Goal: Task Accomplishment & Management: Complete application form

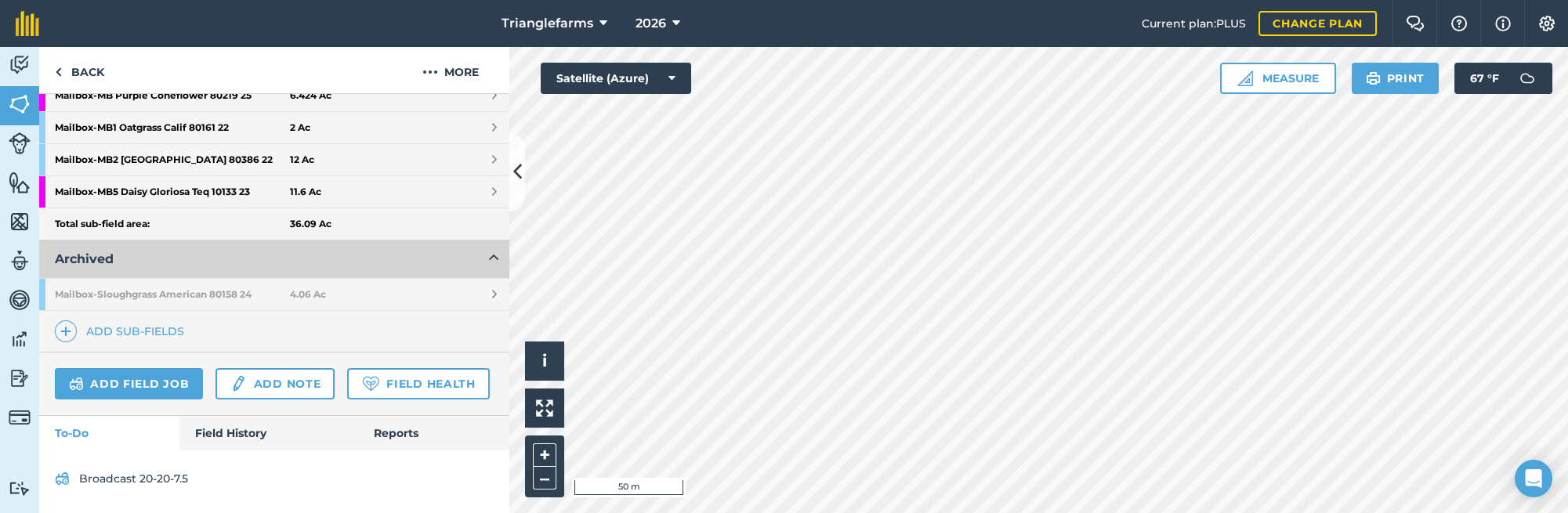
scroll to position [376, 0]
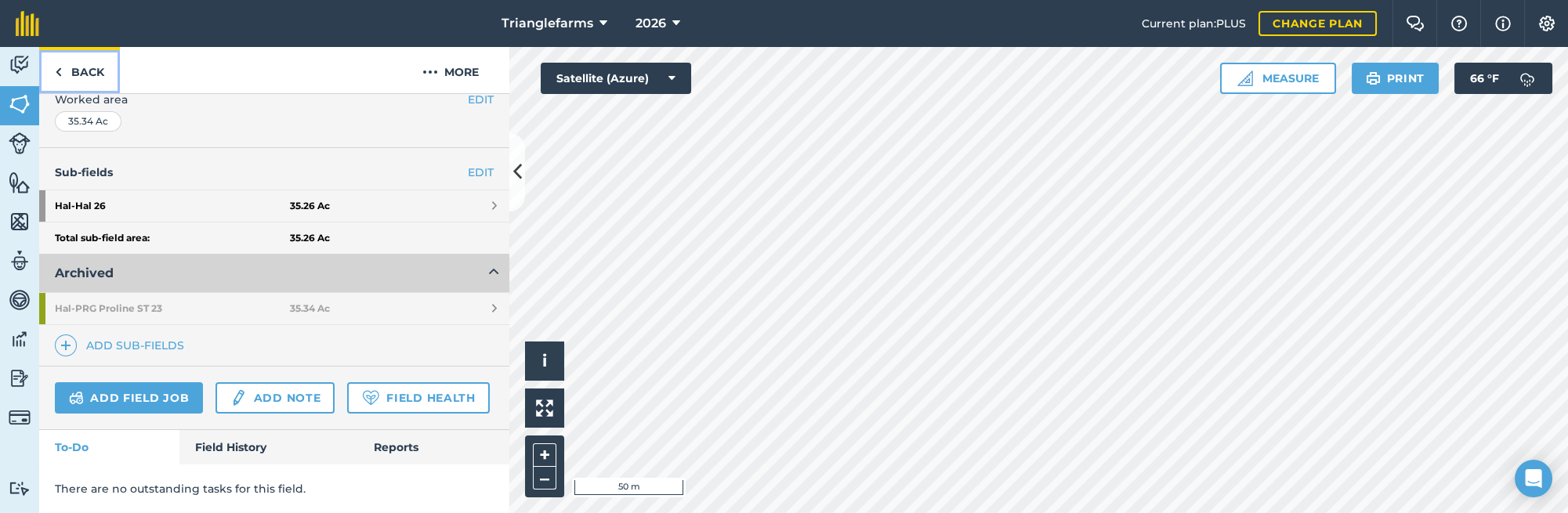
click at [79, 64] on link "Back" at bounding box center [79, 70] width 81 height 46
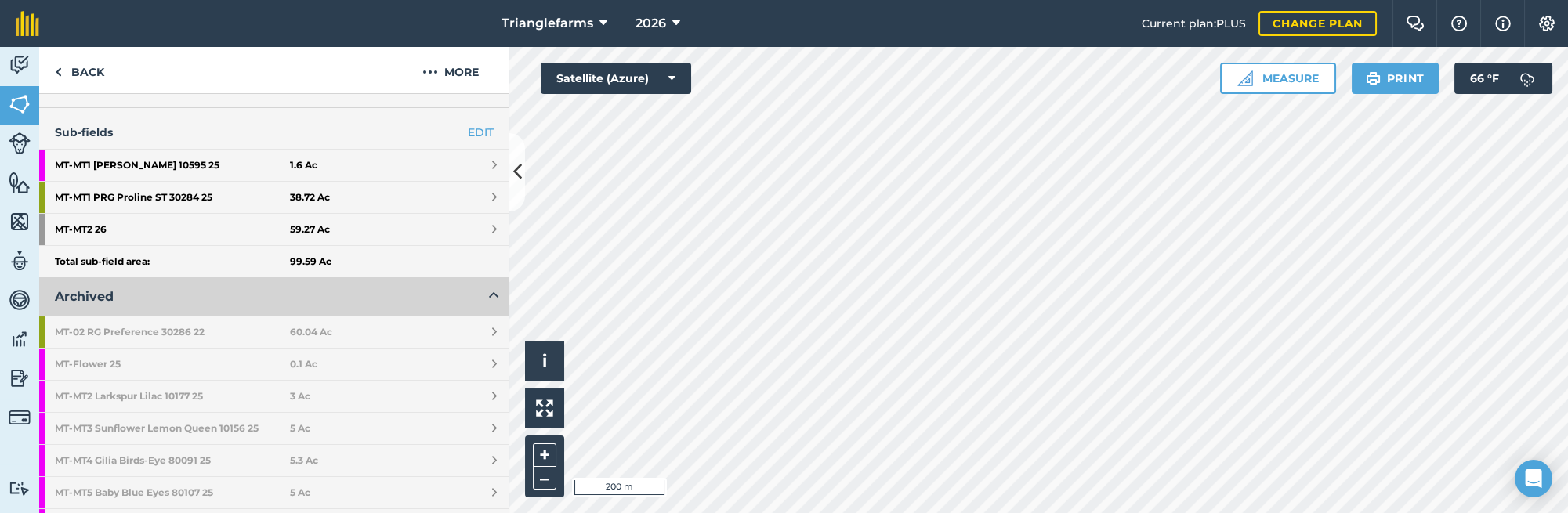
scroll to position [377, 0]
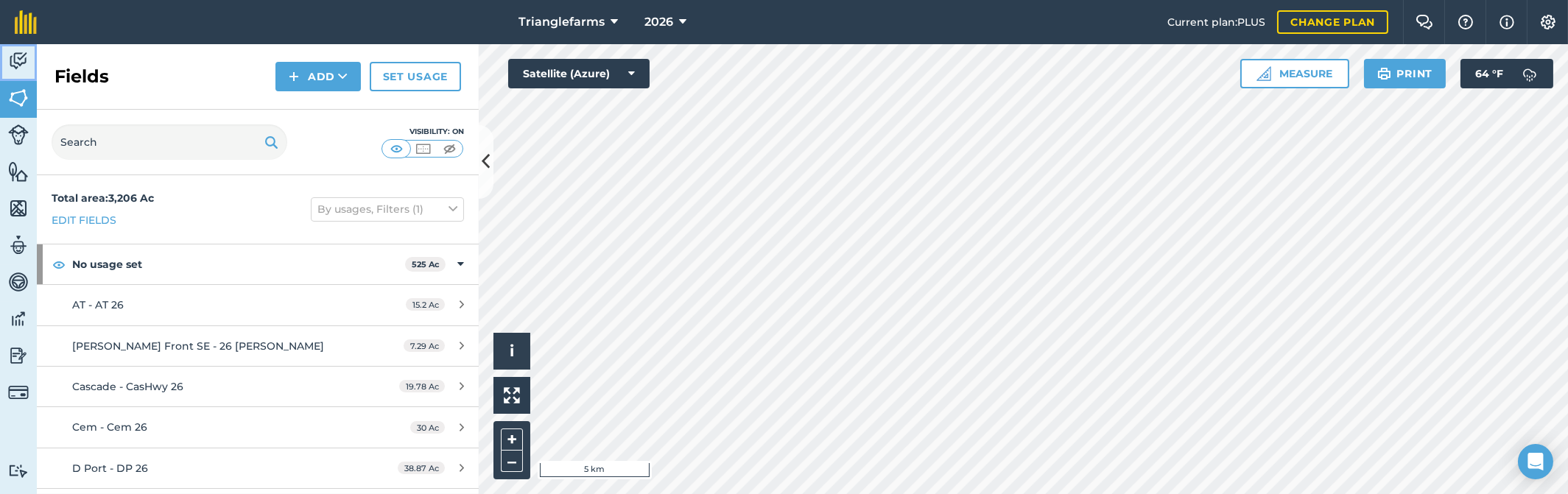
click at [16, 62] on img at bounding box center [18, 61] width 20 height 22
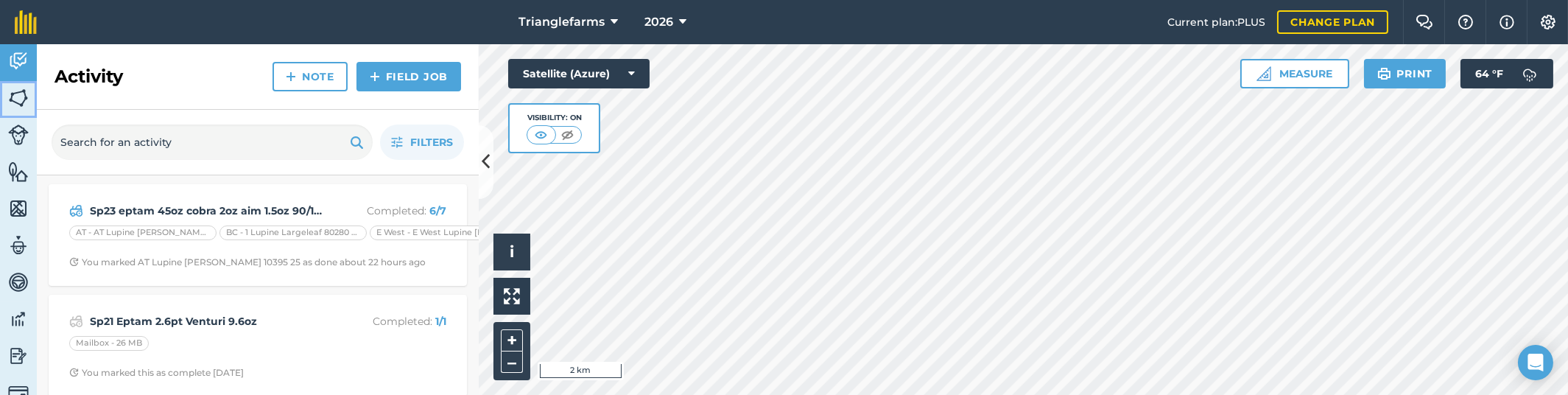
click at [14, 96] on img at bounding box center [18, 98] width 20 height 22
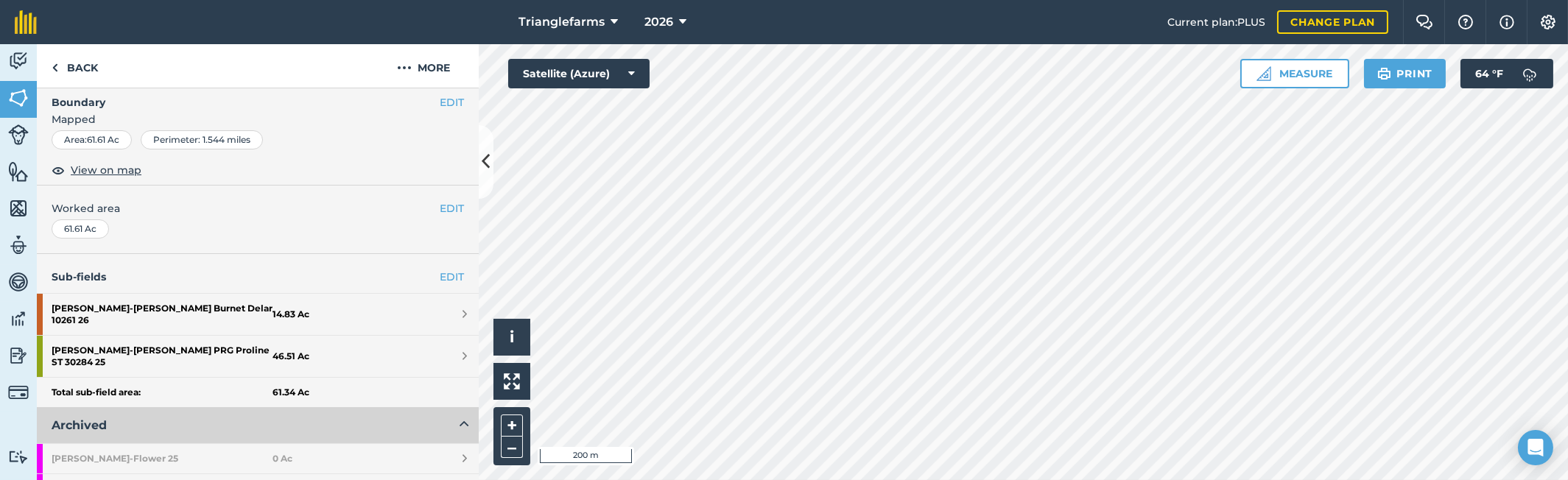
scroll to position [200, 0]
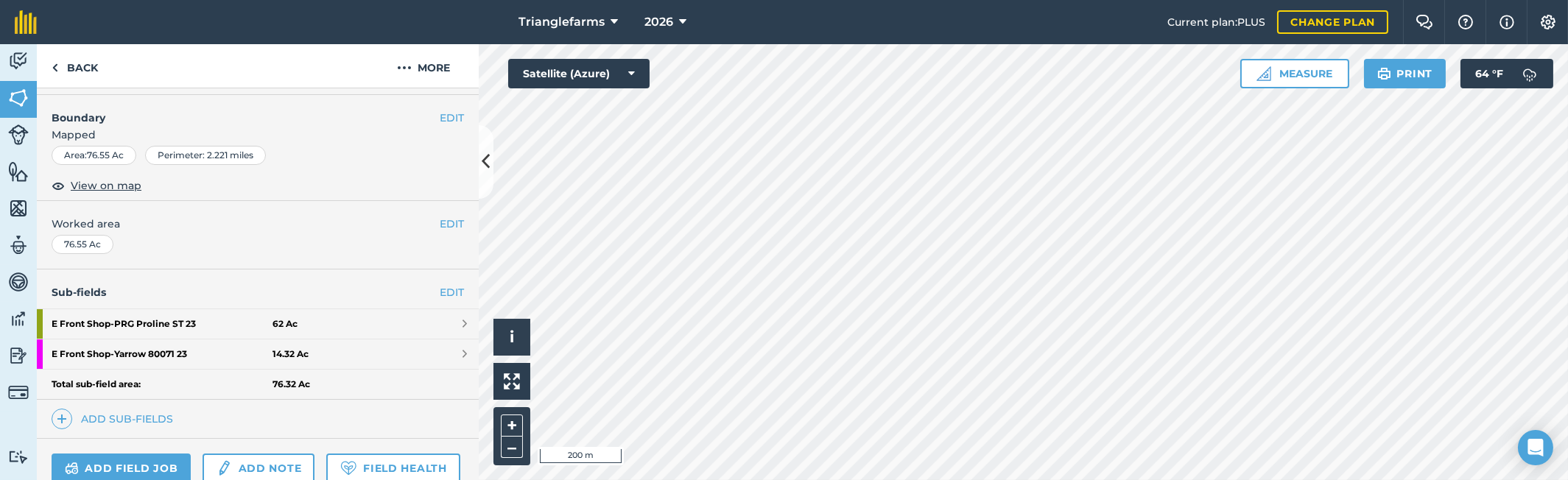
scroll to position [267, 0]
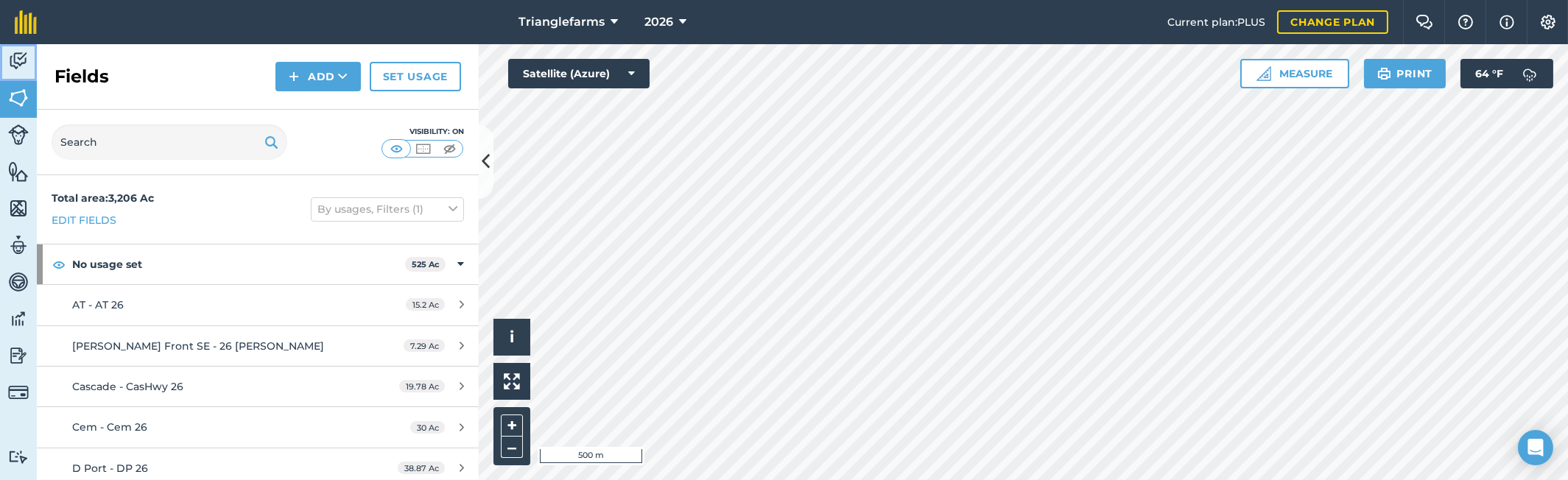
click at [20, 61] on img at bounding box center [18, 61] width 20 height 22
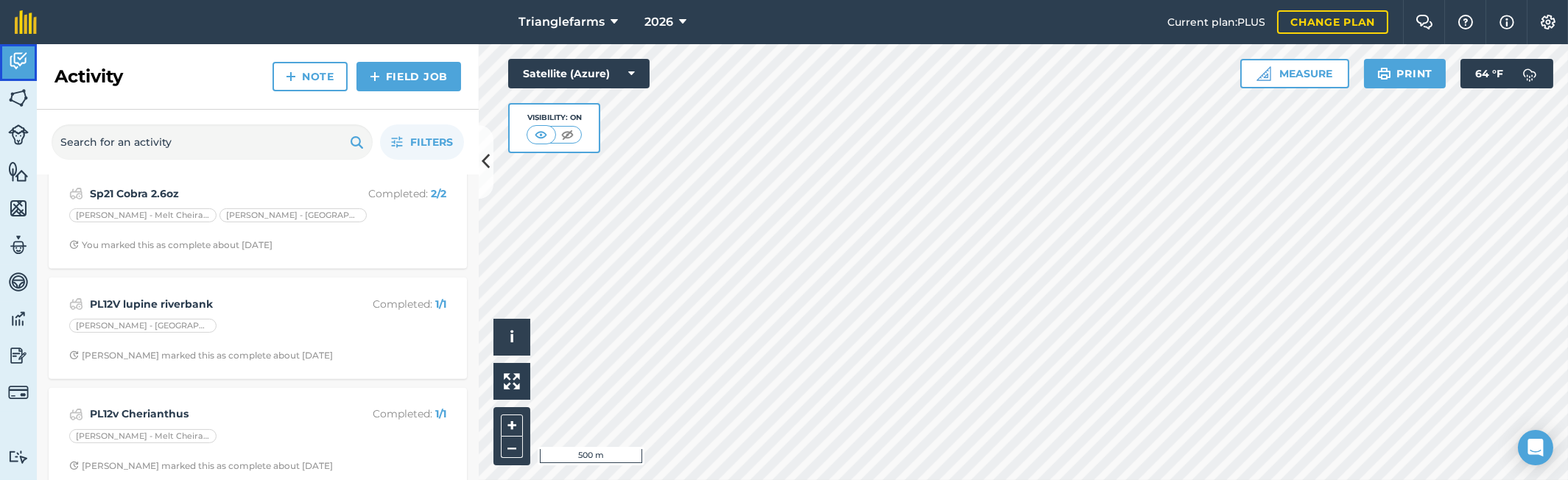
scroll to position [2337, 0]
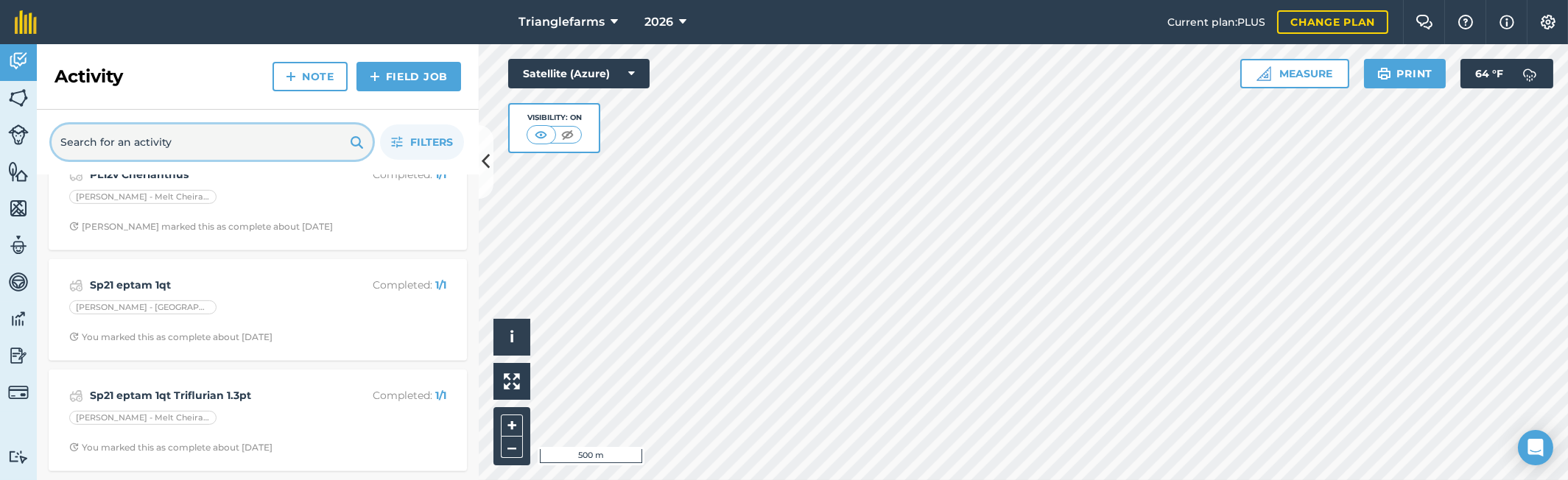
click at [147, 137] on input "text" at bounding box center [212, 142] width 321 height 35
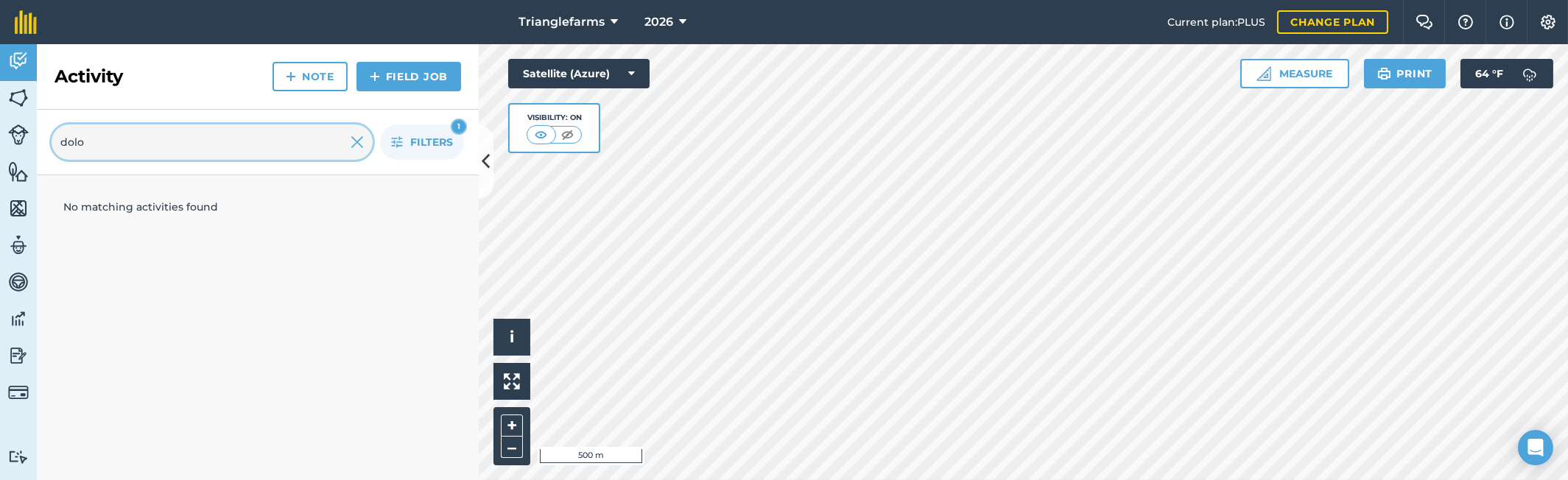
click at [251, 138] on input "dolo" at bounding box center [212, 142] width 321 height 35
click at [110, 136] on input "dolo" at bounding box center [212, 142] width 321 height 35
type input "lime"
click at [355, 147] on img at bounding box center [357, 142] width 14 height 18
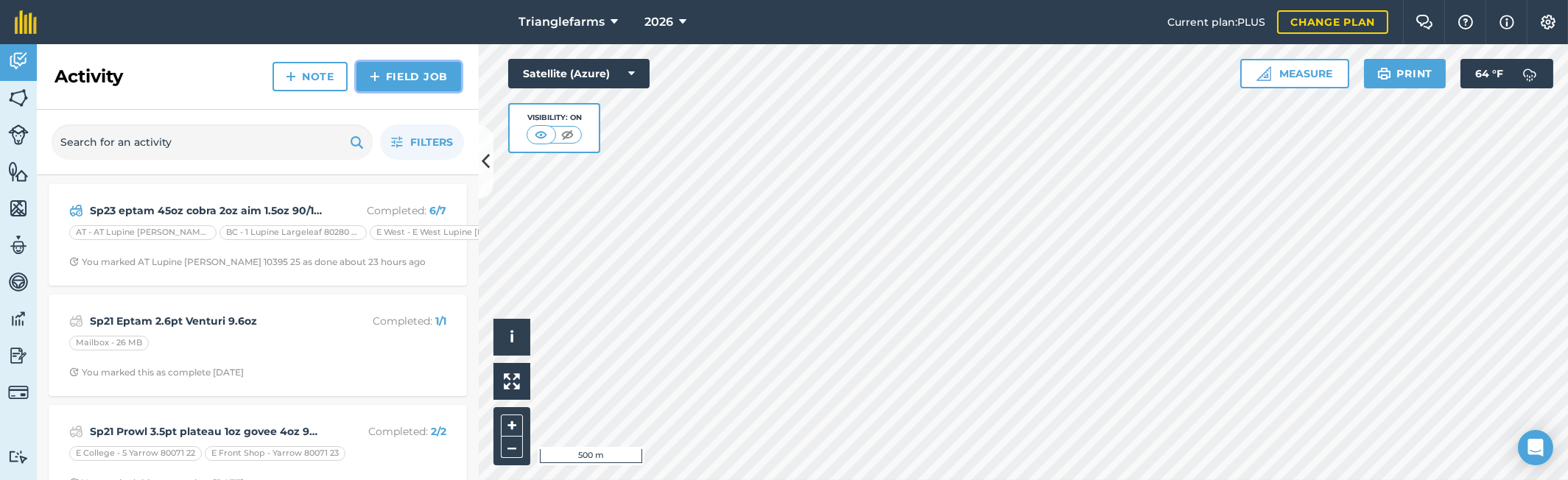
click at [391, 73] on link "Field Job" at bounding box center [409, 77] width 105 height 30
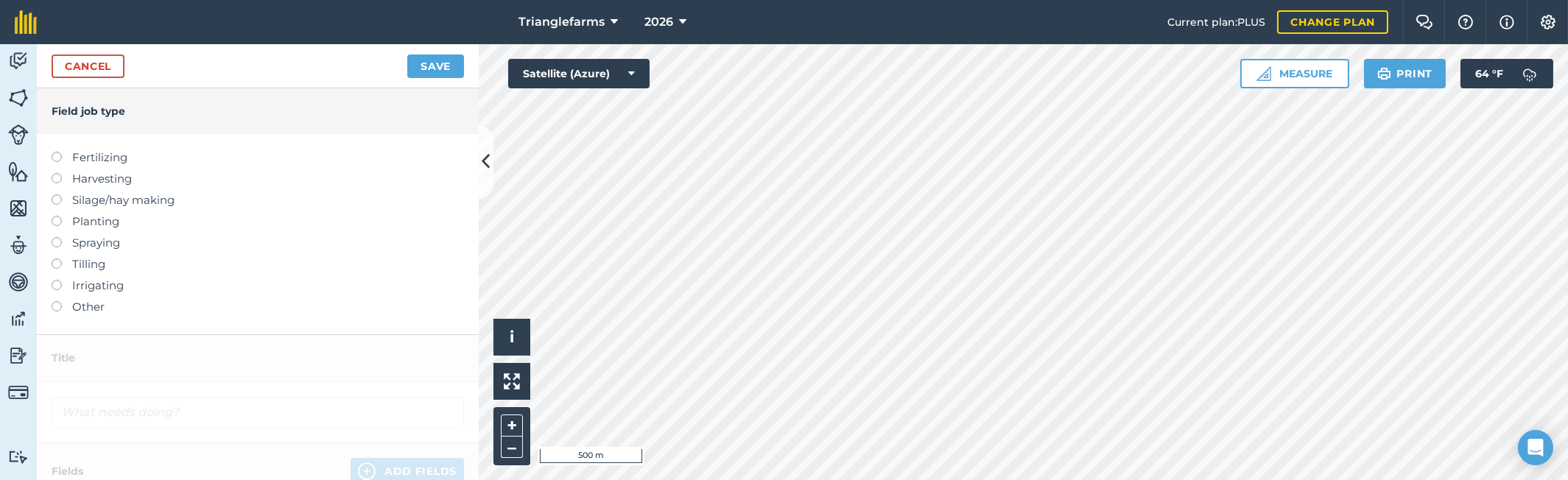
click at [56, 152] on label at bounding box center [61, 152] width 20 height 0
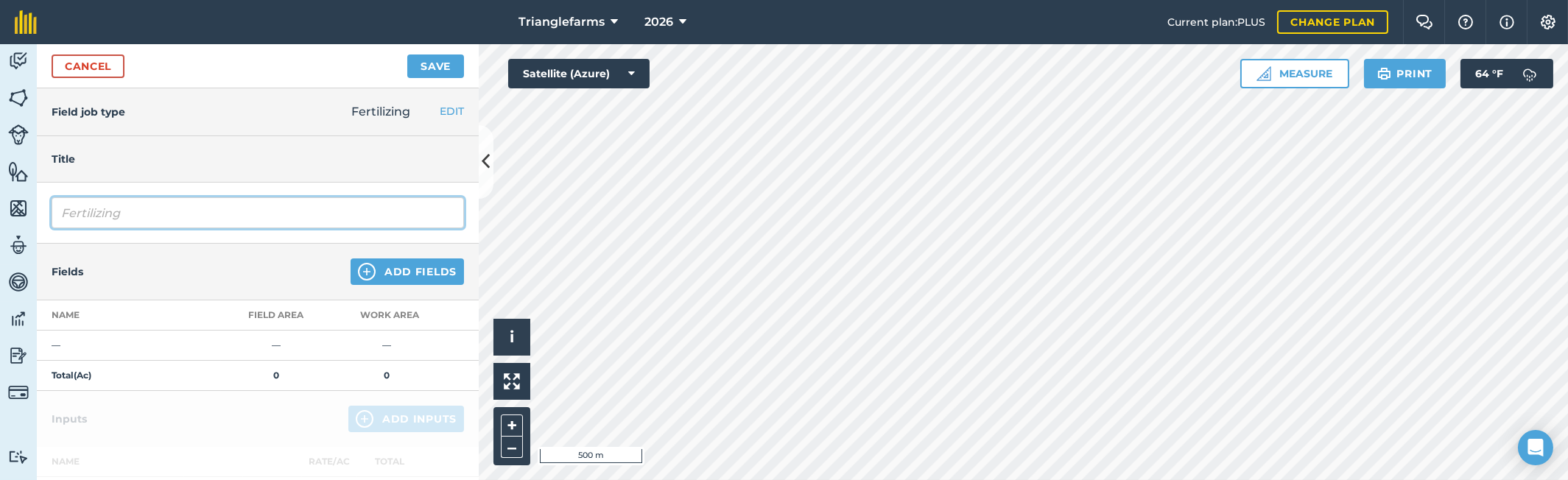
click at [132, 213] on input "Fertilizing" at bounding box center [257, 212] width 412 height 31
type input "F"
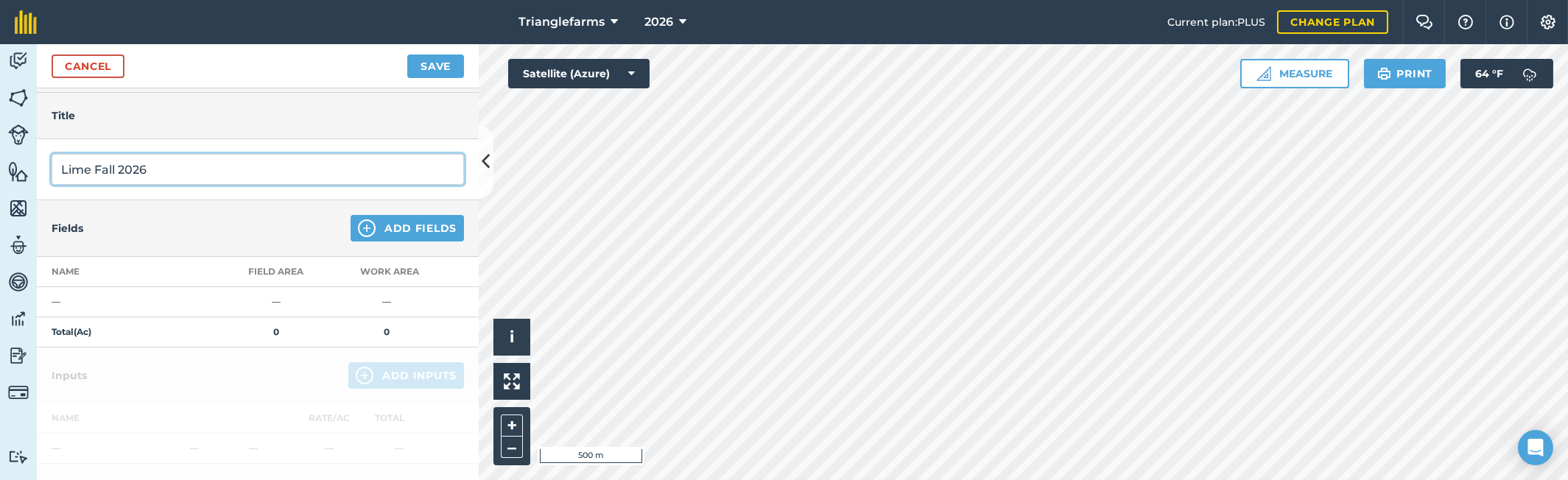
scroll to position [67, 0]
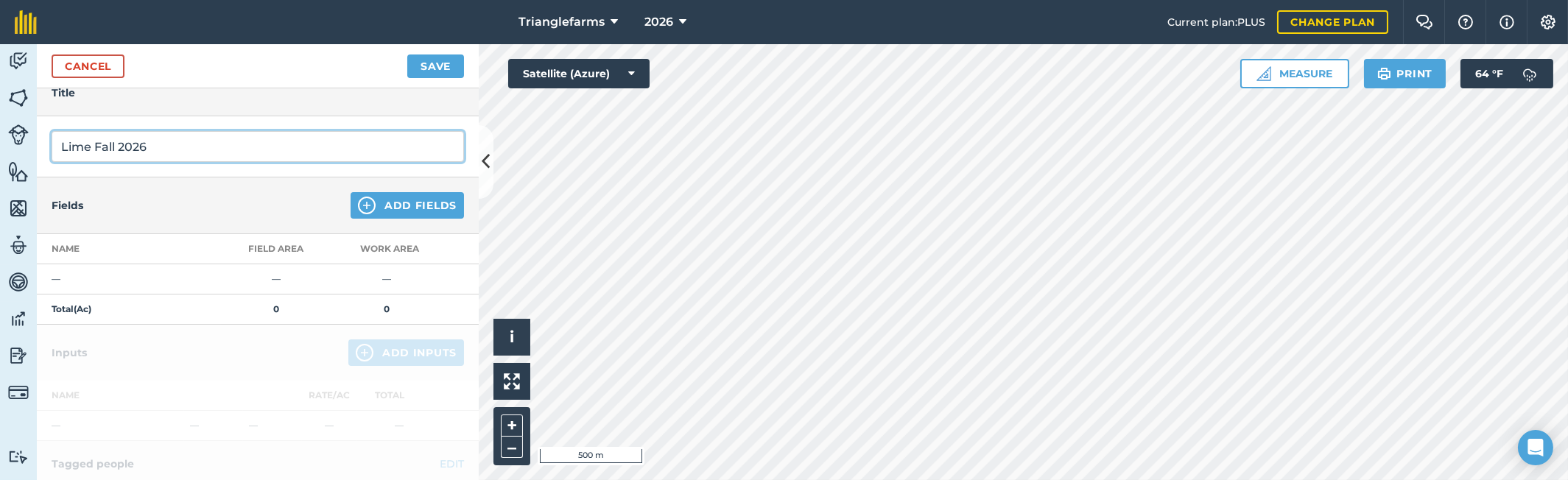
type input "Lime Fall 2026"
click at [375, 201] on button "Add Fields" at bounding box center [407, 205] width 113 height 26
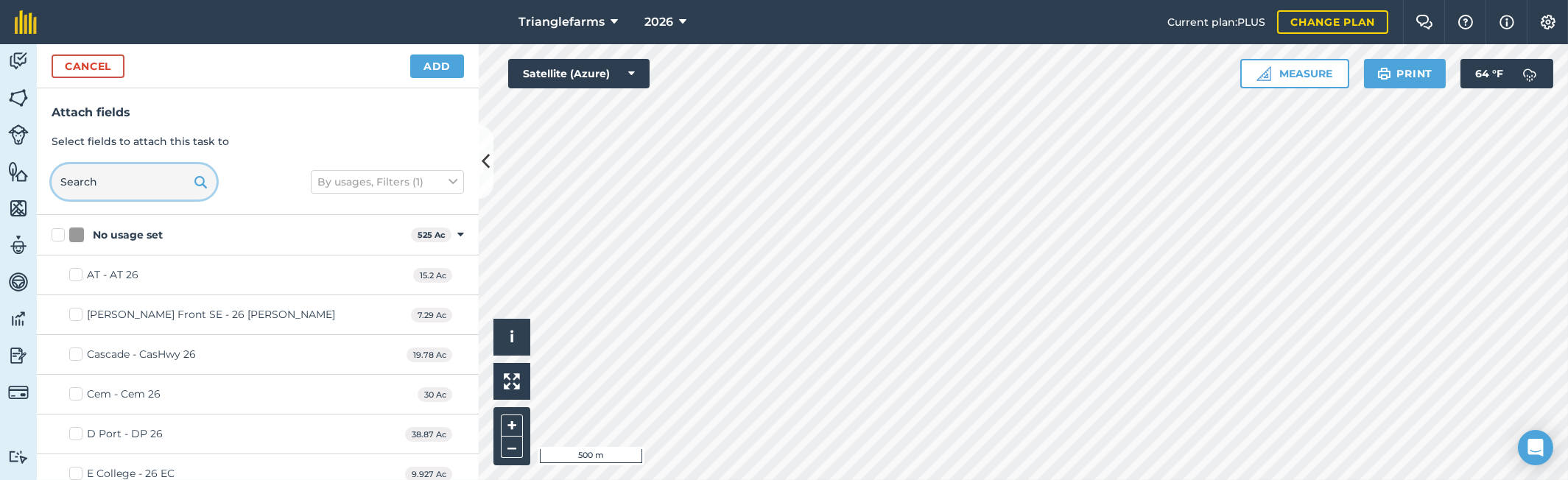
click at [160, 183] on input "text" at bounding box center [133, 181] width 165 height 35
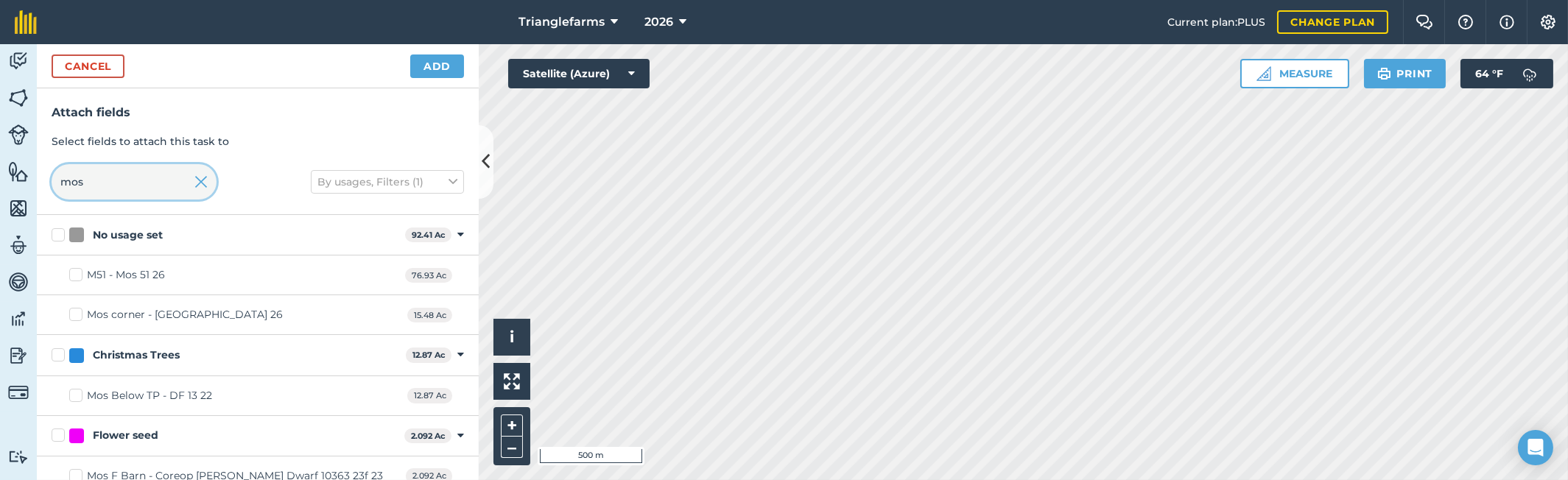
type input "mos"
click at [78, 315] on label "Mos corner - [GEOGRAPHIC_DATA] 26" at bounding box center [176, 315] width 213 height 15
click at [78, 315] on input "Mos corner - [GEOGRAPHIC_DATA] 26" at bounding box center [73, 311] width 9 height 9
checkbox input "true"
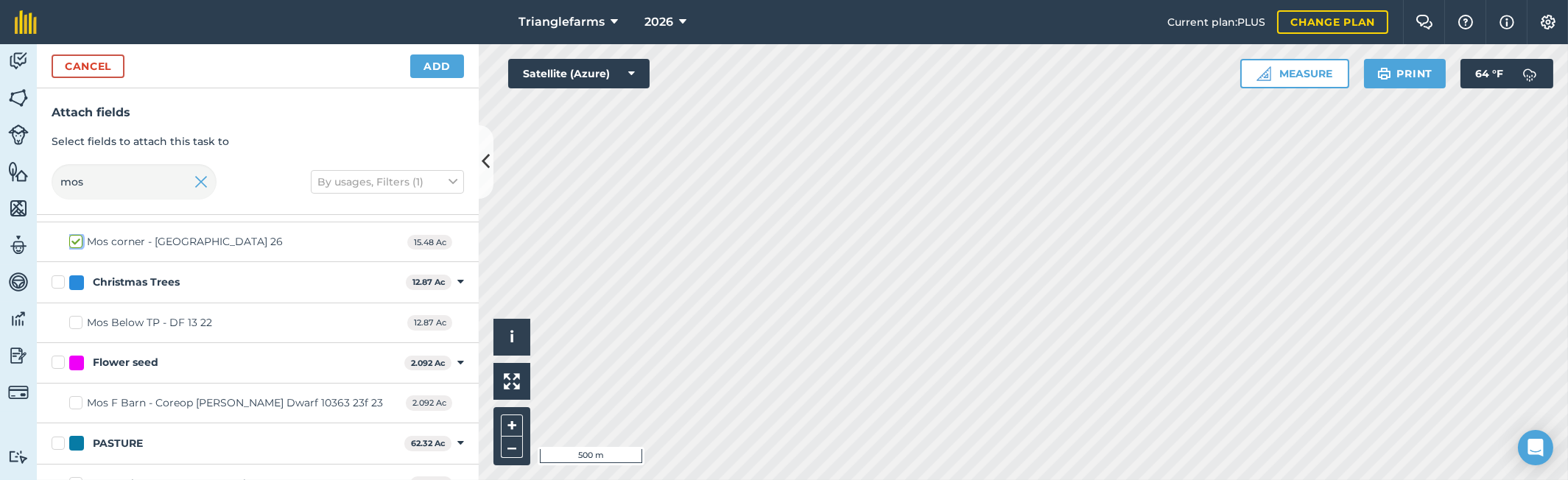
scroll to position [200, 0]
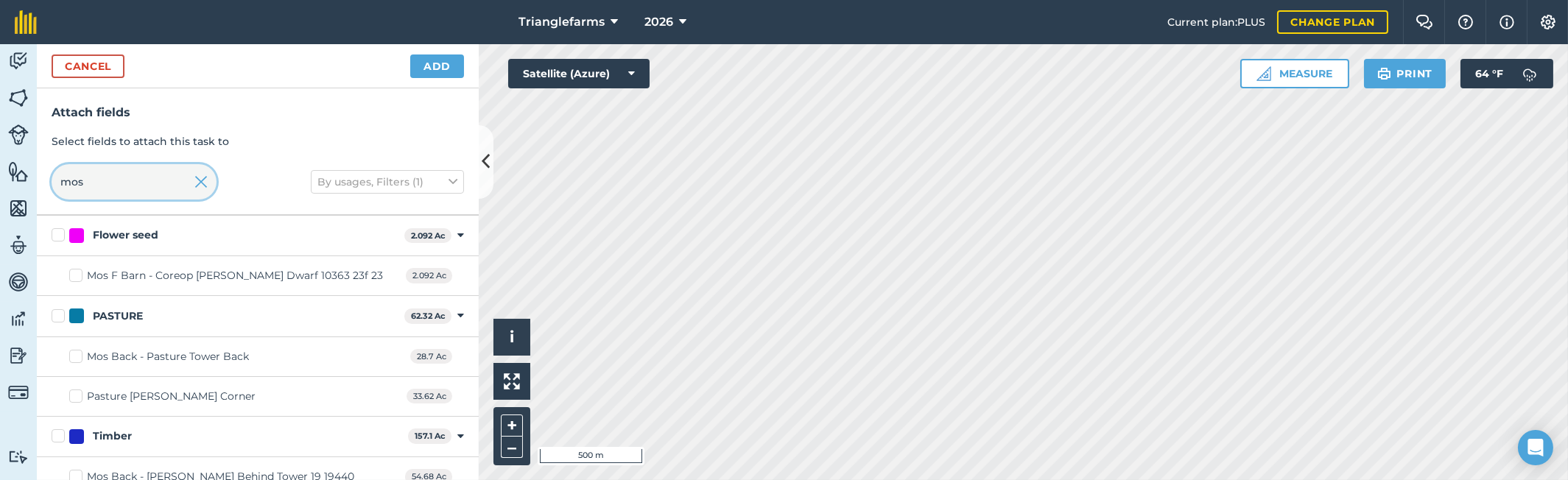
click at [131, 185] on input "mos" at bounding box center [133, 181] width 165 height 35
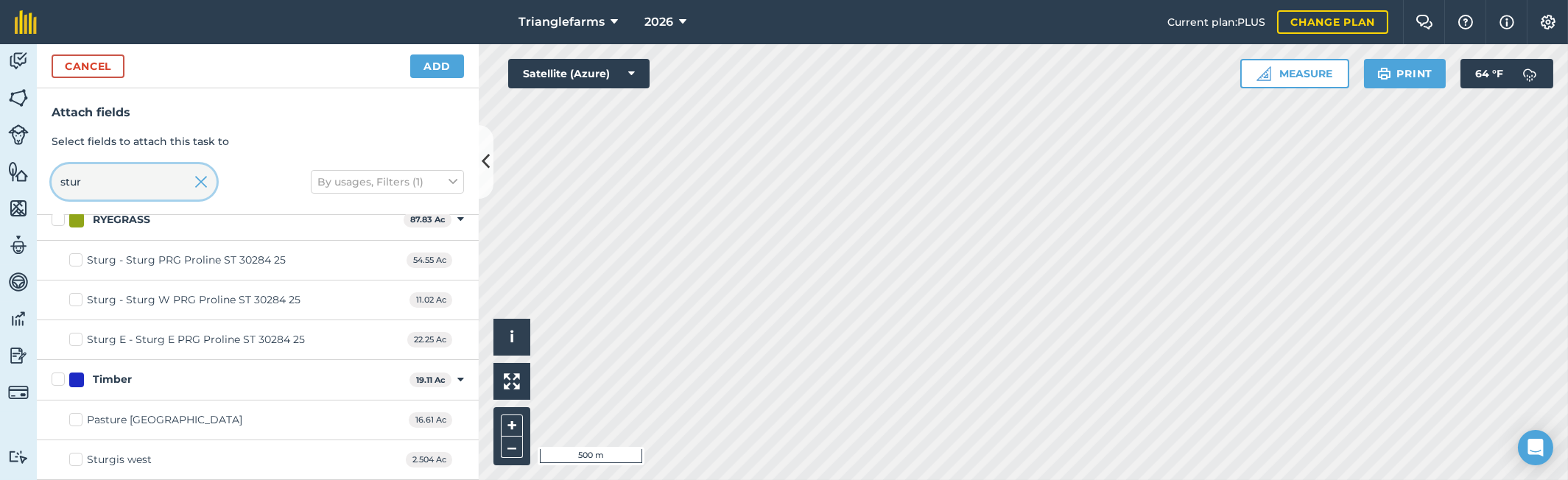
scroll to position [729, 0]
type input "stur"
click at [75, 302] on label "Sturg - Sturg W PRG Proline ST 30284 25" at bounding box center [184, 302] width 231 height 15
click at [75, 302] on input "Sturg - Sturg W PRG Proline ST 30284 25" at bounding box center [73, 298] width 9 height 9
checkbox input "true"
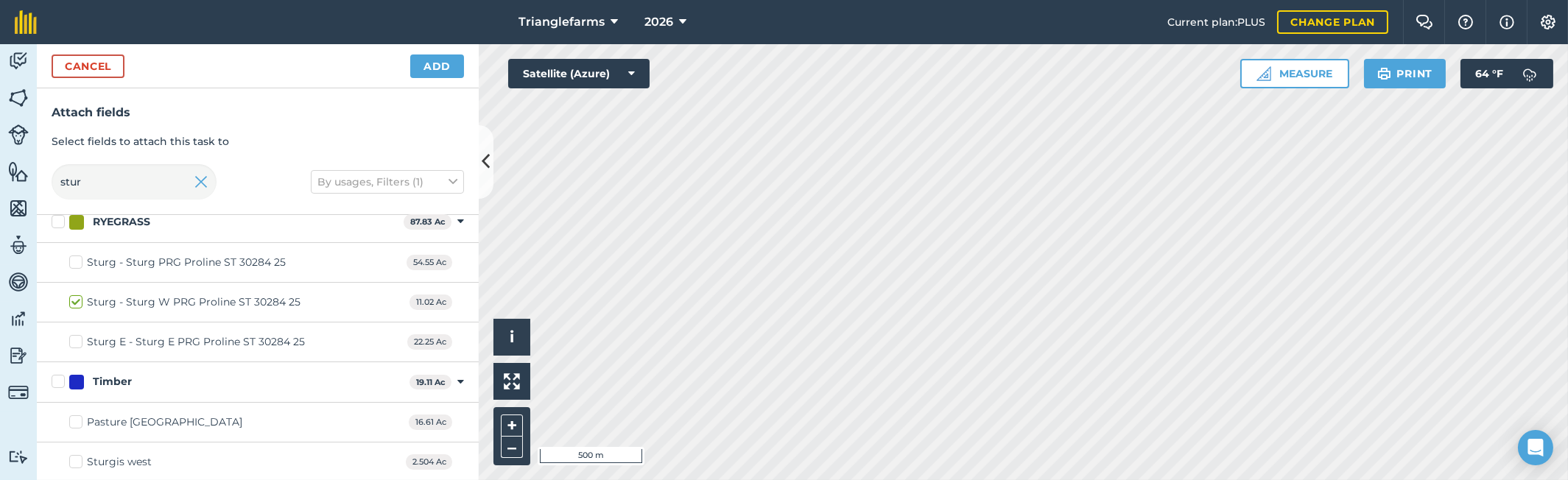
click at [78, 334] on label "Sturg E - Sturg E PRG Proline ST 30284 25" at bounding box center [187, 342] width 235 height 15
click at [78, 334] on input "Sturg E - Sturg E PRG Proline ST 30284 25" at bounding box center [73, 338] width 9 height 9
click at [78, 336] on label "Sturg E - Sturg E PRG Proline ST 30284 25" at bounding box center [187, 342] width 235 height 15
click at [78, 336] on input "Sturg E - Sturg E PRG Proline ST 30284 25" at bounding box center [73, 338] width 9 height 9
click at [73, 337] on label "Sturg E - Sturg E PRG Proline ST 30284 25" at bounding box center [187, 342] width 235 height 15
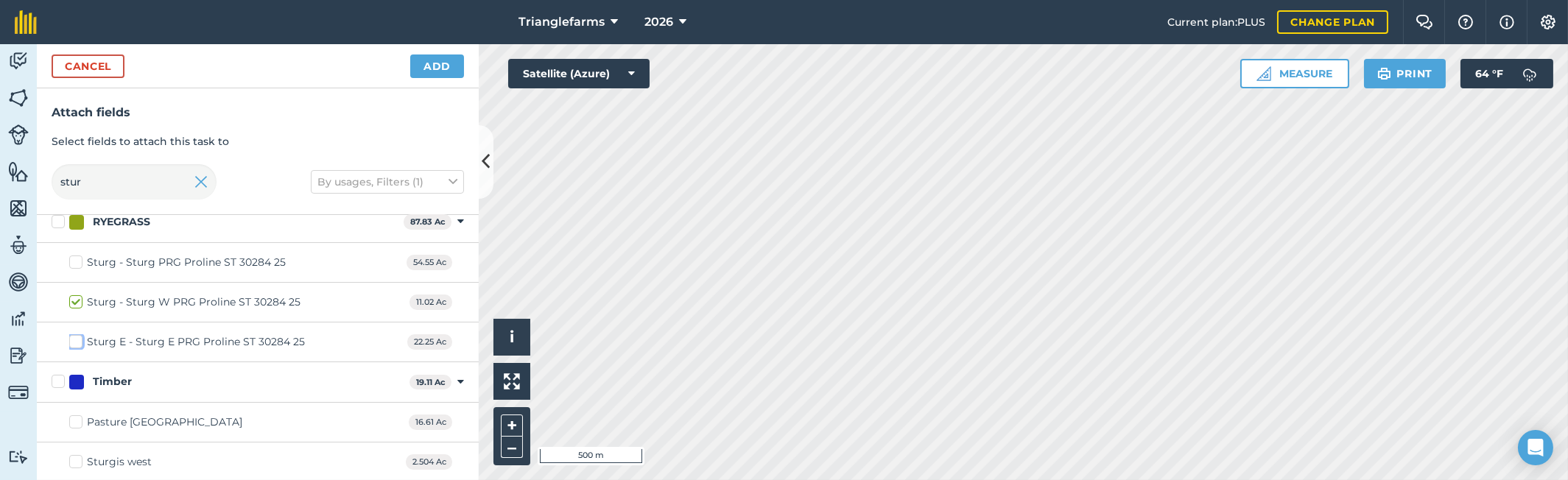
click at [73, 337] on input "Sturg E - Sturg E PRG Proline ST 30284 25" at bounding box center [73, 338] width 9 height 9
checkbox input "true"
click at [124, 175] on input "stur" at bounding box center [133, 181] width 165 height 35
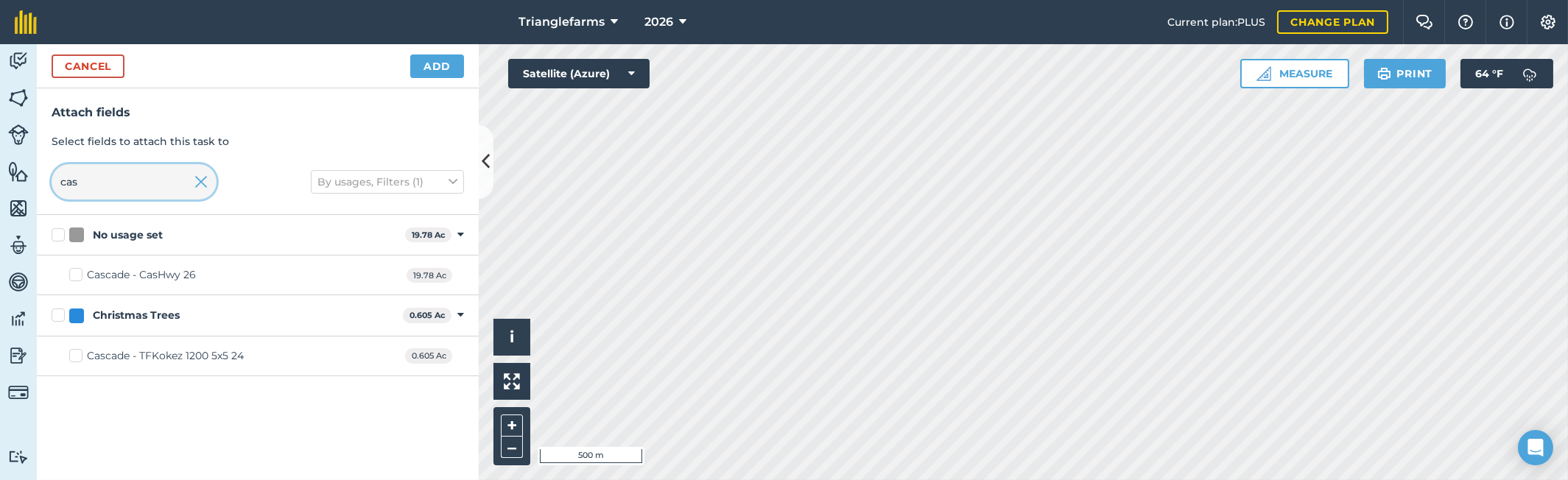
scroll to position [0, 0]
type input "cas"
click at [82, 272] on label "Cascade - CasHwy 26" at bounding box center [132, 275] width 126 height 15
click at [78, 272] on input "Cascade - CasHwy 26" at bounding box center [73, 271] width 9 height 9
checkbox input "true"
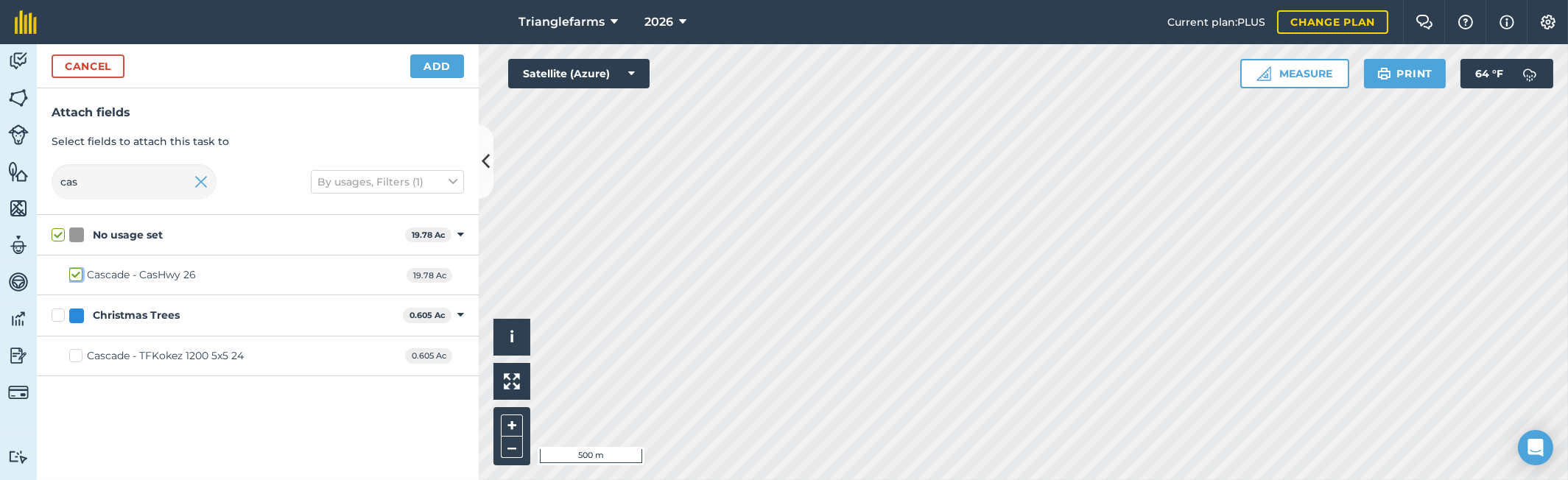
checkbox input "true"
click at [110, 180] on input "cas" at bounding box center [133, 181] width 165 height 35
type input "b"
checkbox input "false"
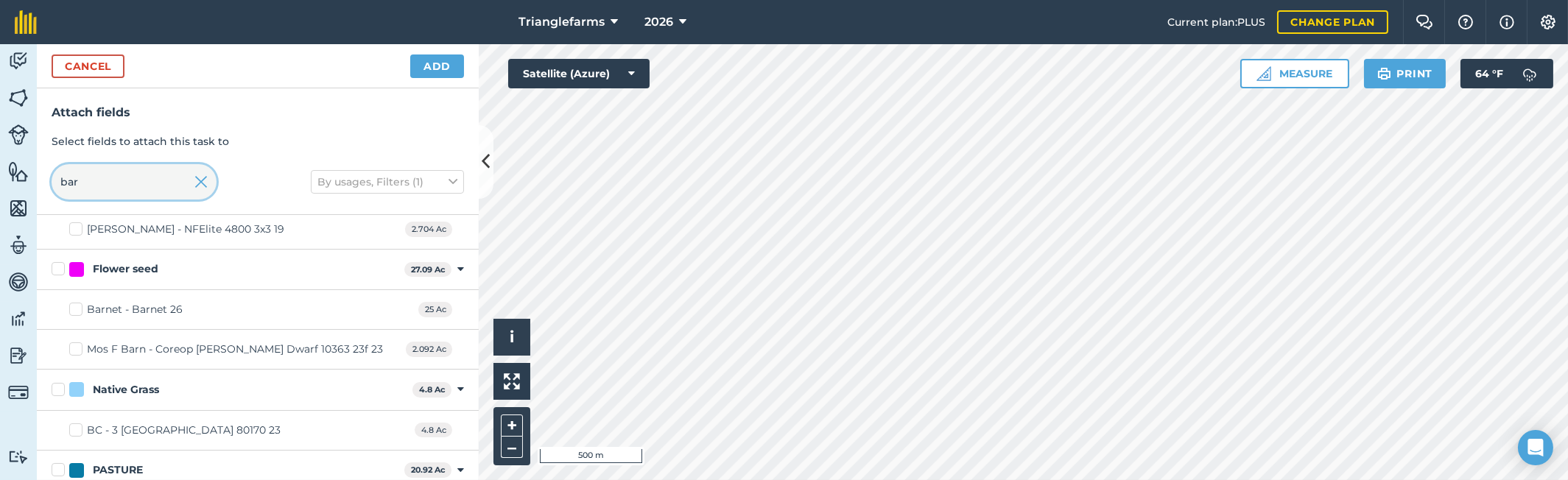
scroll to position [468, 0]
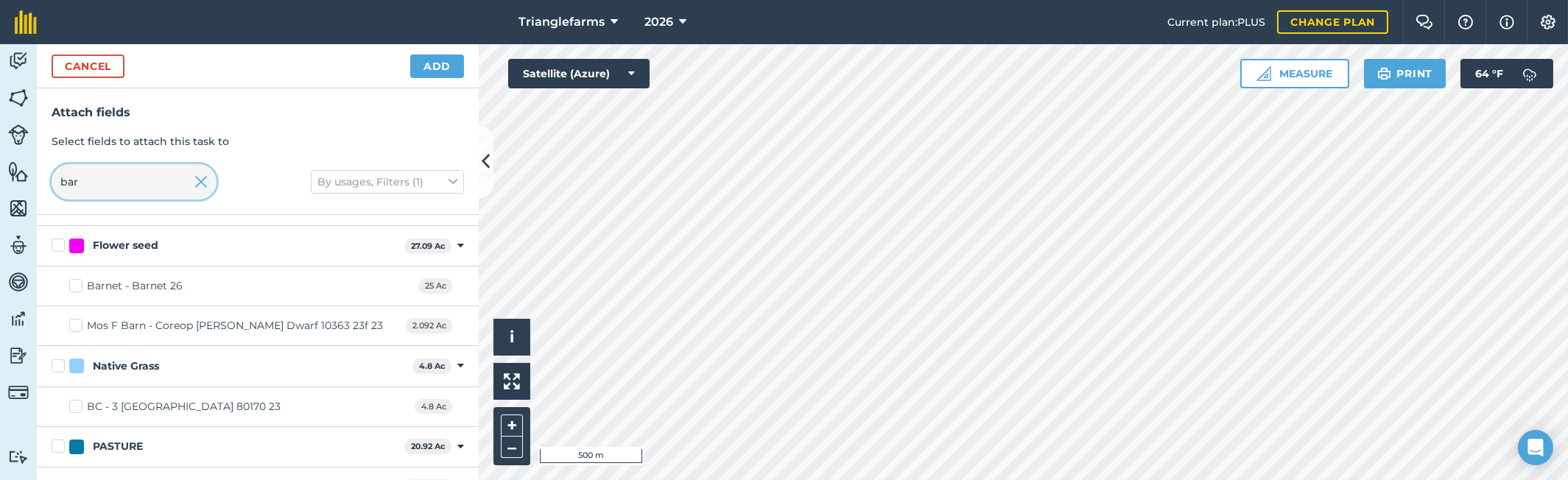
type input "bar"
click at [76, 283] on label "Barnet - Barnet 26" at bounding box center [125, 286] width 113 height 15
click at [76, 283] on input "Barnet - Barnet 26" at bounding box center [73, 282] width 9 height 9
checkbox input "true"
click at [90, 173] on input "bar" at bounding box center [133, 181] width 165 height 35
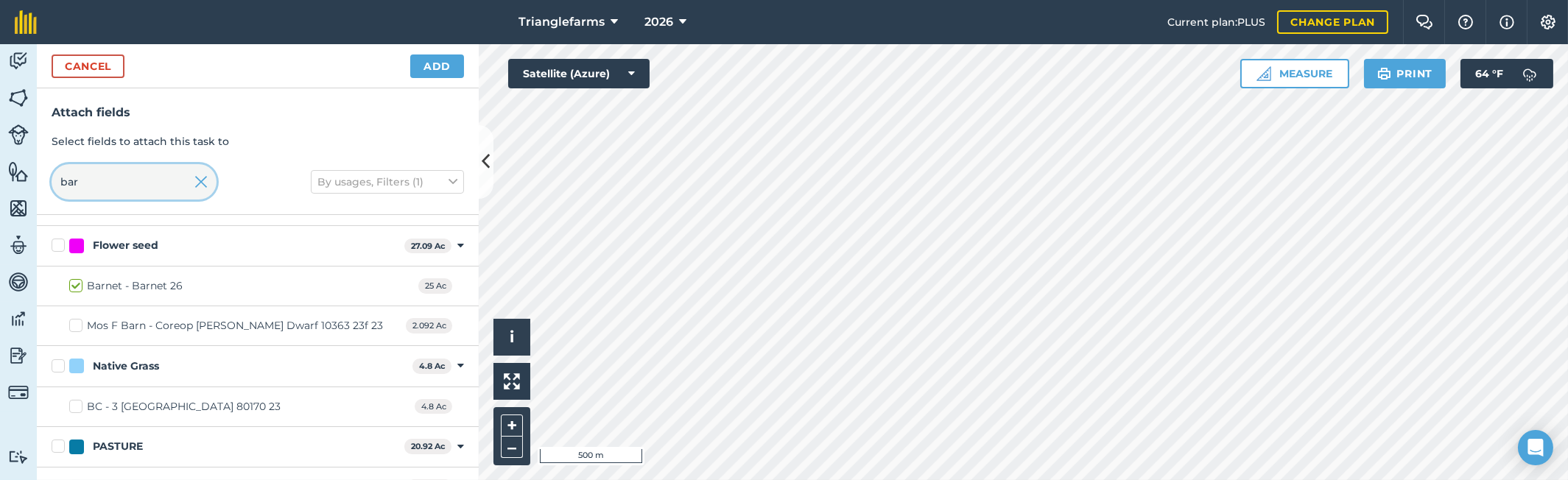
click at [90, 173] on input "bar" at bounding box center [133, 181] width 165 height 35
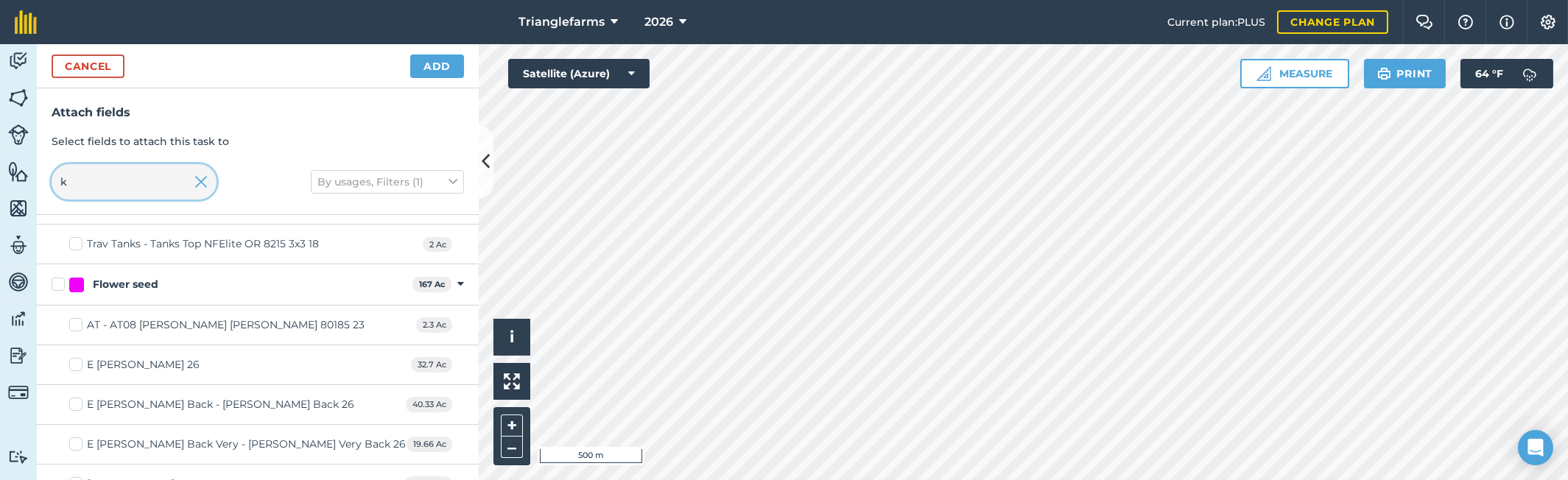
scroll to position [0, 0]
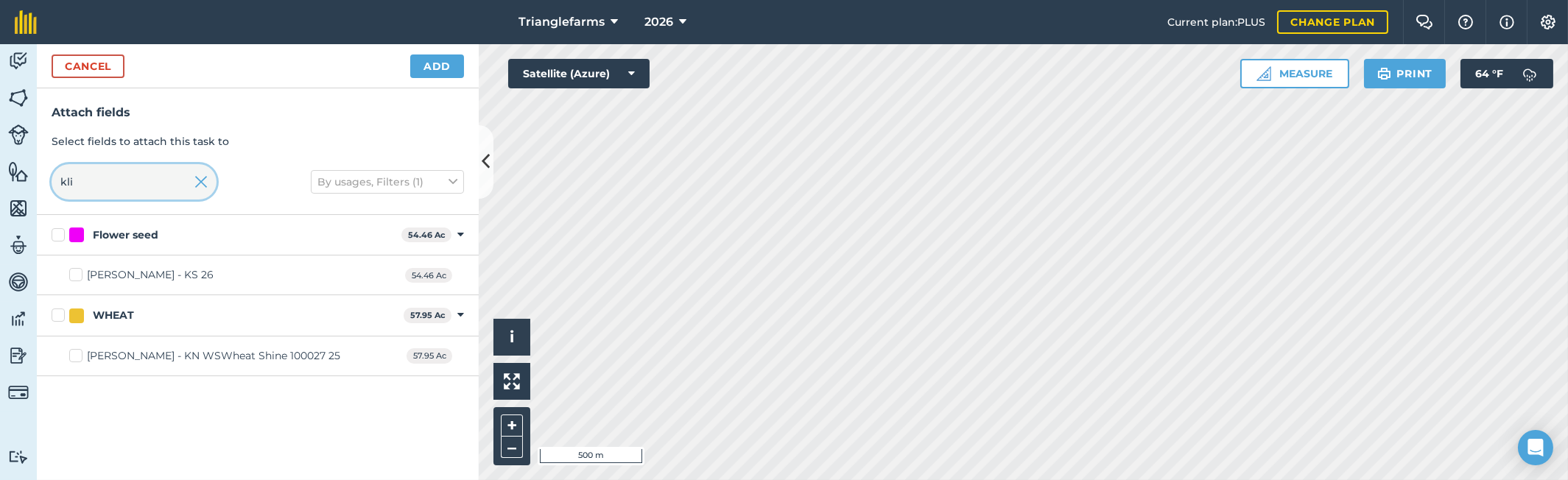
type input "kli"
click at [73, 272] on label "[PERSON_NAME] - KS 26" at bounding box center [141, 275] width 144 height 15
click at [73, 272] on input "[PERSON_NAME] - KS 26" at bounding box center [73, 271] width 9 height 9
checkbox input "true"
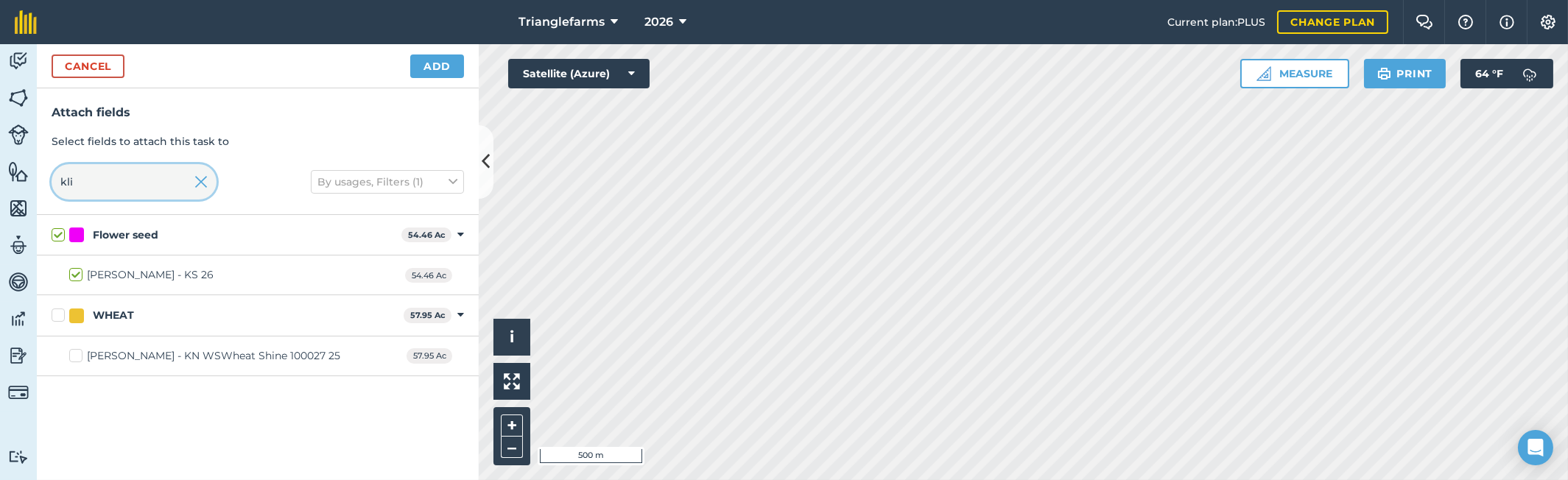
click at [102, 188] on input "kli" at bounding box center [133, 181] width 165 height 35
type input "5"
checkbox input "false"
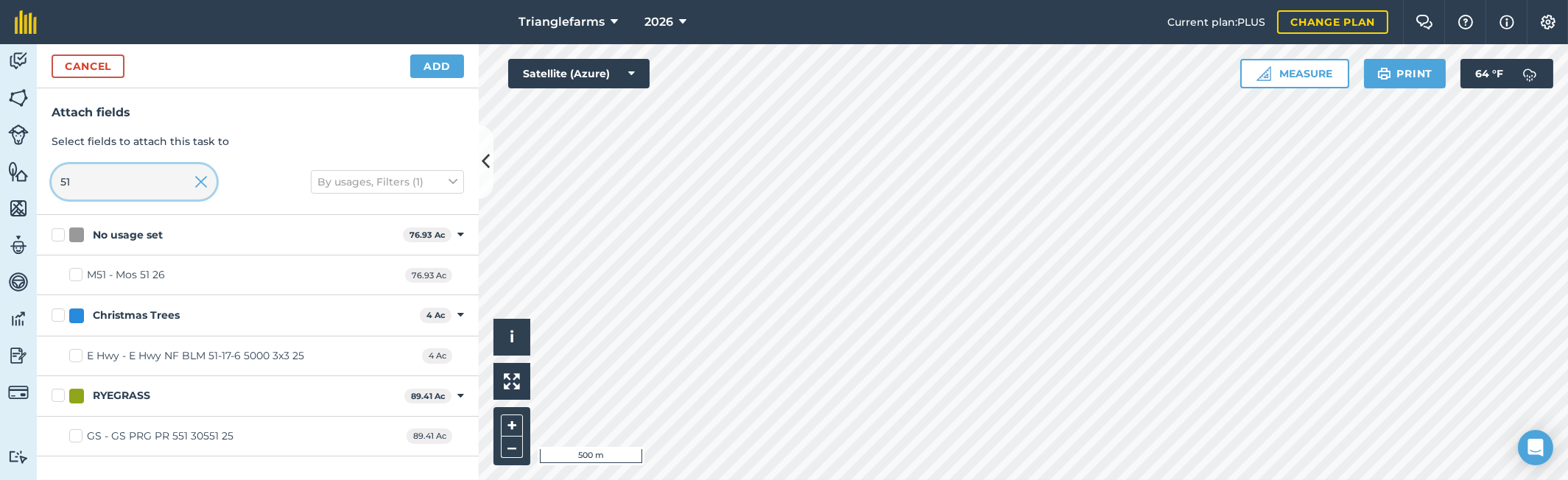
type input "51"
click at [75, 277] on label "M51 - Mos 51 26" at bounding box center [117, 275] width 96 height 15
click at [75, 277] on input "M51 - Mos 51 26" at bounding box center [73, 271] width 9 height 9
checkbox input "true"
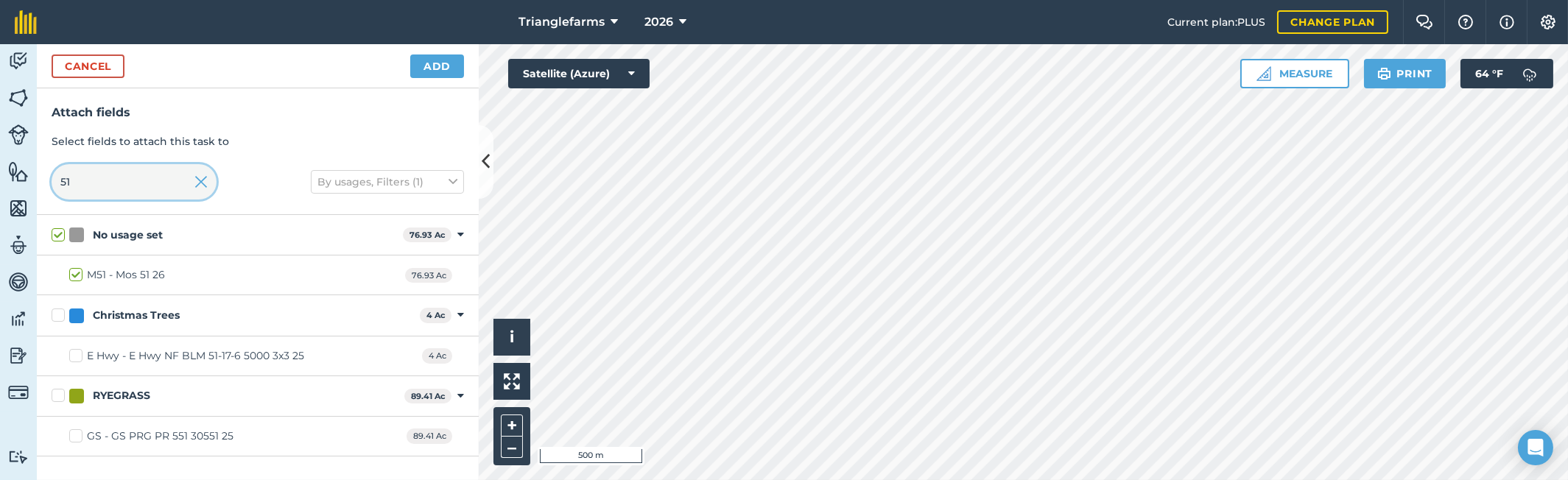
click at [106, 179] on input "51" at bounding box center [133, 181] width 165 height 35
type input "m"
checkbox input "false"
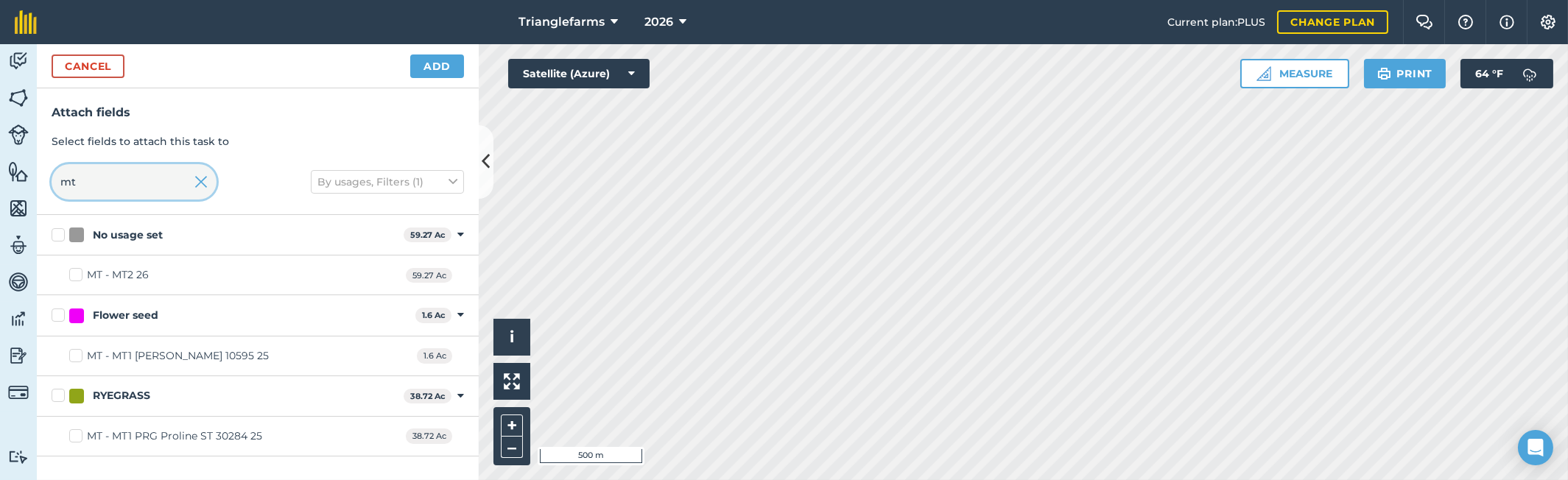
type input "mt"
click at [84, 270] on label "MT - MT2 26" at bounding box center [108, 275] width 79 height 15
click at [78, 270] on input "MT - MT2 26" at bounding box center [73, 271] width 9 height 9
checkbox input "true"
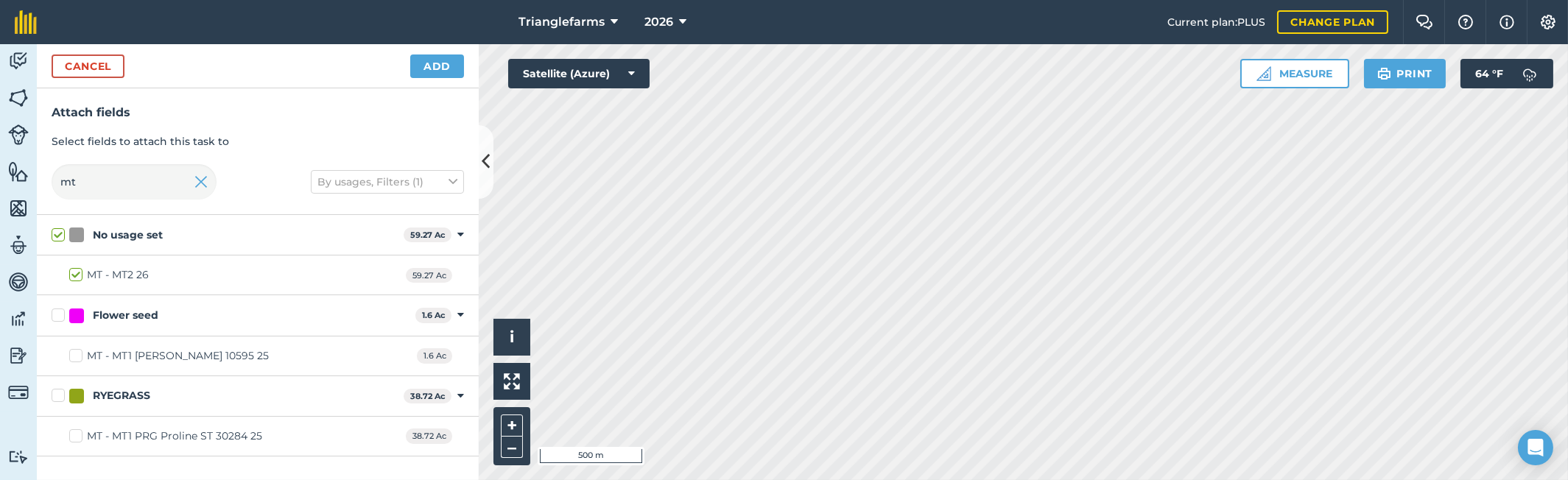
click at [75, 354] on label "MT - MT1 [PERSON_NAME] 10595 25" at bounding box center [169, 356] width 200 height 15
click at [75, 354] on input "MT - MT1 [PERSON_NAME] 10595 25" at bounding box center [73, 352] width 9 height 9
checkbox input "true"
click at [74, 351] on label "MT - MT1 [PERSON_NAME] 10595 25" at bounding box center [169, 356] width 200 height 15
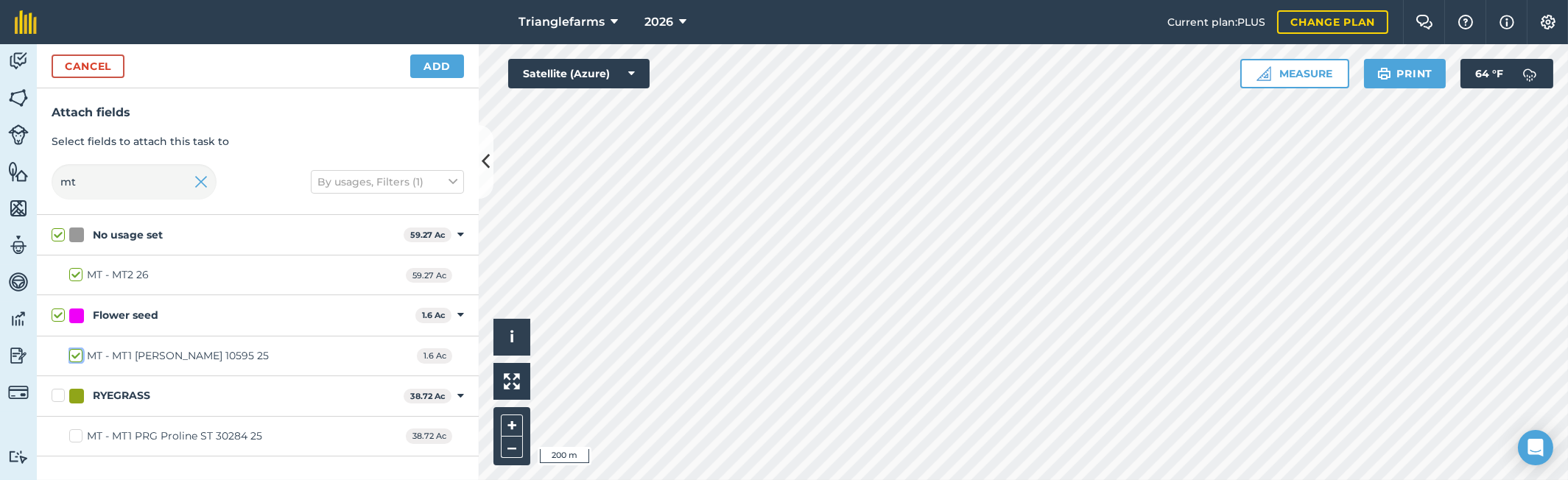
click at [74, 351] on input "MT - MT1 [PERSON_NAME] 10595 25" at bounding box center [73, 352] width 9 height 9
checkbox input "false"
click at [76, 437] on label "MT - MT1 PRG Proline ST 30284 25" at bounding box center [166, 436] width 193 height 15
click at [76, 437] on input "MT - MT1 PRG Proline ST 30284 25" at bounding box center [73, 432] width 9 height 9
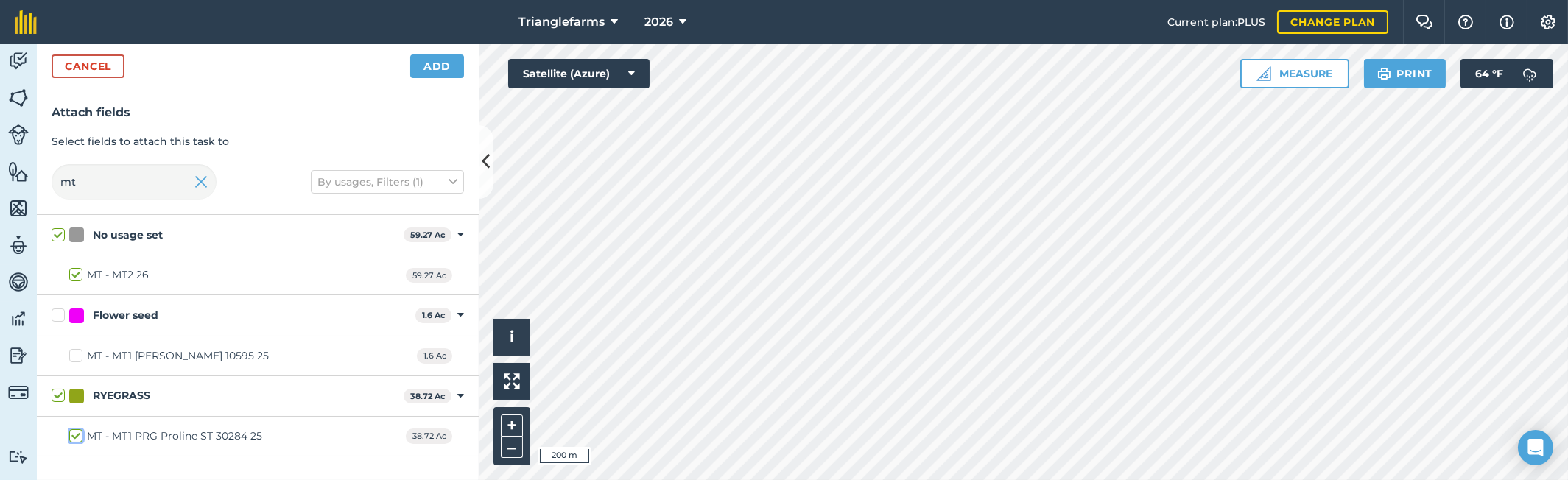
checkbox input "true"
click at [82, 355] on label "MT - MT1 [PERSON_NAME] 10595 25" at bounding box center [169, 356] width 200 height 15
click at [78, 355] on input "MT - MT1 [PERSON_NAME] 10595 25" at bounding box center [73, 352] width 9 height 9
checkbox input "true"
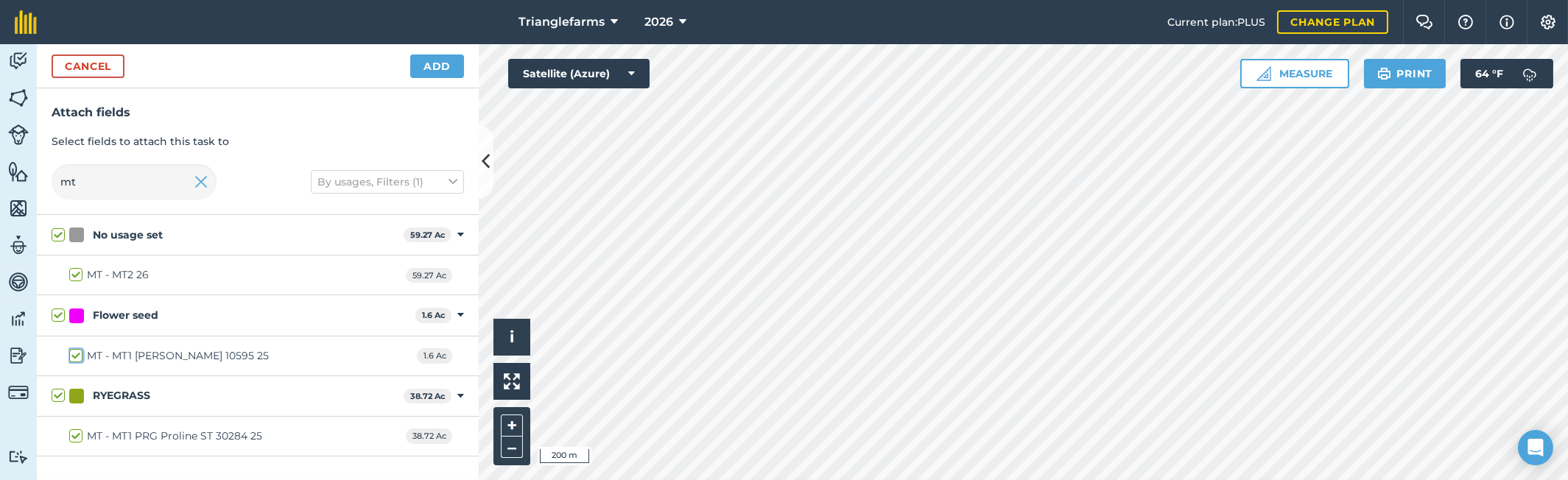
checkbox input "true"
click at [103, 171] on input "mt" at bounding box center [133, 181] width 165 height 35
type input "g"
checkbox input "false"
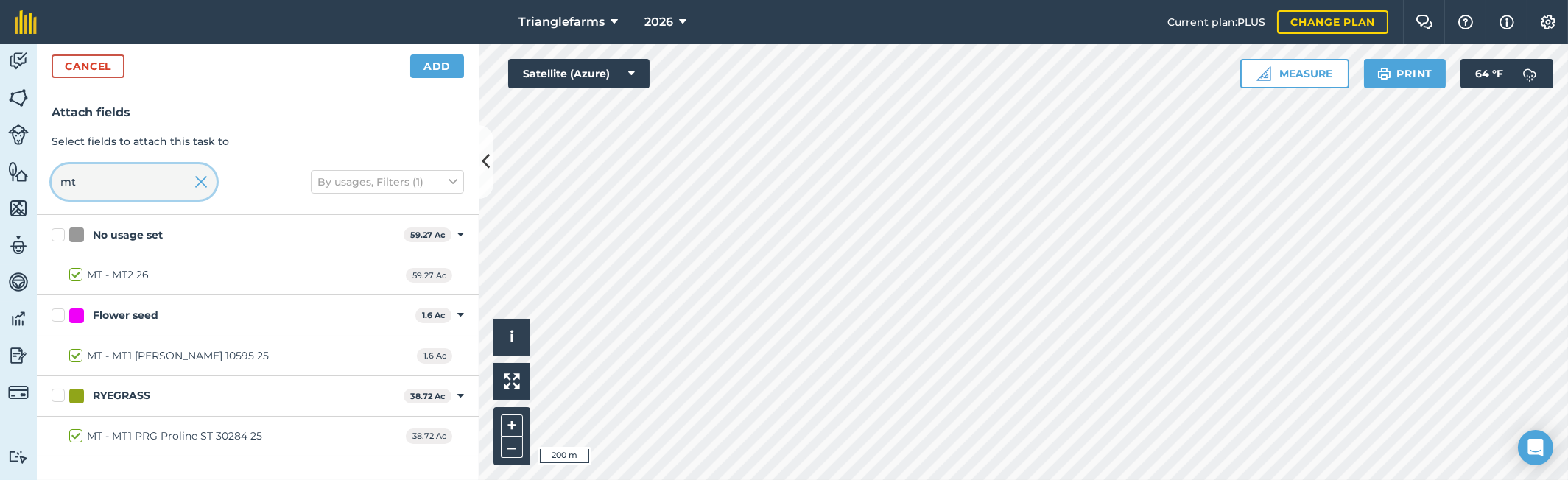
checkbox input "false"
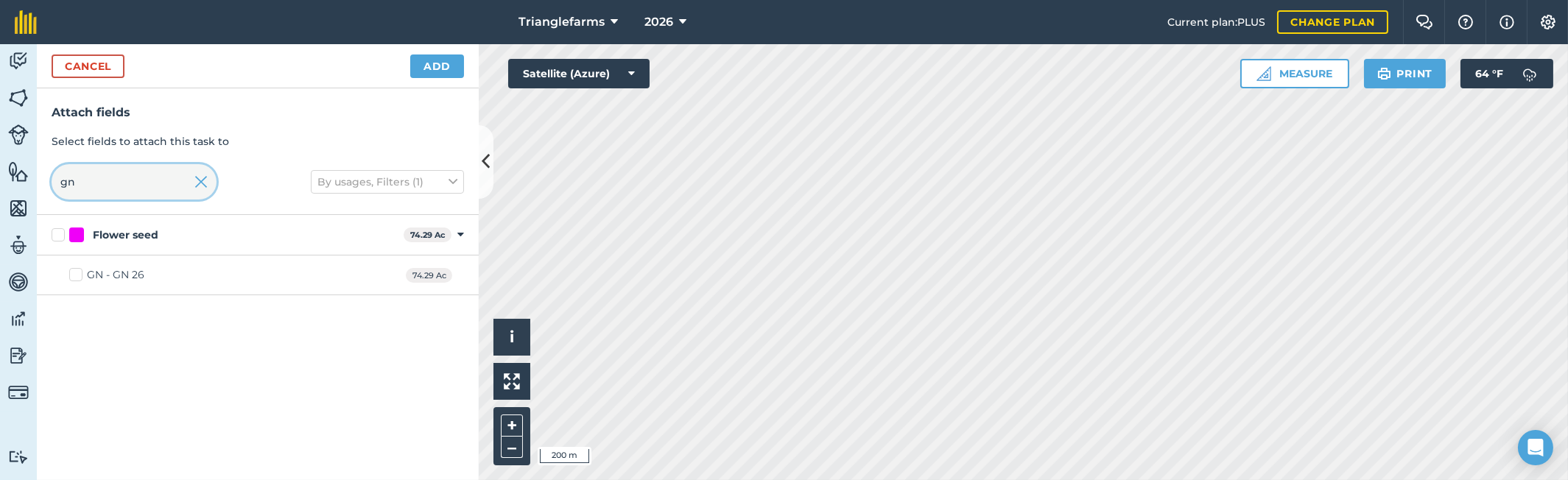
type input "gn"
click at [79, 272] on label "GN - GN 26" at bounding box center [107, 275] width 75 height 15
click at [78, 272] on input "GN - GN 26" at bounding box center [73, 271] width 9 height 9
checkbox input "true"
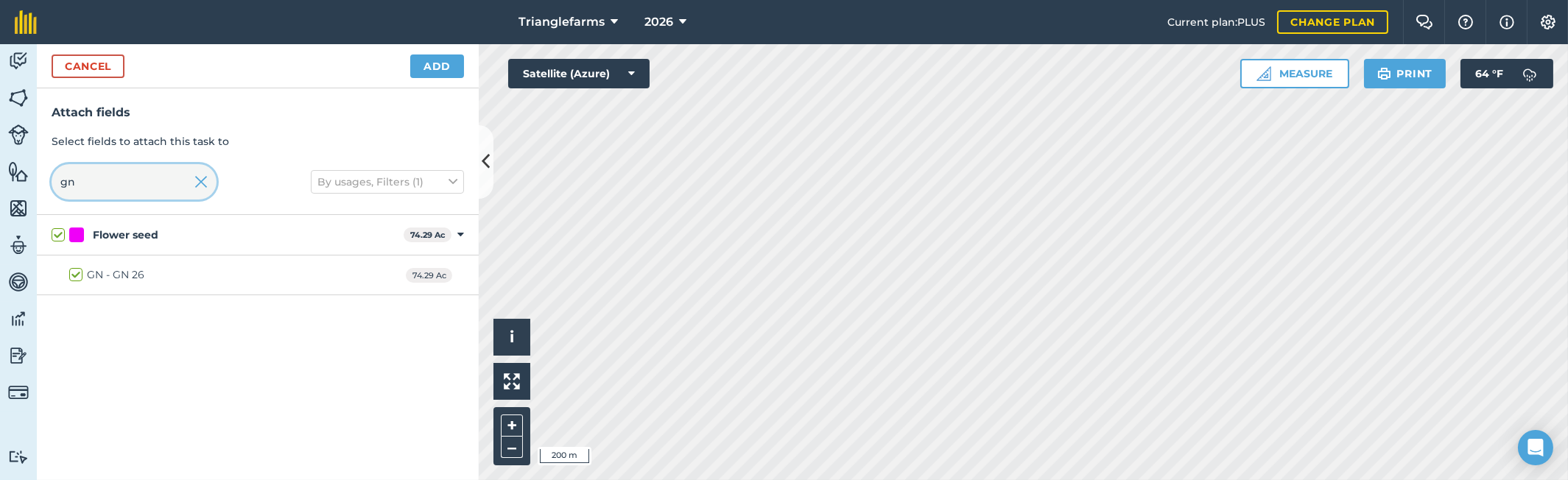
click at [96, 176] on input "gn" at bounding box center [133, 181] width 165 height 35
type input "w"
checkbox input "false"
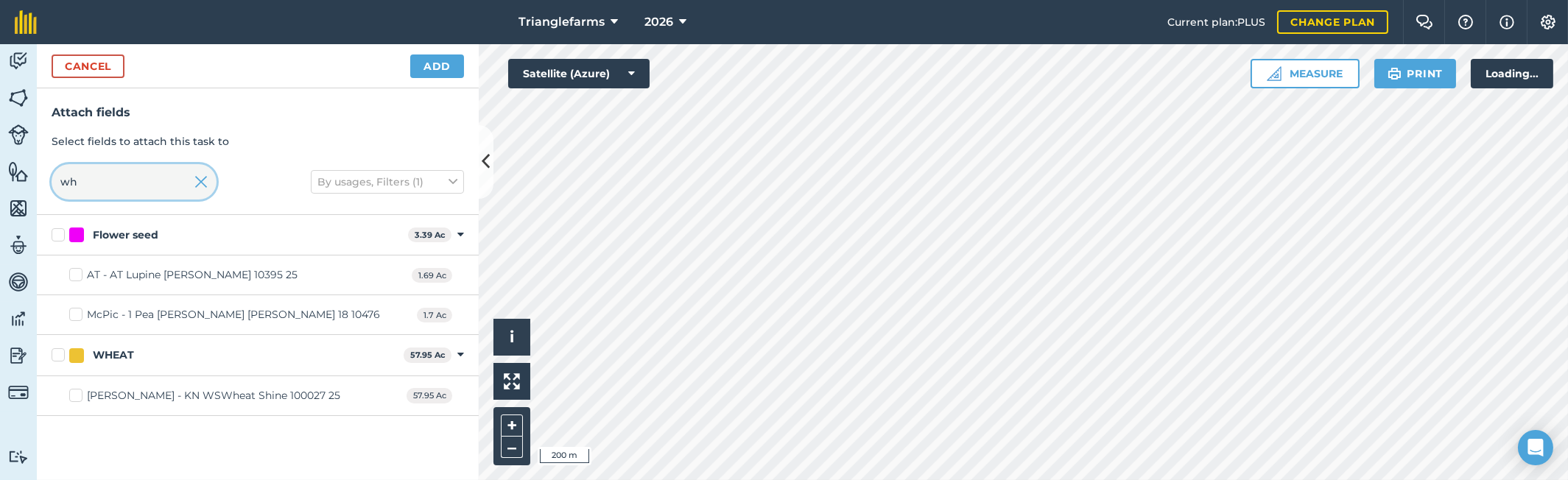
type input "w"
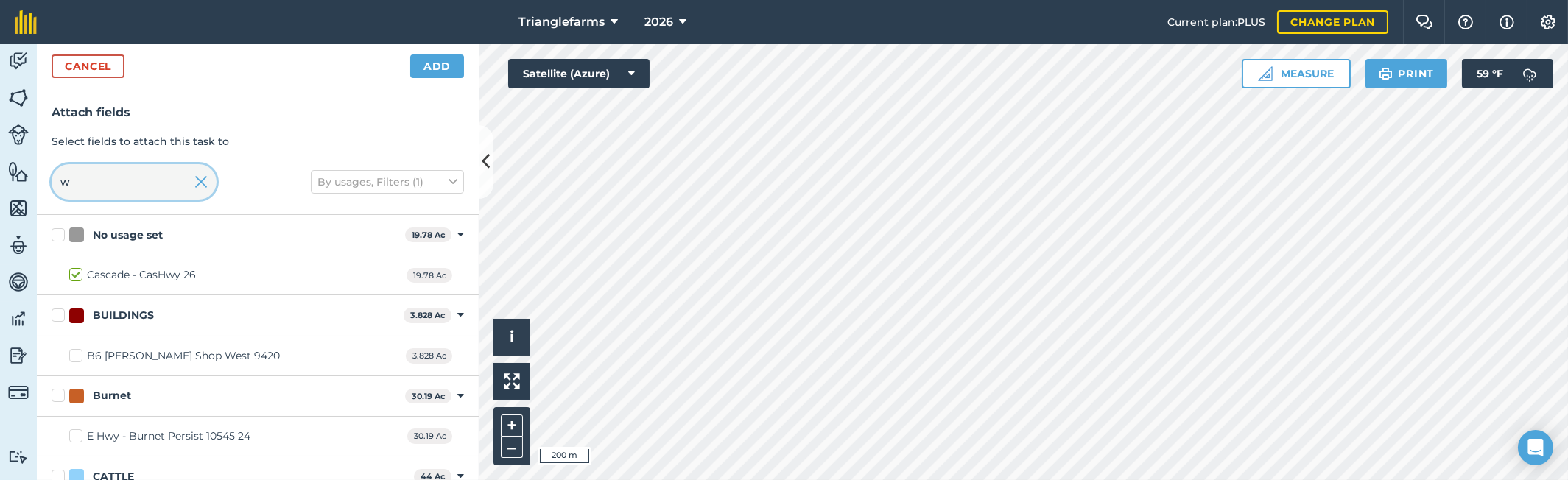
checkbox input "false"
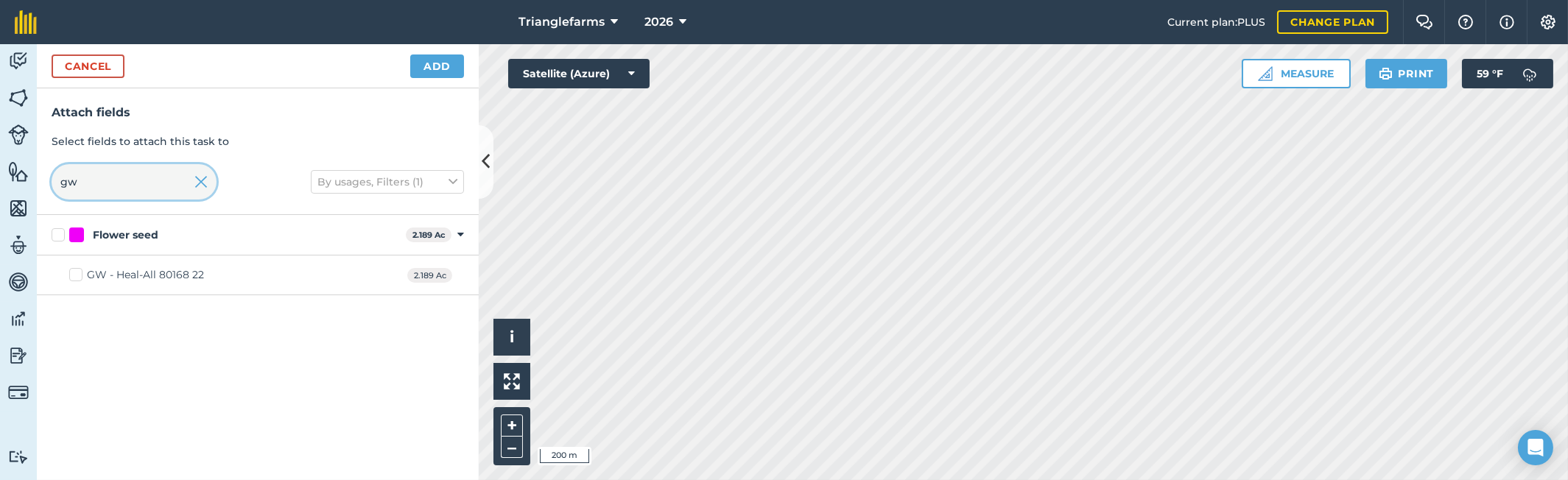
type input "g"
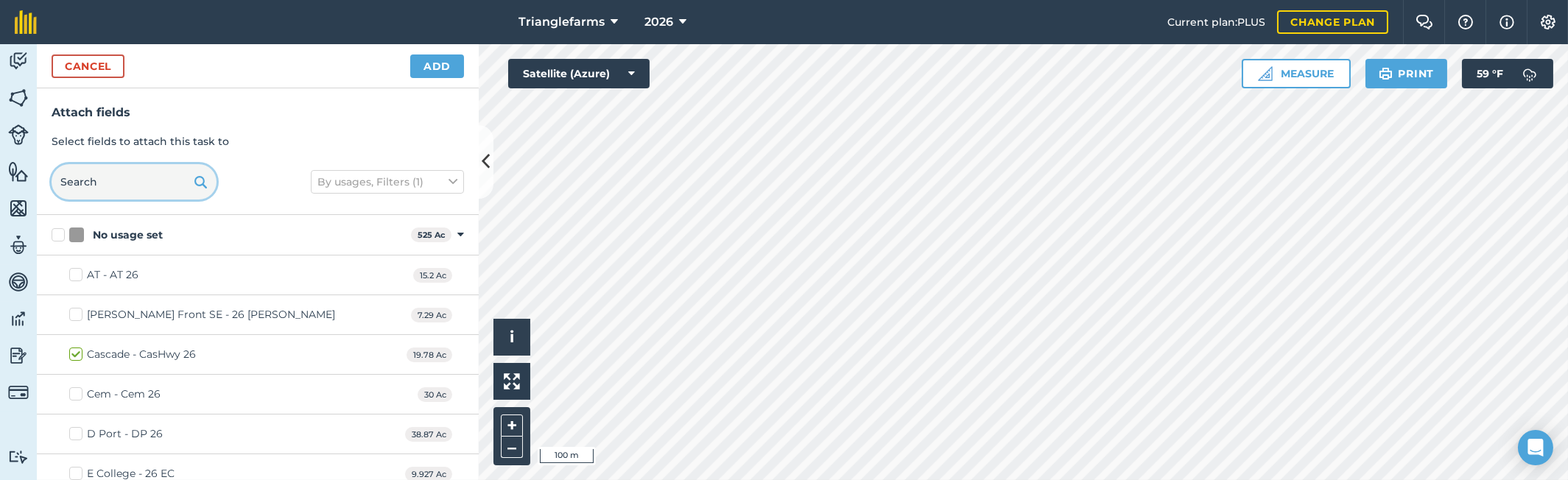
click at [131, 185] on input "text" at bounding box center [133, 181] width 165 height 35
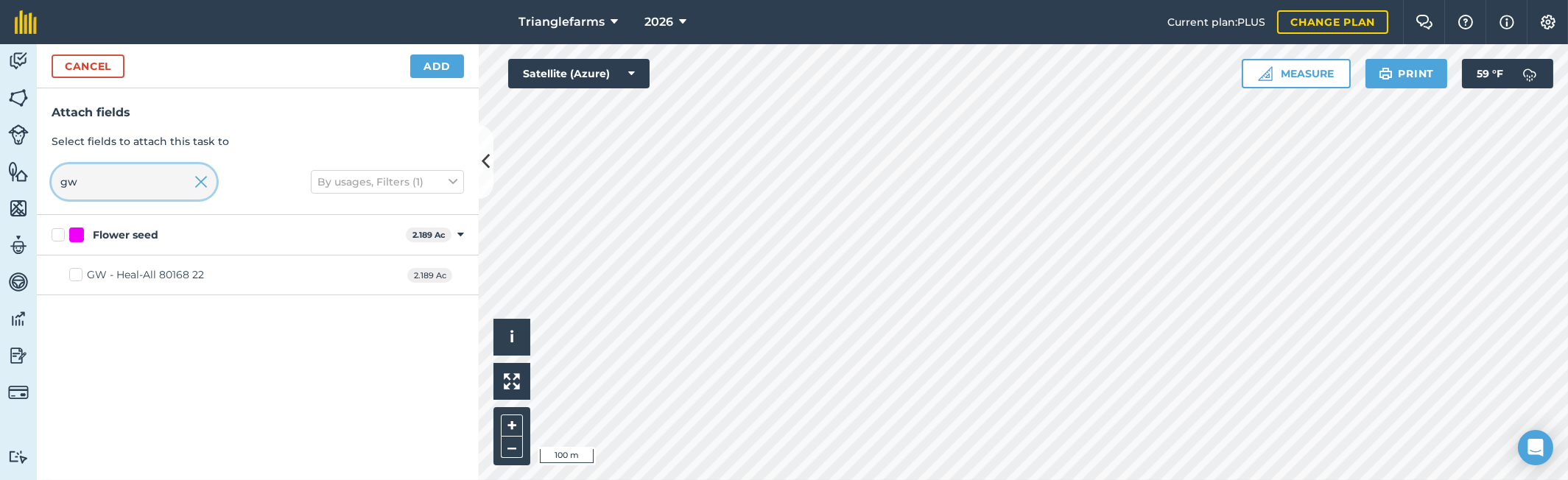
type input "gw"
click at [73, 273] on label "GW - Heal-All 80168 22" at bounding box center [136, 275] width 135 height 15
click at [73, 273] on input "GW - Heal-All 80168 22" at bounding box center [73, 271] width 9 height 9
checkbox input "true"
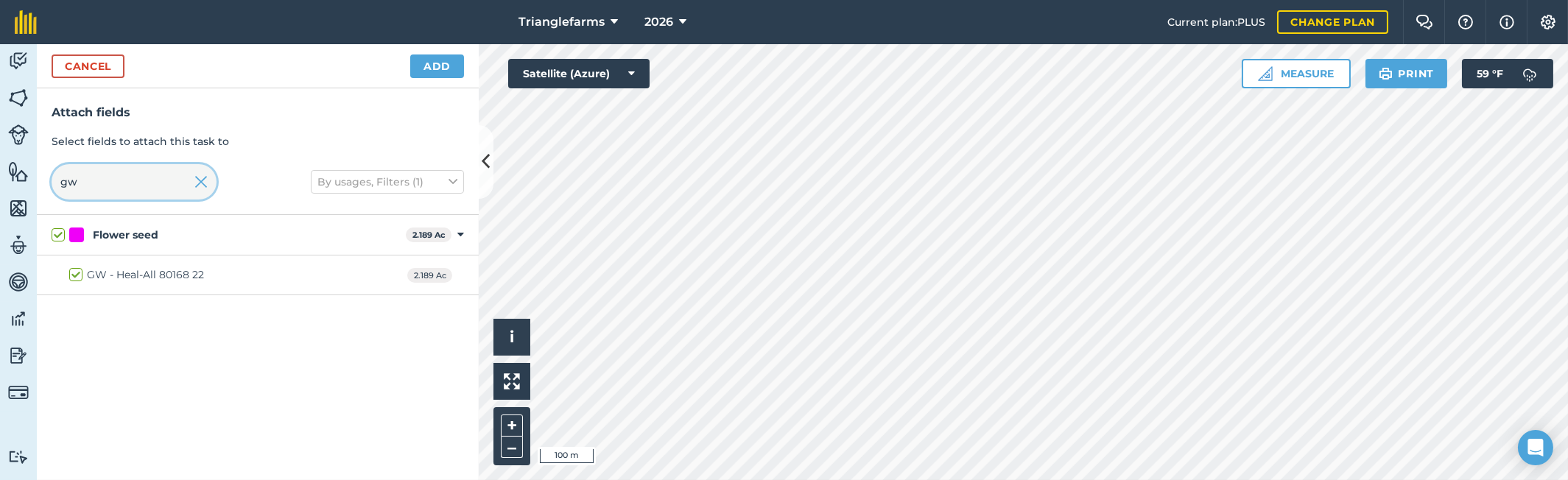
click at [101, 189] on input "gw" at bounding box center [133, 181] width 165 height 35
type input "v"
checkbox input "false"
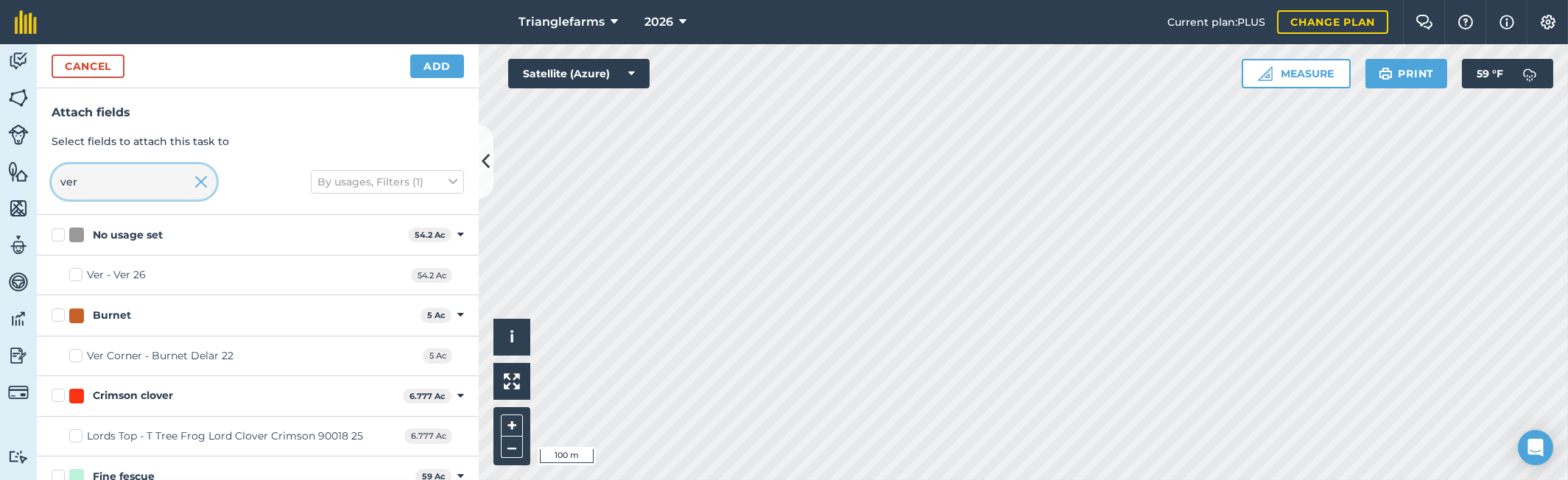
type input "ver"
click at [74, 277] on label "Ver - Ver 26" at bounding box center [107, 275] width 77 height 15
click at [74, 277] on input "Ver - Ver 26" at bounding box center [73, 271] width 9 height 9
checkbox input "true"
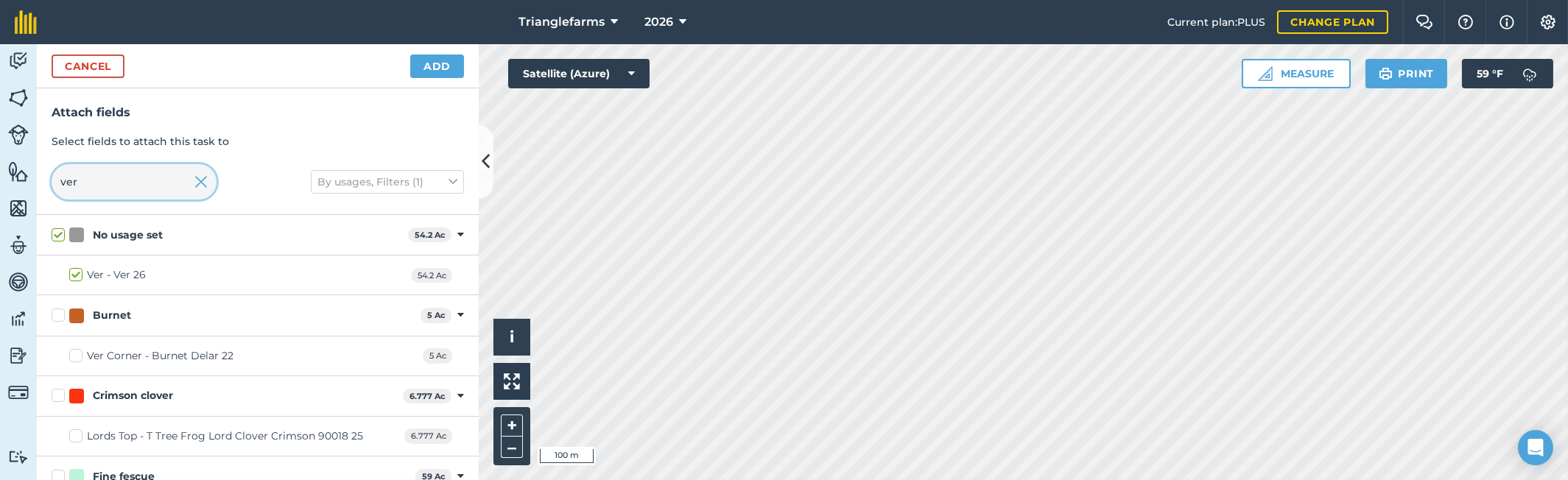
click at [106, 192] on input "ver" at bounding box center [133, 181] width 165 height 35
type input "e"
checkbox input "false"
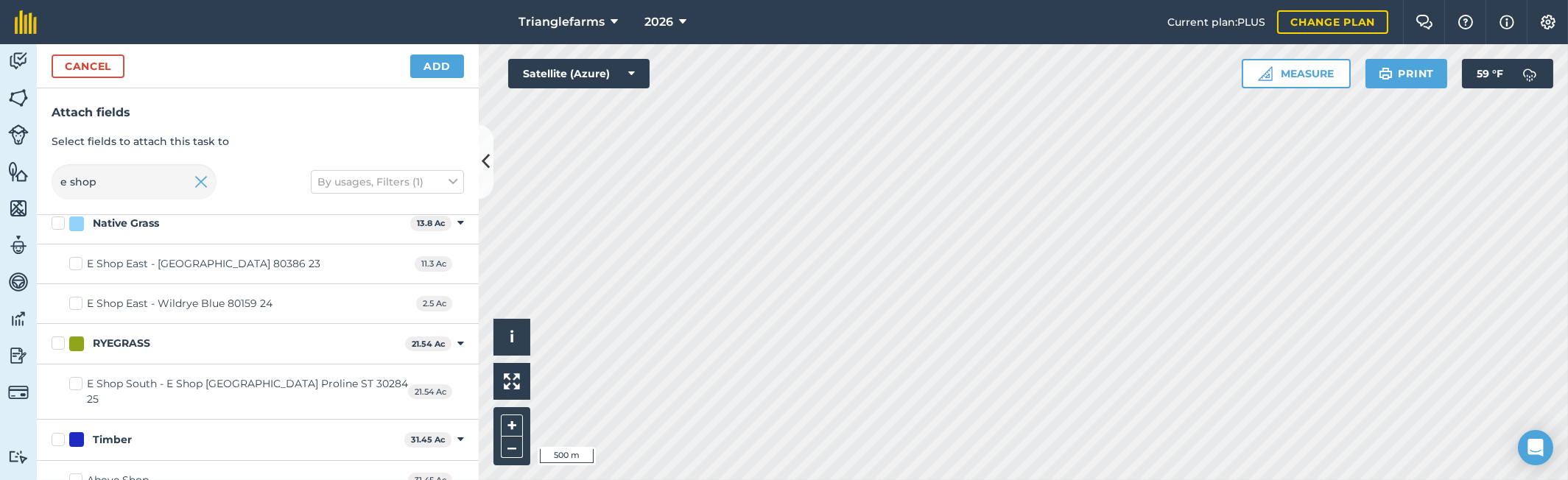
scroll to position [95, 0]
click at [125, 177] on input "e shop" at bounding box center [133, 181] width 165 height 35
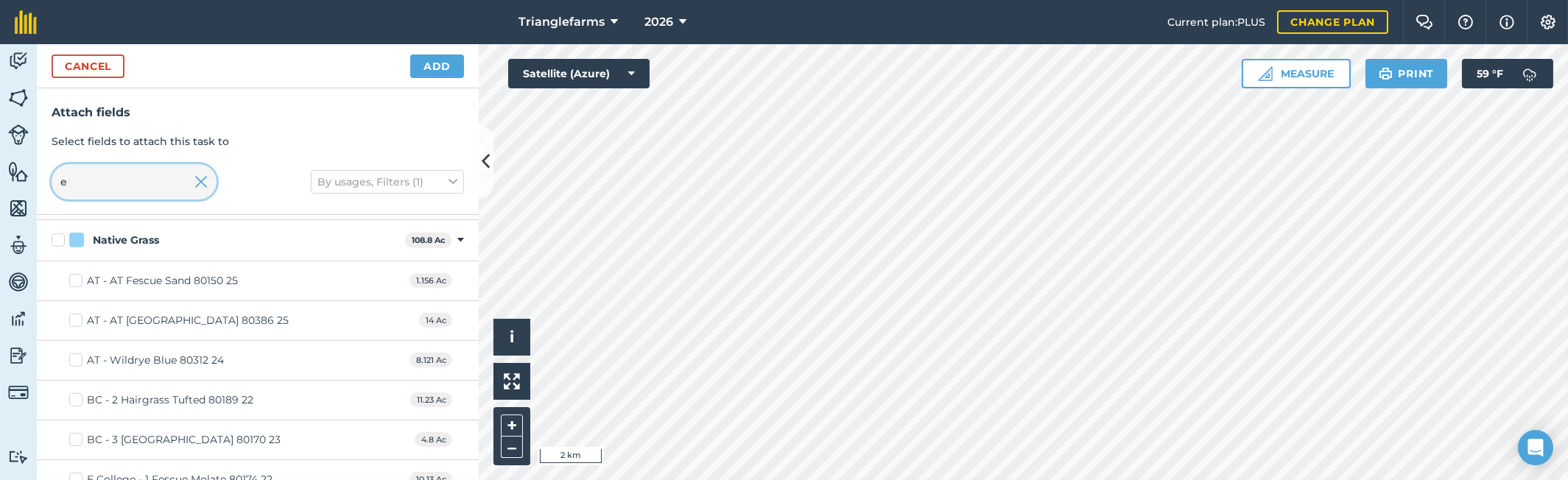
type input "e"
click at [107, 171] on input "text" at bounding box center [133, 181] width 165 height 35
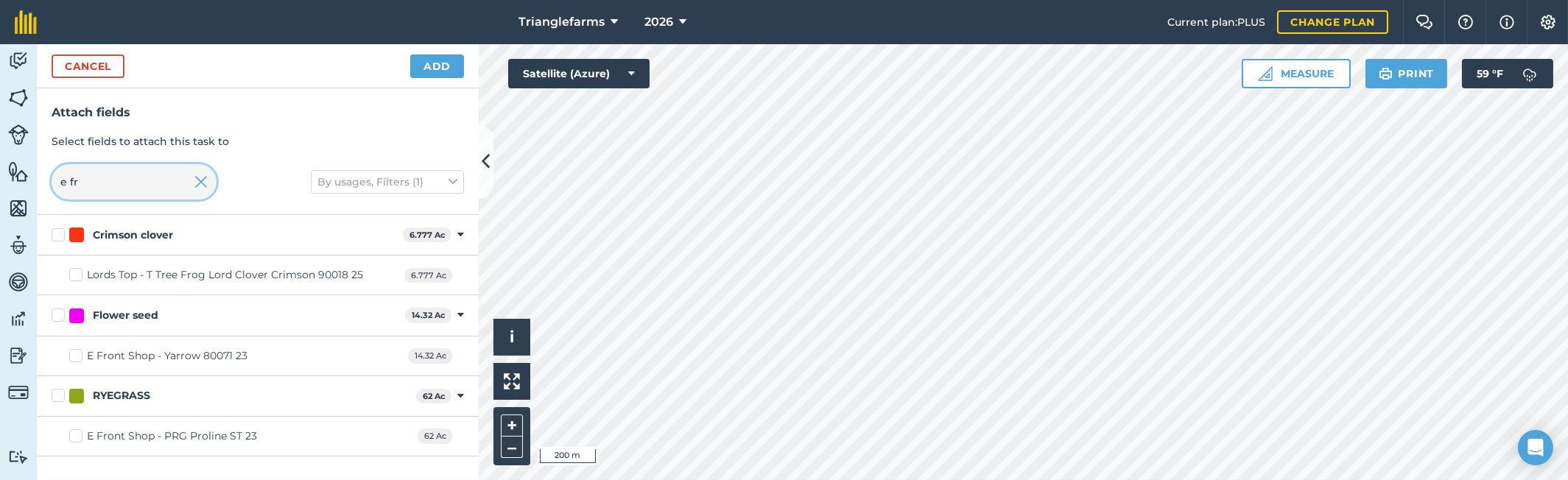
scroll to position [0, 0]
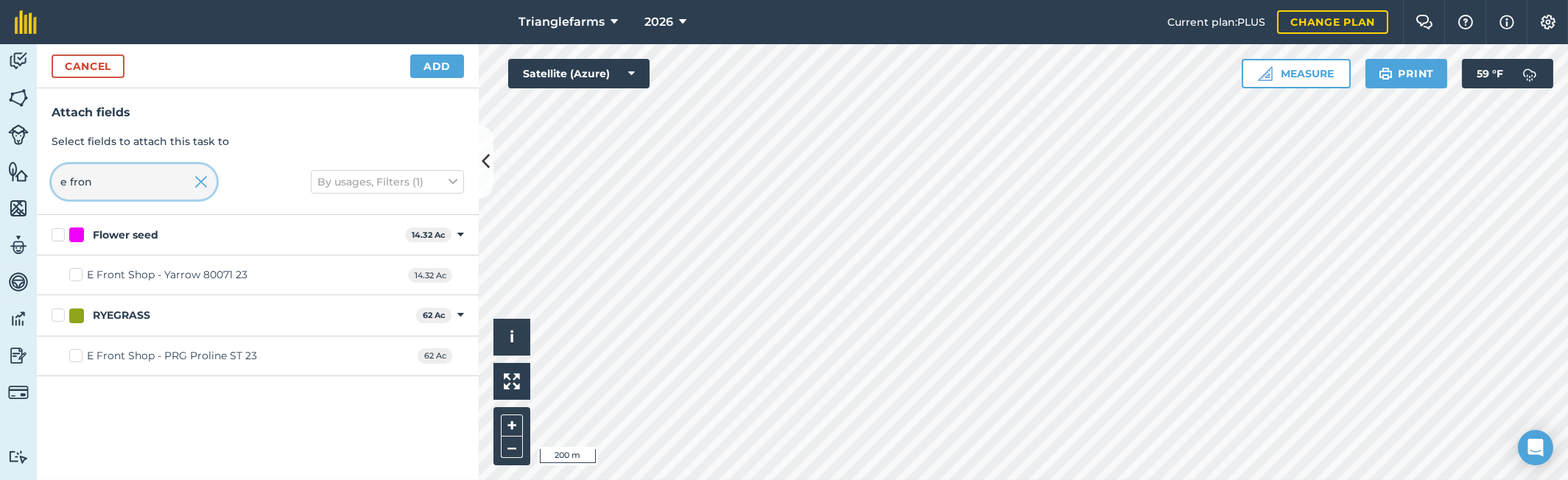
type input "e fron"
click at [69, 277] on label "E Front Shop - Yarrow 80071 23" at bounding box center [158, 275] width 178 height 15
click at [69, 277] on input "E Front Shop - Yarrow 80071 23" at bounding box center [73, 271] width 9 height 9
checkbox input "true"
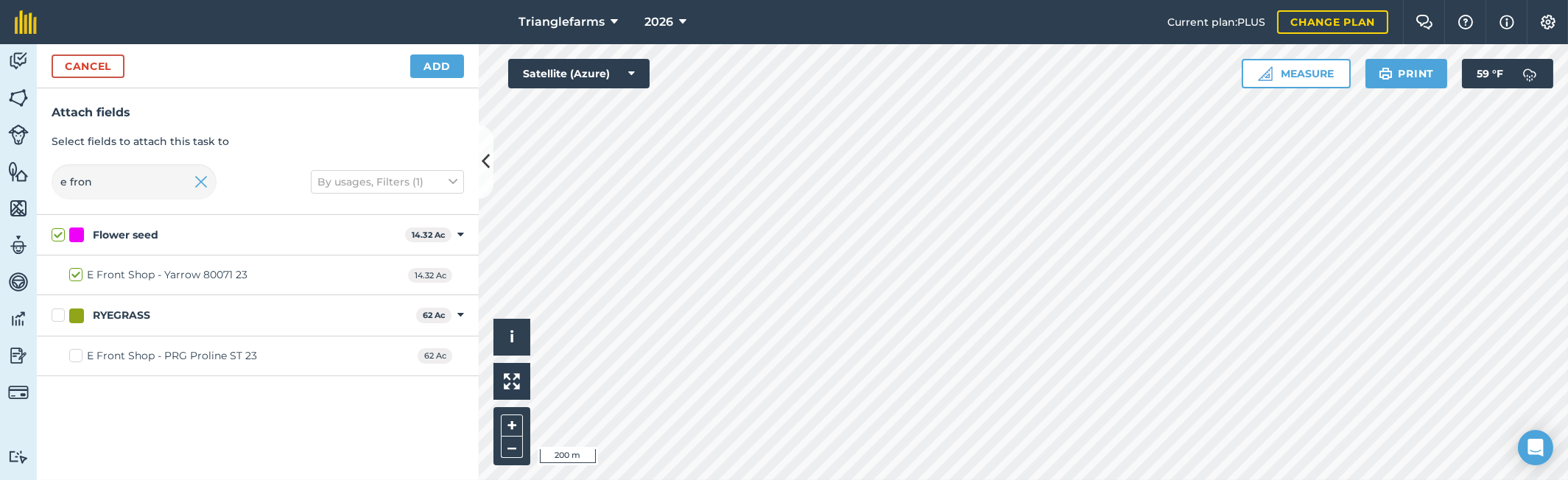
click at [82, 360] on label "E Front Shop - PRG Proline ST 23" at bounding box center [163, 356] width 188 height 15
click at [78, 358] on input "E Front Shop - PRG Proline ST 23" at bounding box center [73, 352] width 9 height 9
checkbox input "true"
click at [104, 183] on input "e fron" at bounding box center [133, 181] width 165 height 35
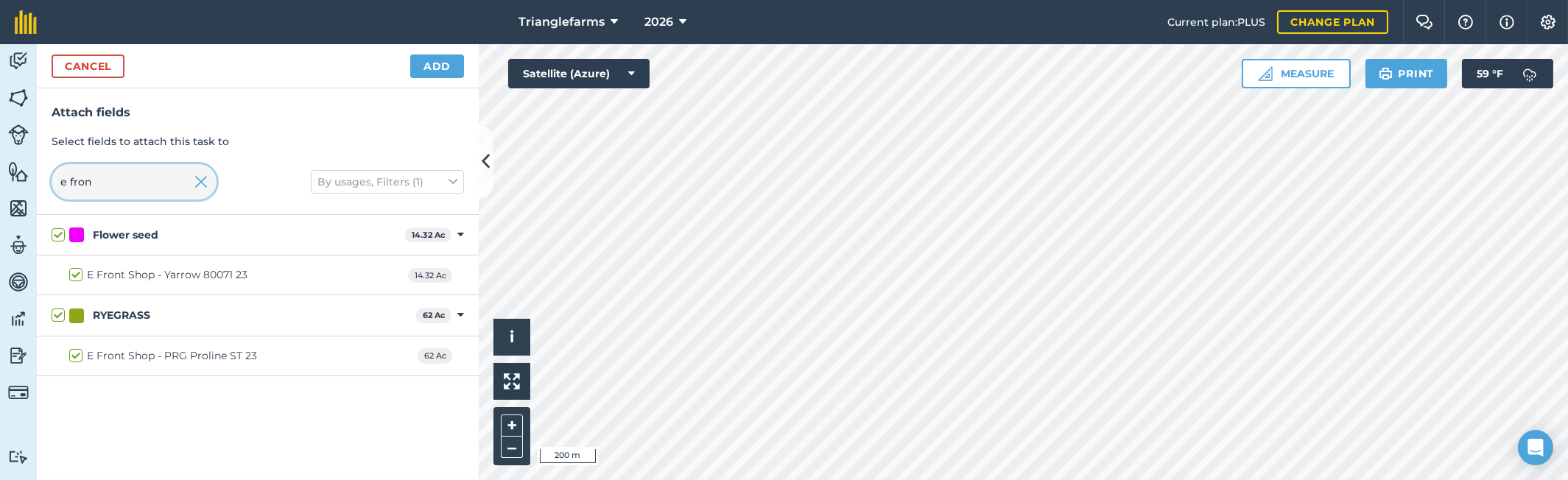
click at [104, 183] on input "e fron" at bounding box center [133, 181] width 165 height 35
type input "b"
checkbox input "false"
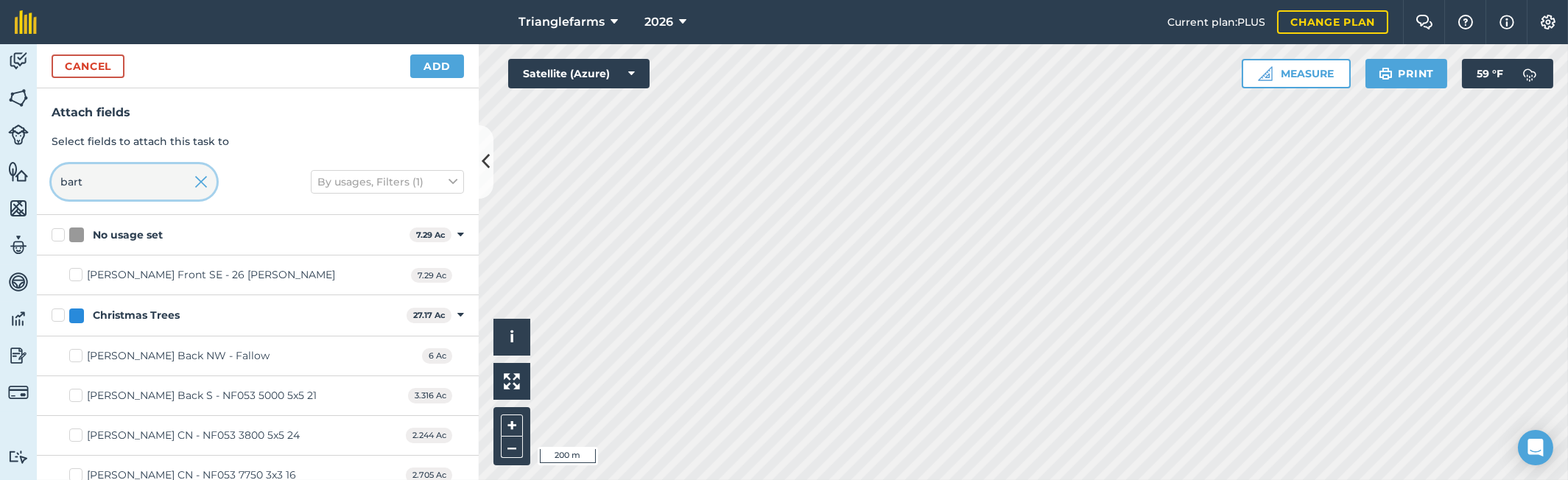
scroll to position [67, 0]
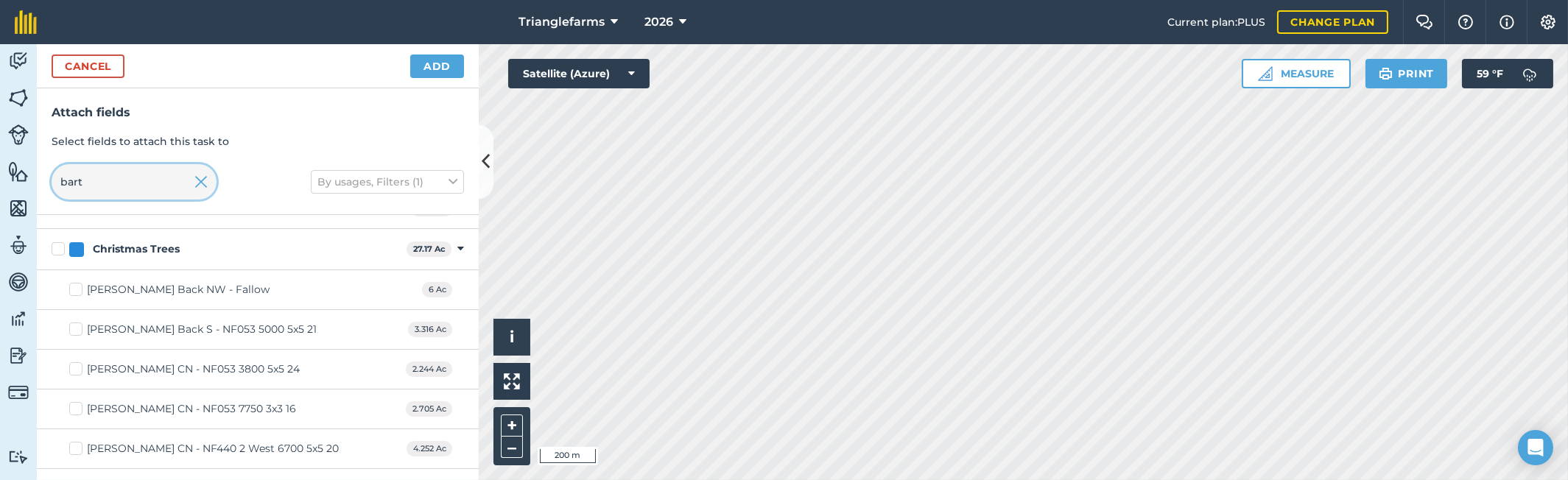
type input "bart"
click at [72, 288] on label "[PERSON_NAME] Back NW - Fallow" at bounding box center [169, 290] width 200 height 15
click at [72, 288] on input "[PERSON_NAME] Back NW - Fallow" at bounding box center [73, 286] width 9 height 9
checkbox input "true"
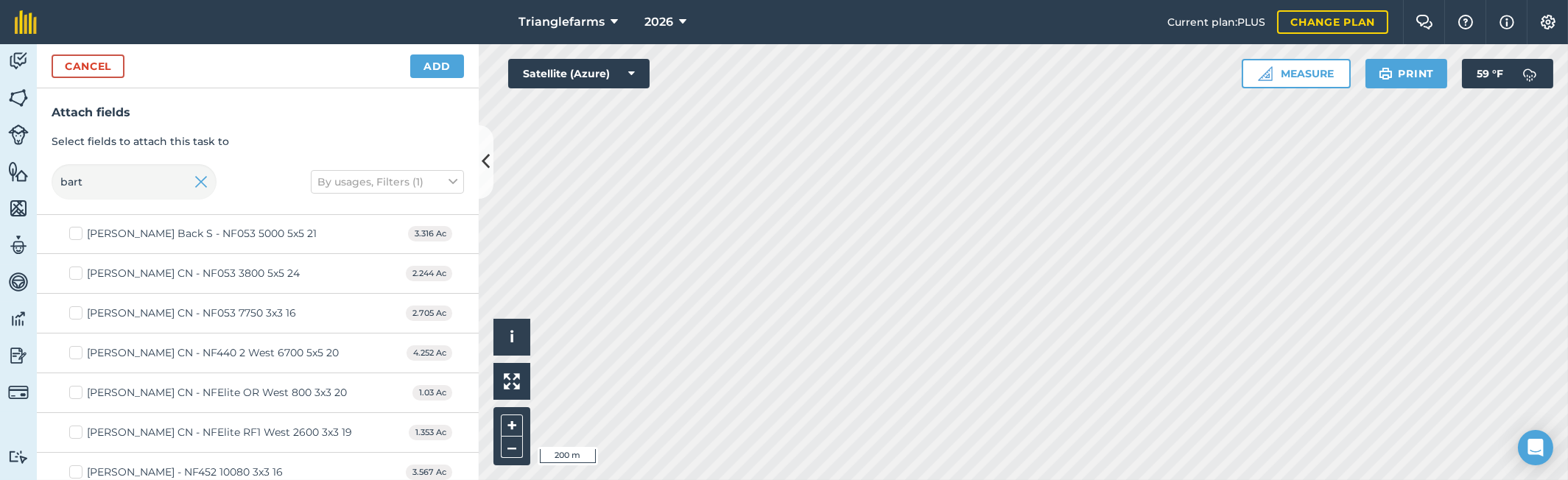
scroll to position [0, 0]
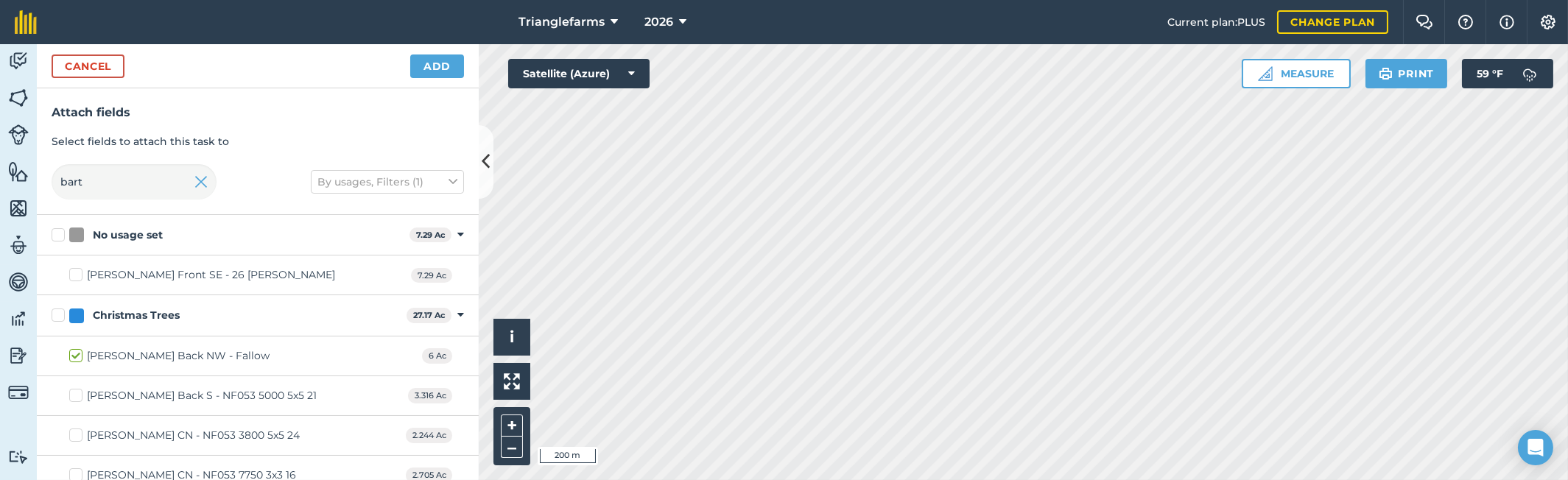
click at [78, 272] on label "[PERSON_NAME] Front SE - 26 [PERSON_NAME]" at bounding box center [202, 275] width 266 height 15
click at [78, 272] on input "[PERSON_NAME] Front SE - 26 [PERSON_NAME]" at bounding box center [73, 271] width 9 height 9
checkbox input "true"
click at [111, 181] on input "bart" at bounding box center [133, 181] width 165 height 35
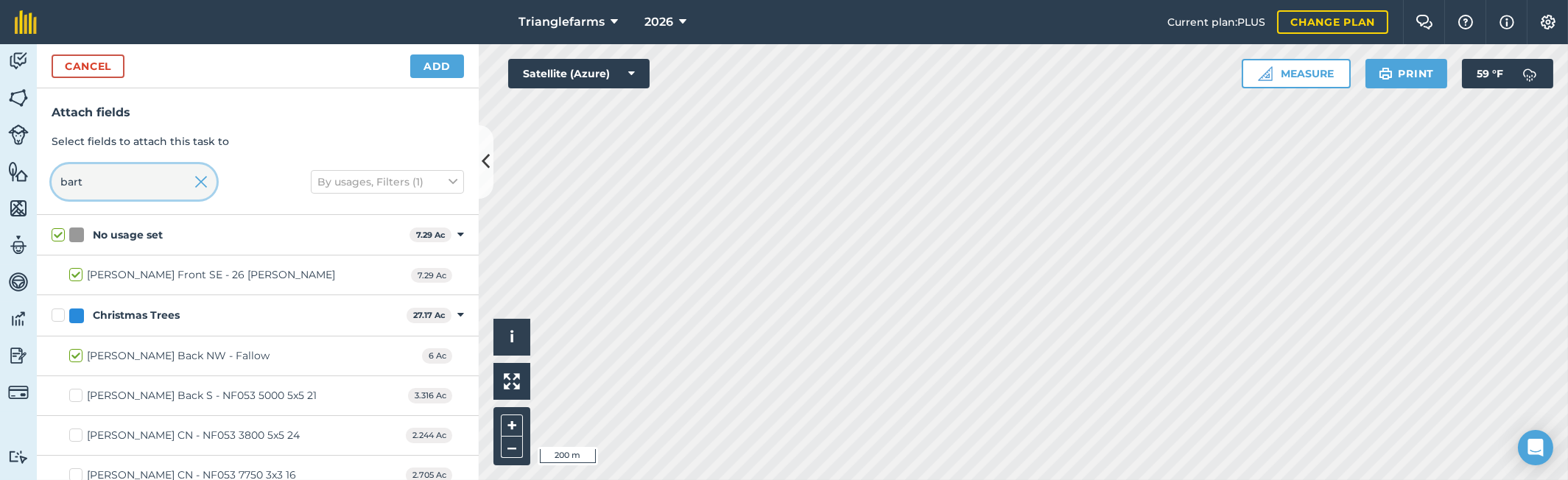
click at [111, 181] on input "bart" at bounding box center [133, 181] width 165 height 35
type input "e"
checkbox input "false"
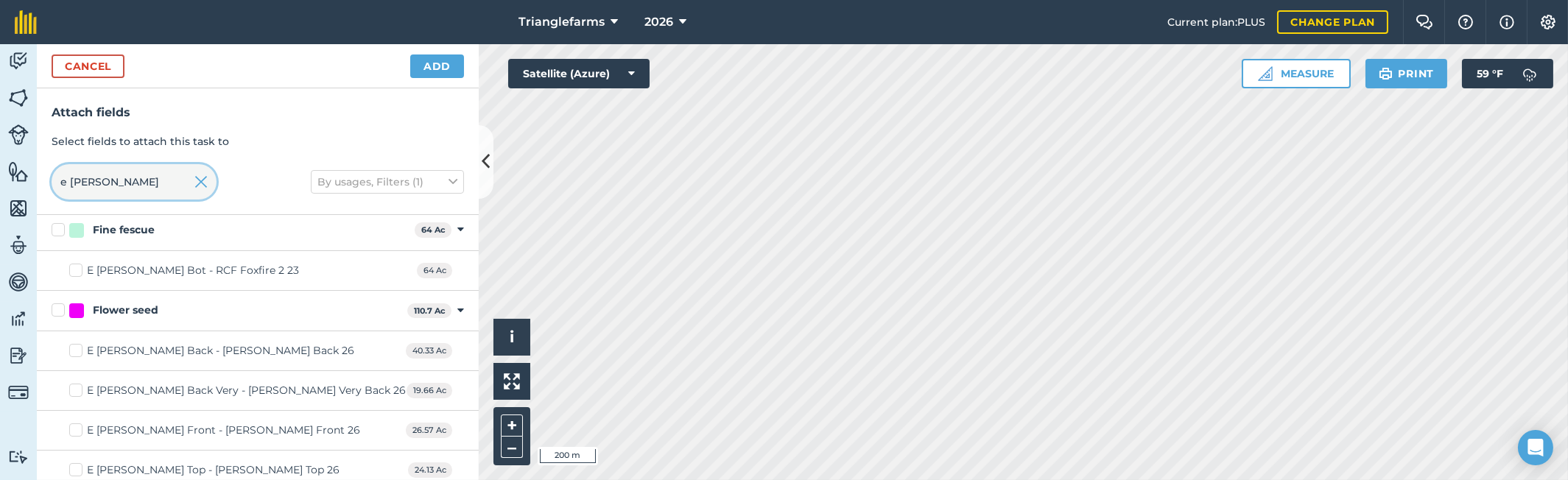
scroll to position [95, 0]
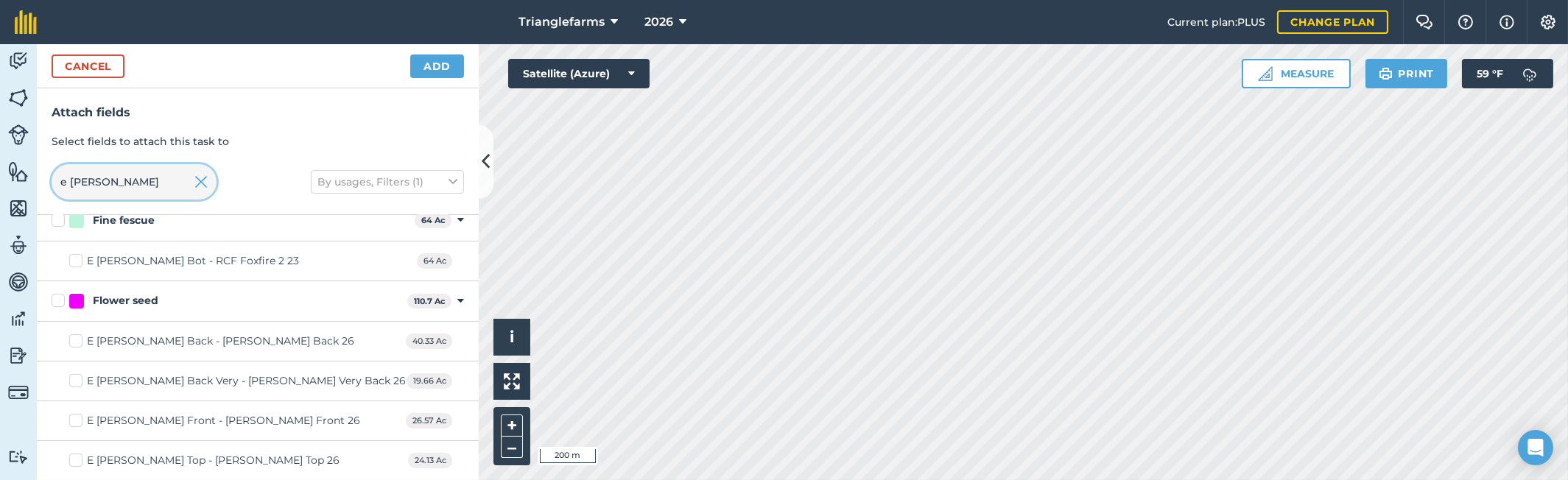
type input "e [PERSON_NAME]"
click at [73, 419] on label "E [PERSON_NAME] Front - [PERSON_NAME] Front 26" at bounding box center [214, 420] width 291 height 15
click at [73, 419] on input "E [PERSON_NAME] Front - [PERSON_NAME] Front 26" at bounding box center [73, 417] width 9 height 9
checkbox input "true"
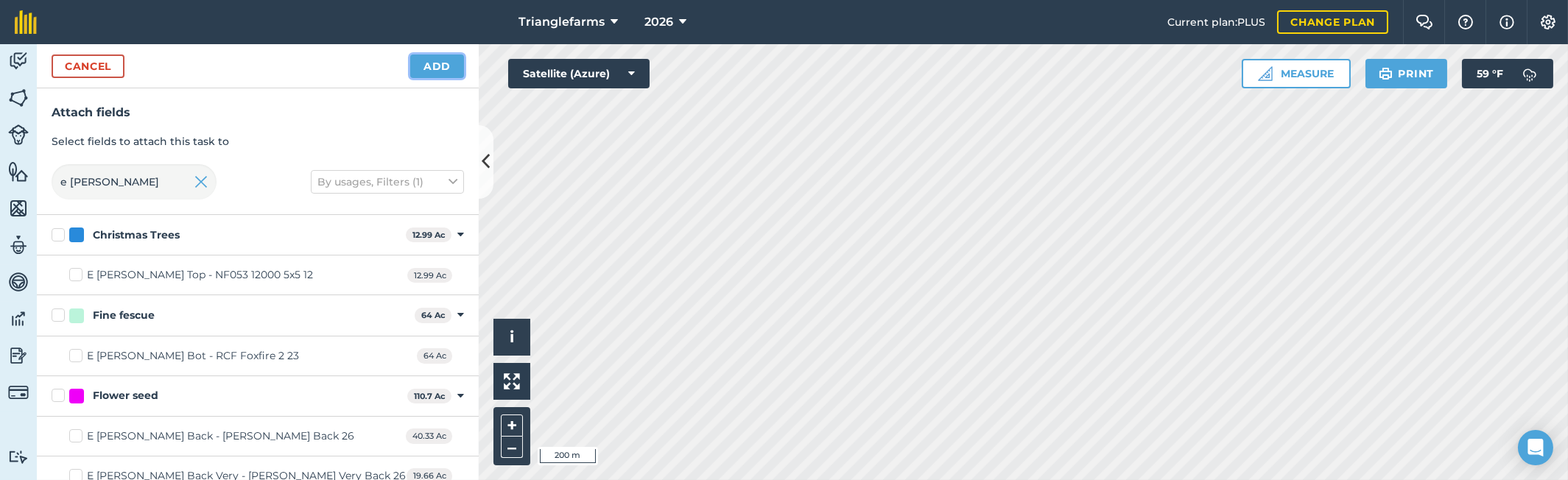
click at [441, 66] on button "Add" at bounding box center [437, 67] width 54 height 24
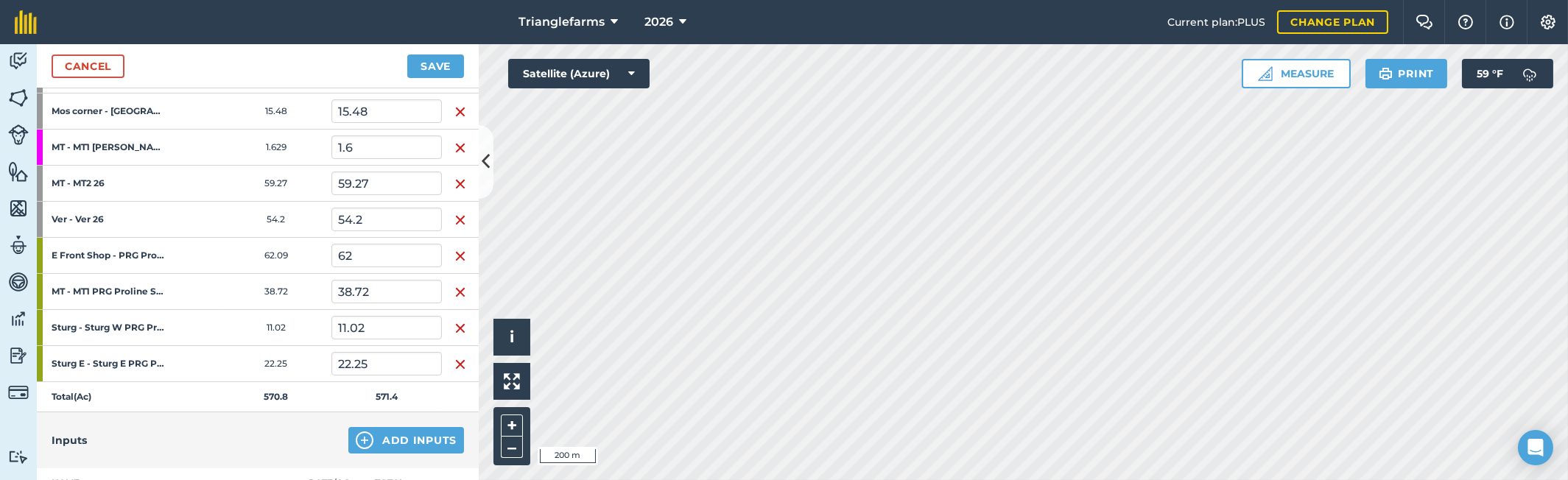
scroll to position [669, 0]
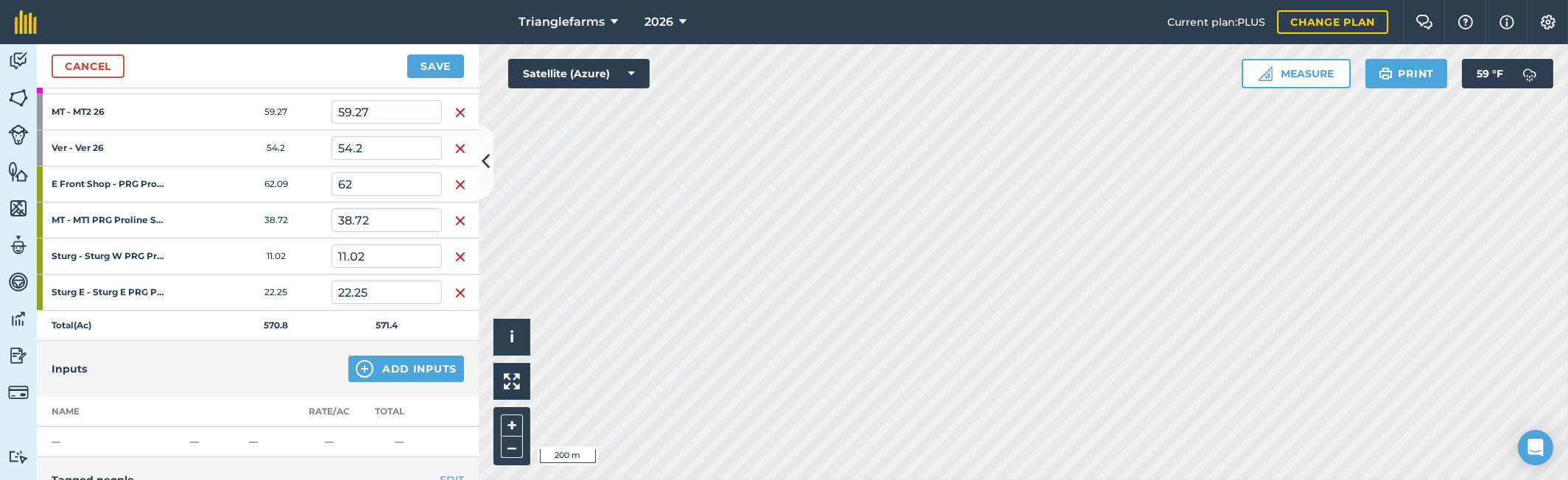
click at [209, 355] on div "Inputs Add Inputs" at bounding box center [258, 369] width 442 height 56
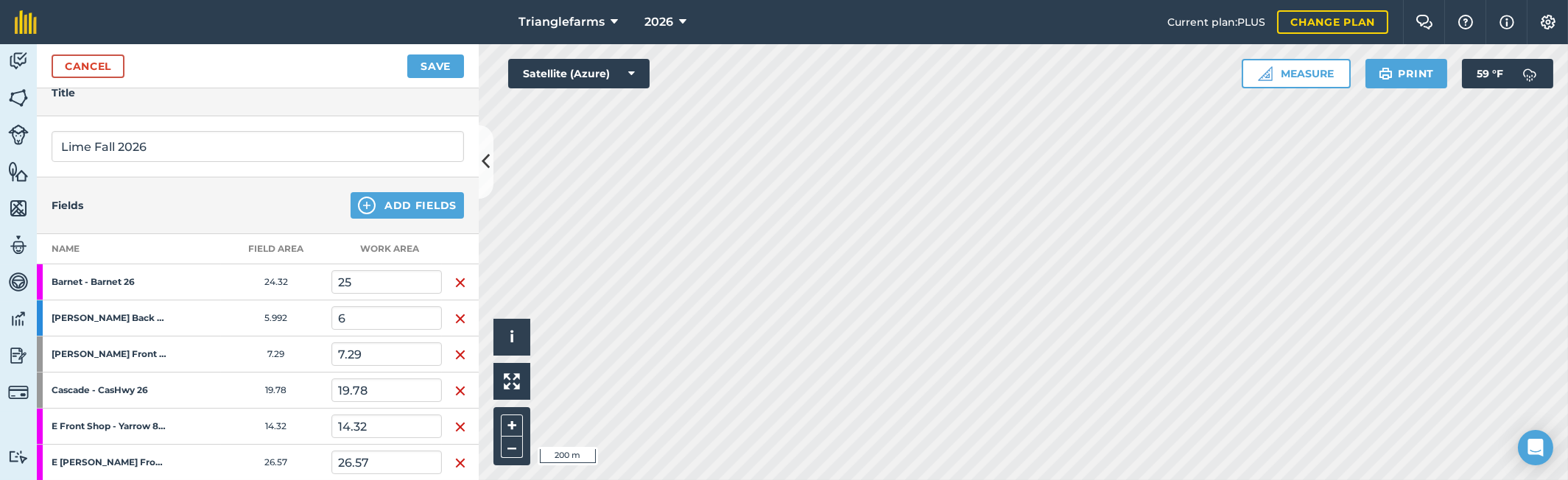
scroll to position [0, 0]
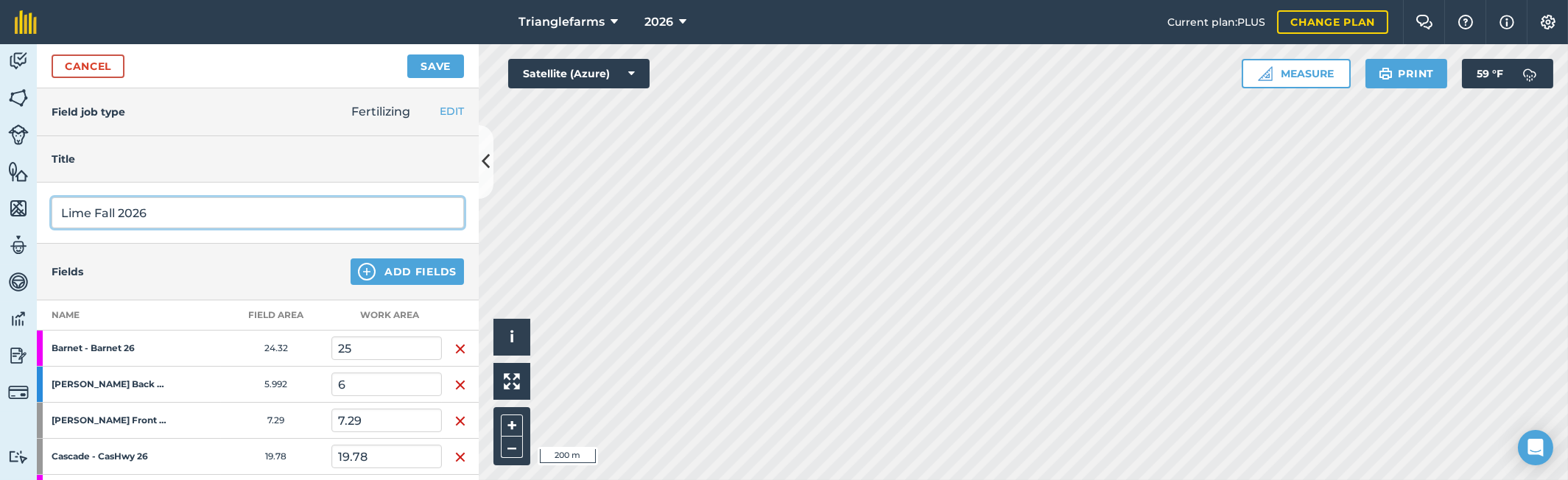
click at [177, 214] on input "Lime Fall 2026" at bounding box center [257, 212] width 412 height 31
type input "Lime Fall 2026 1 ton"
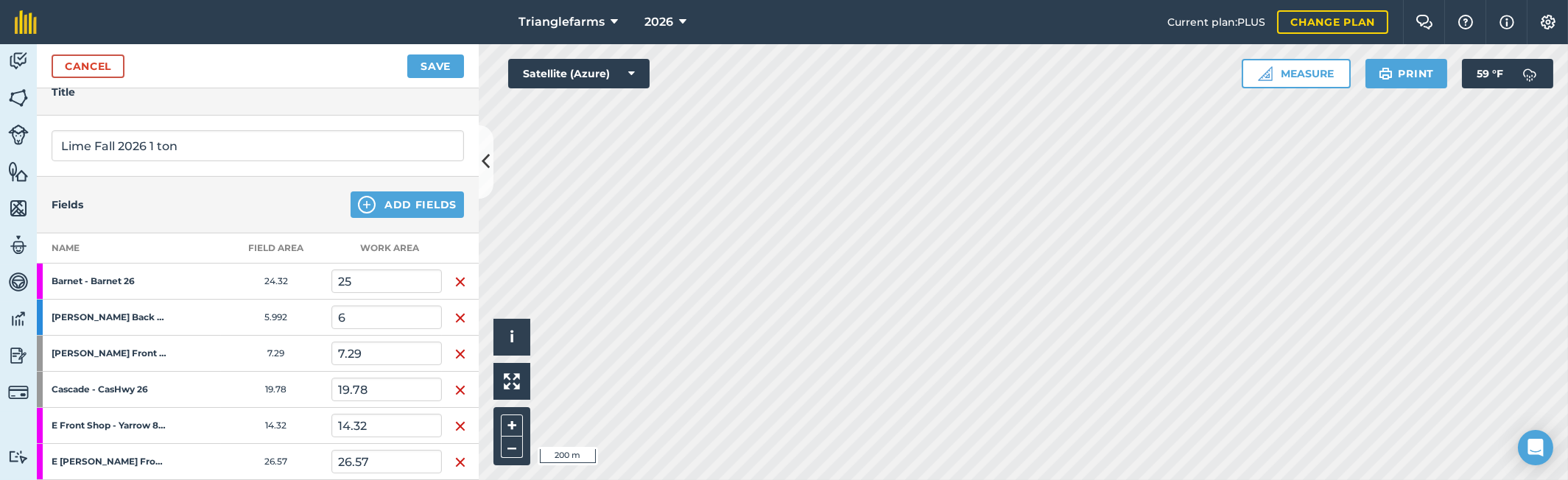
scroll to position [67, 0]
click at [456, 282] on img "button" at bounding box center [461, 282] width 12 height 18
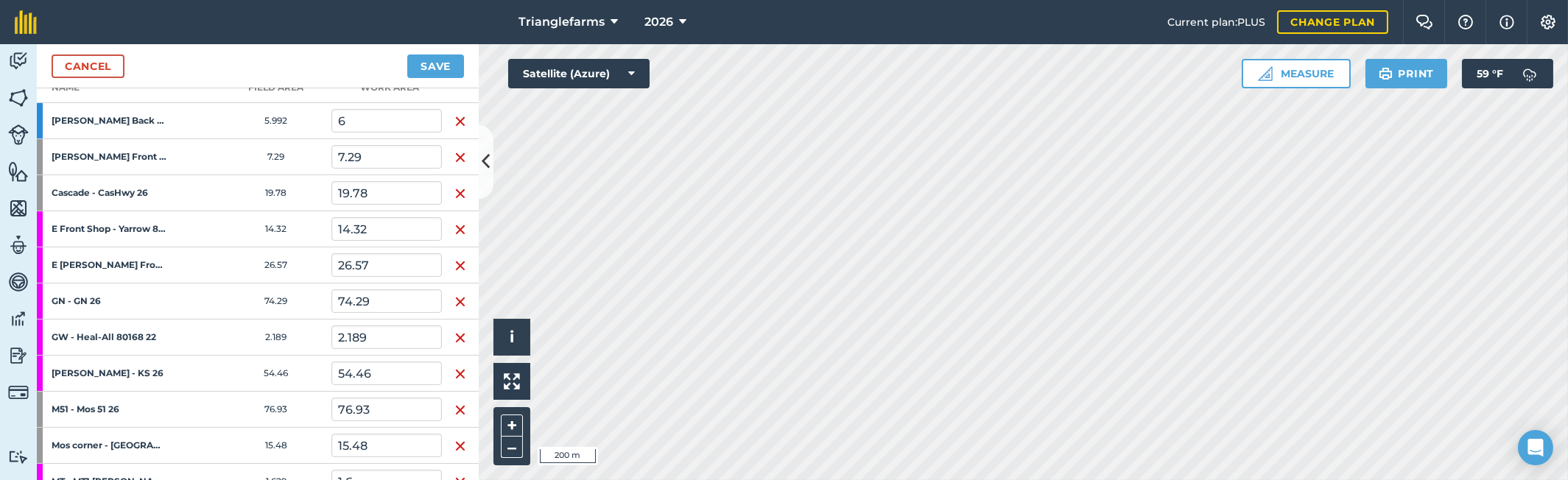
scroll to position [267, 0]
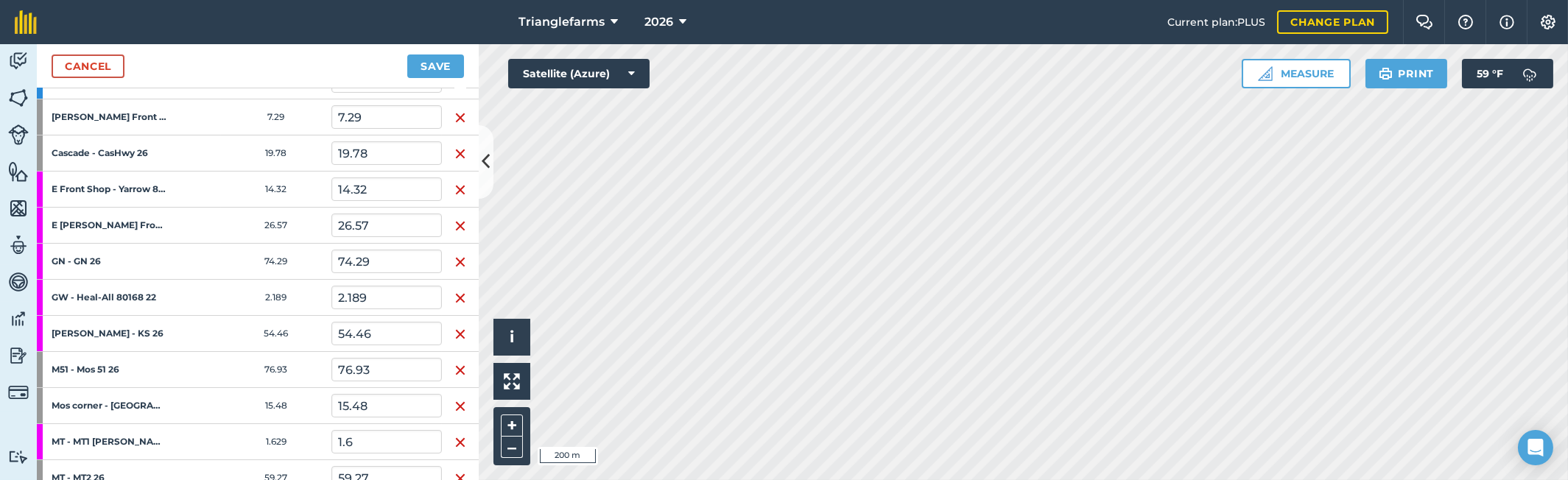
click at [455, 406] on img "button" at bounding box center [461, 406] width 12 height 18
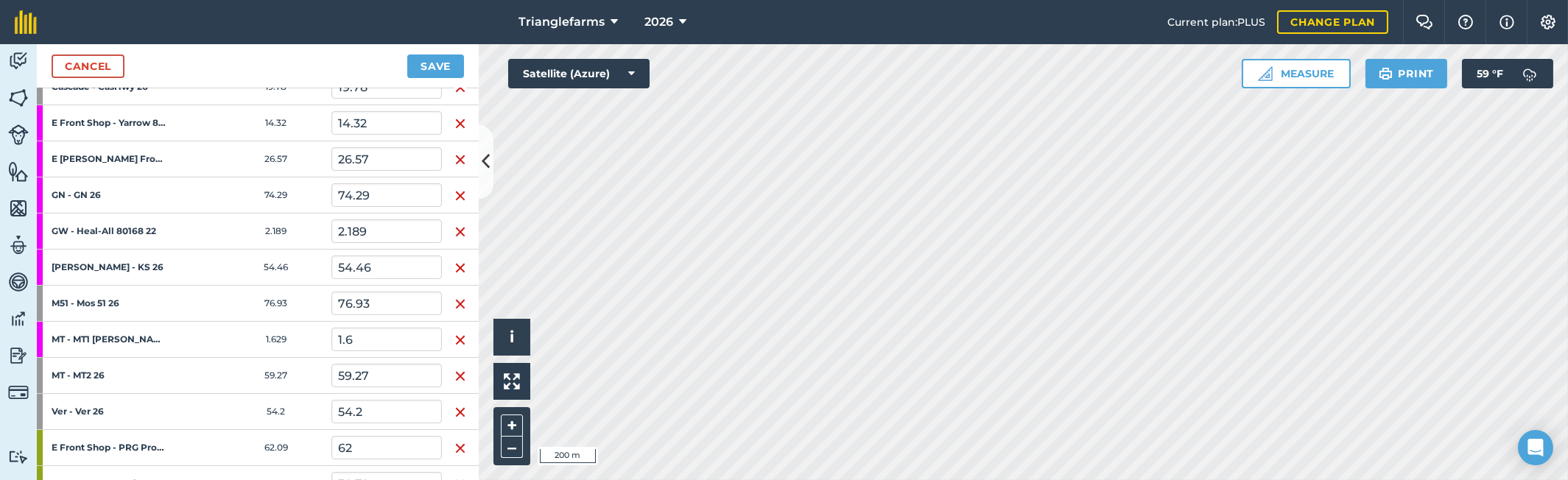
scroll to position [334, 0]
click at [459, 195] on img "button" at bounding box center [461, 194] width 12 height 18
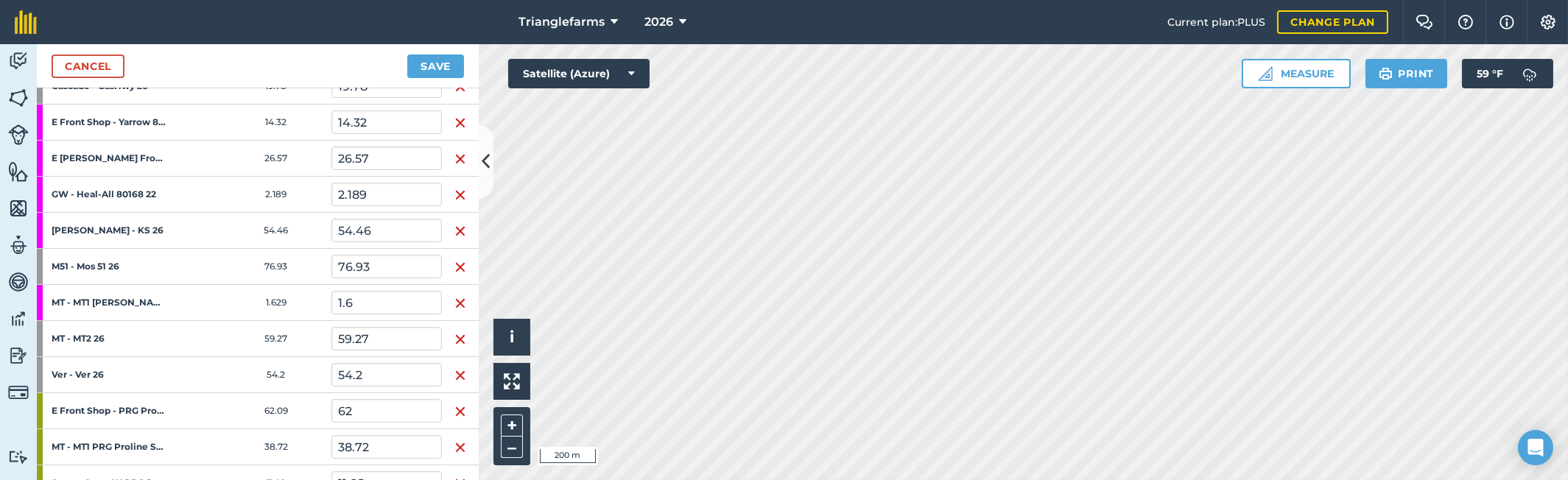
click at [455, 190] on img "button" at bounding box center [461, 194] width 12 height 18
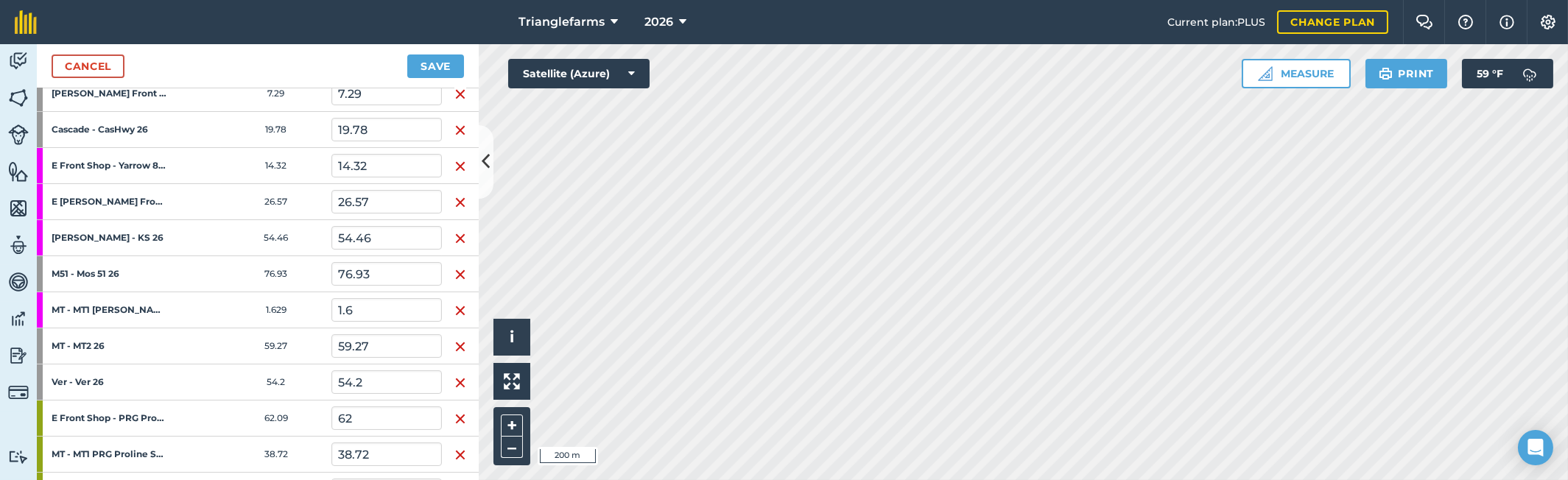
scroll to position [267, 0]
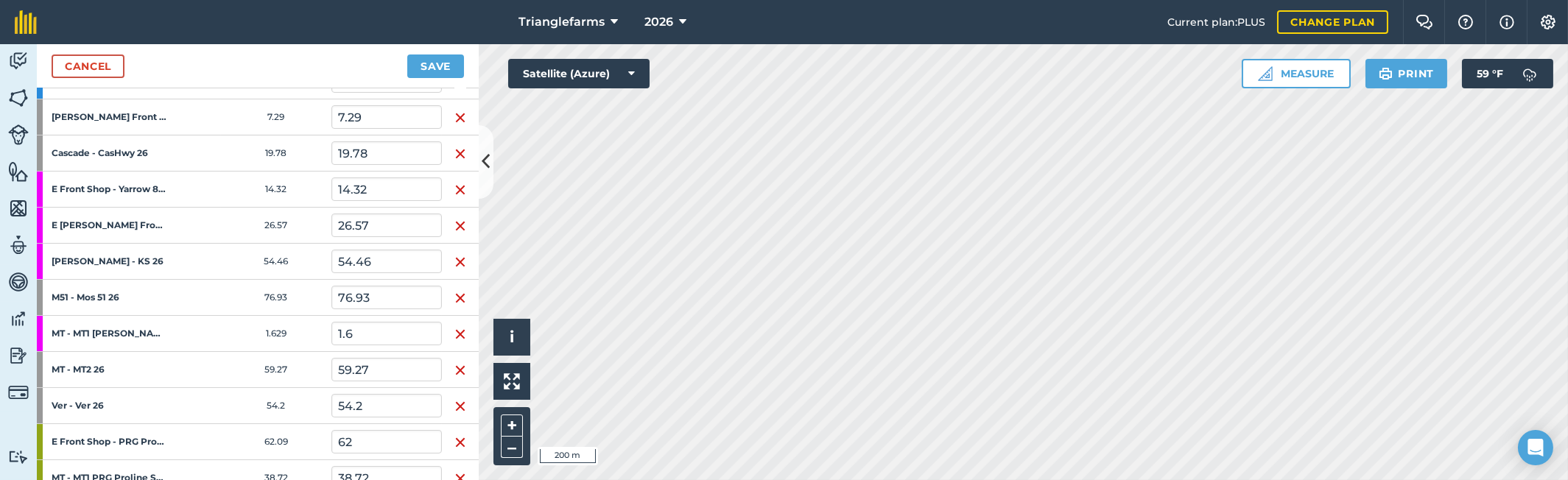
click at [455, 405] on img "button" at bounding box center [461, 406] width 12 height 18
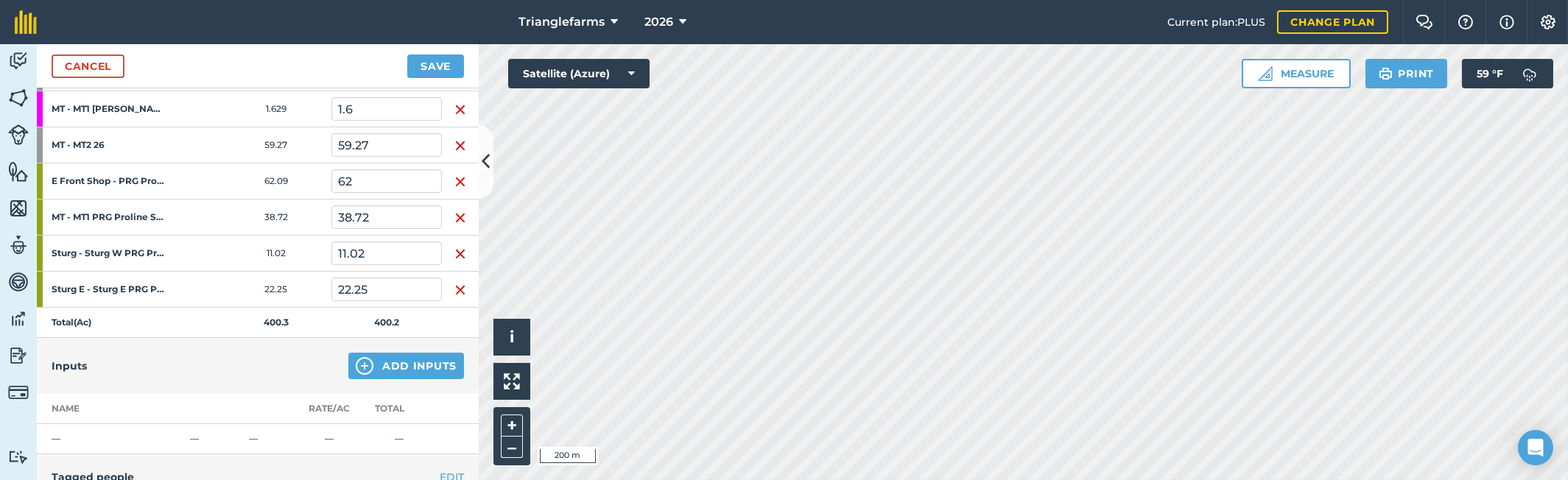
scroll to position [468, 0]
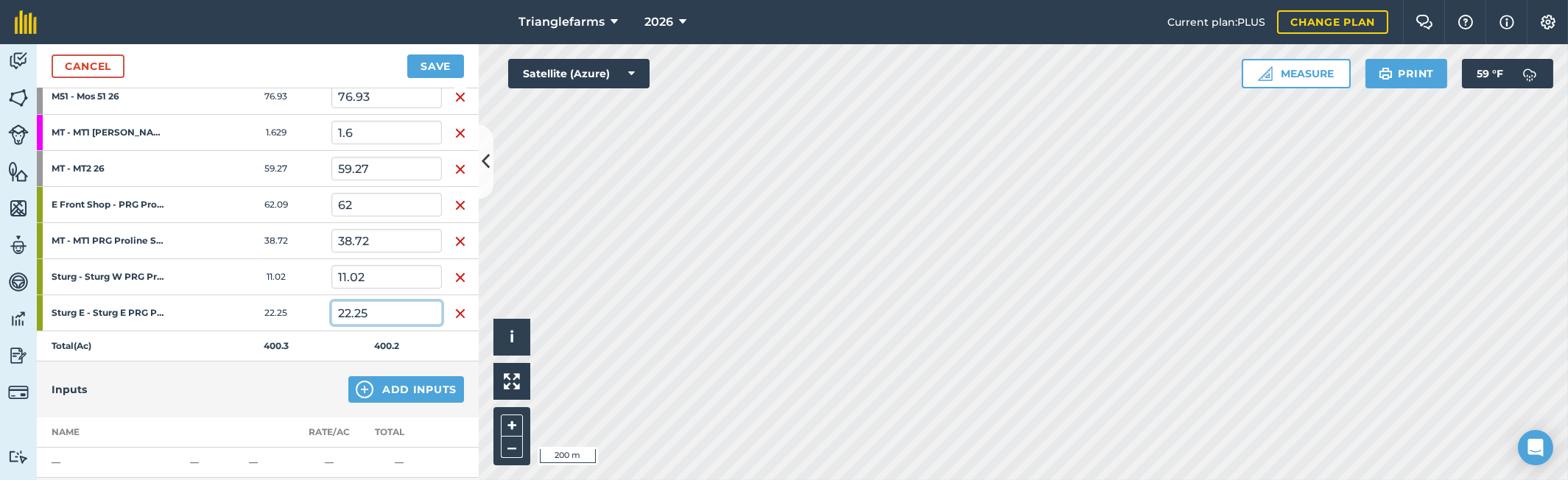
click at [373, 306] on input "22.25" at bounding box center [386, 313] width 110 height 24
click at [369, 309] on input "22.25" at bounding box center [386, 313] width 110 height 24
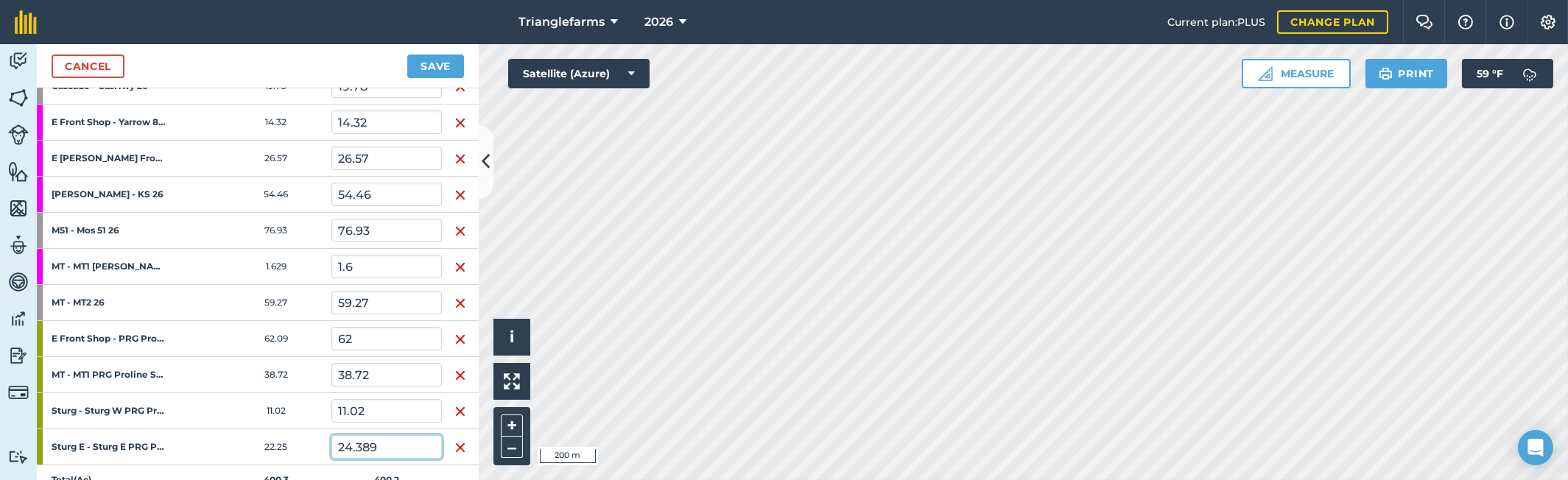
scroll to position [401, 0]
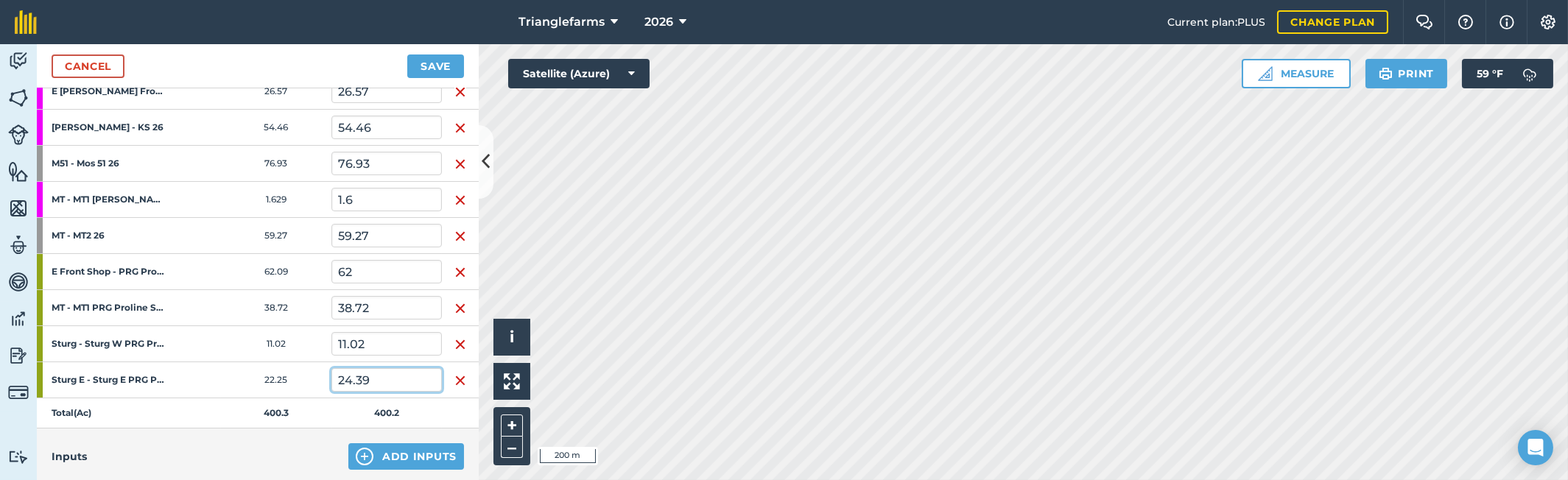
type input "24.39"
click at [369, 337] on input "11.02" at bounding box center [386, 344] width 110 height 24
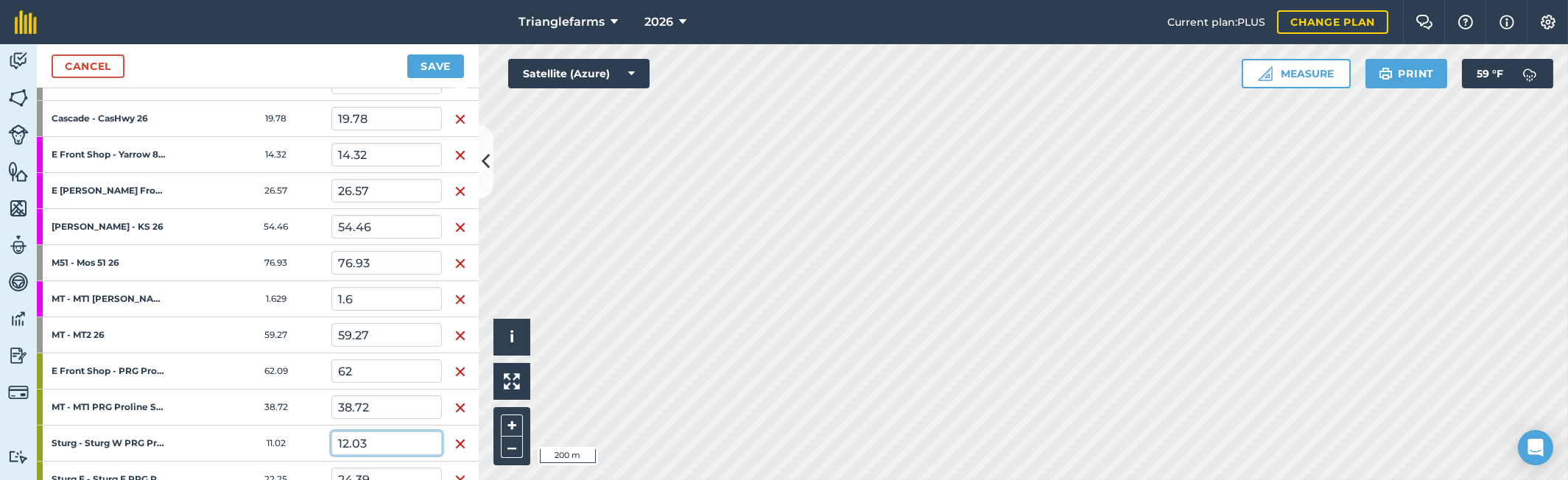
scroll to position [133, 0]
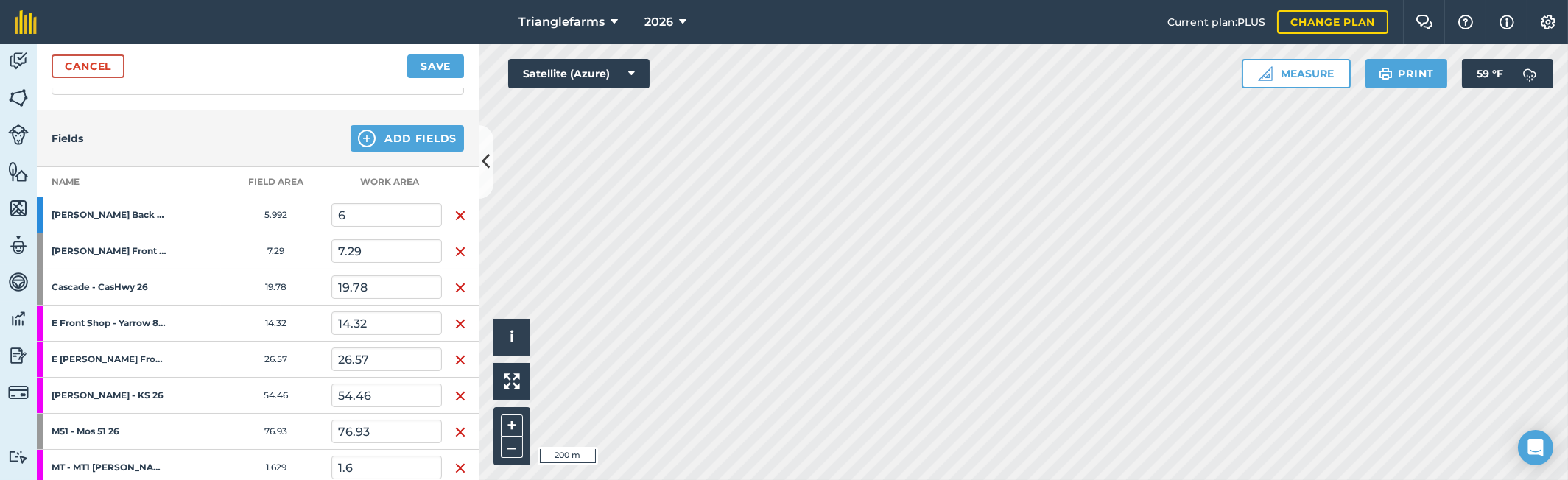
type input "12.03"
click at [382, 286] on input "19.78" at bounding box center [386, 287] width 110 height 24
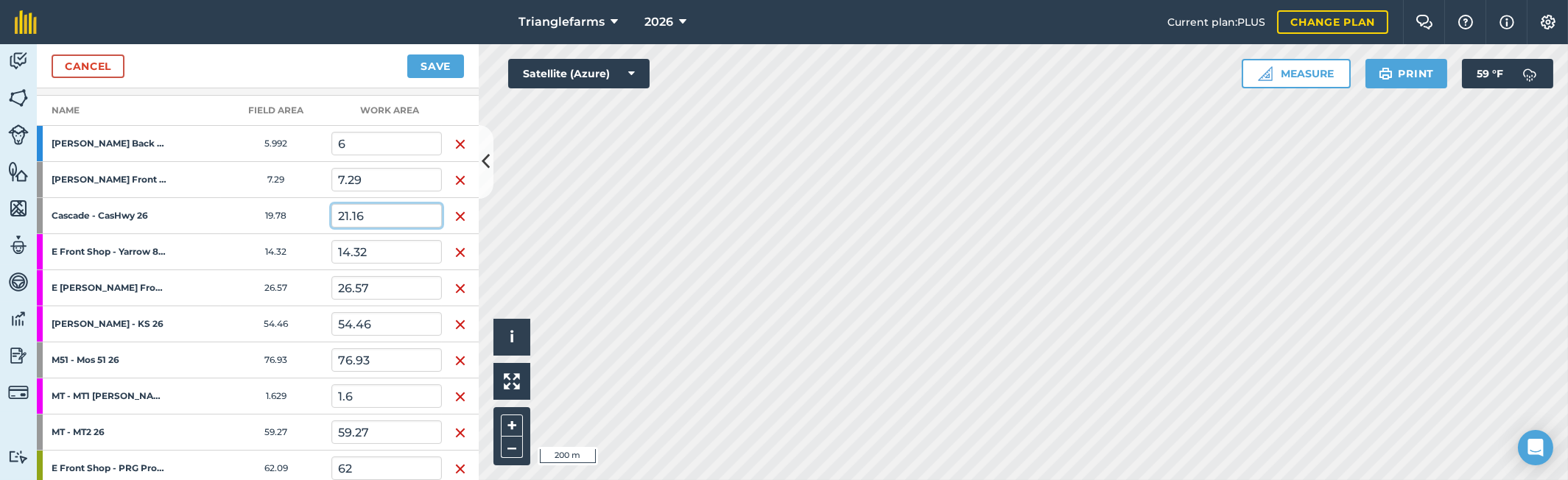
scroll to position [267, 0]
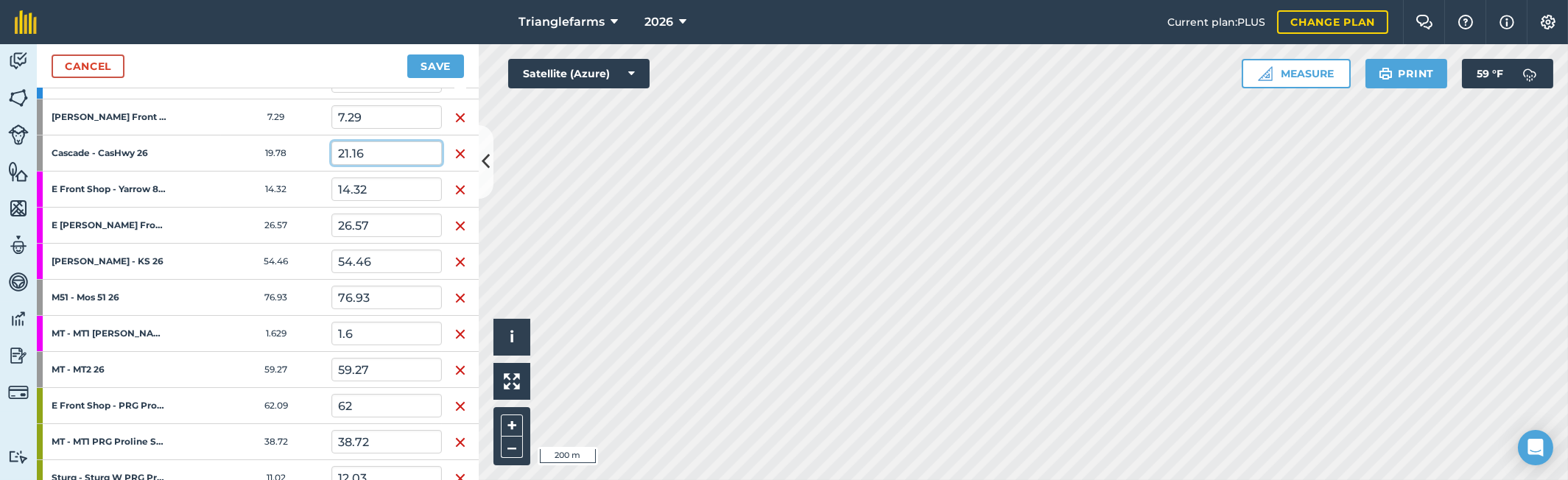
type input "21.16"
click at [384, 256] on input "54.46" at bounding box center [386, 262] width 110 height 24
type input "56.01"
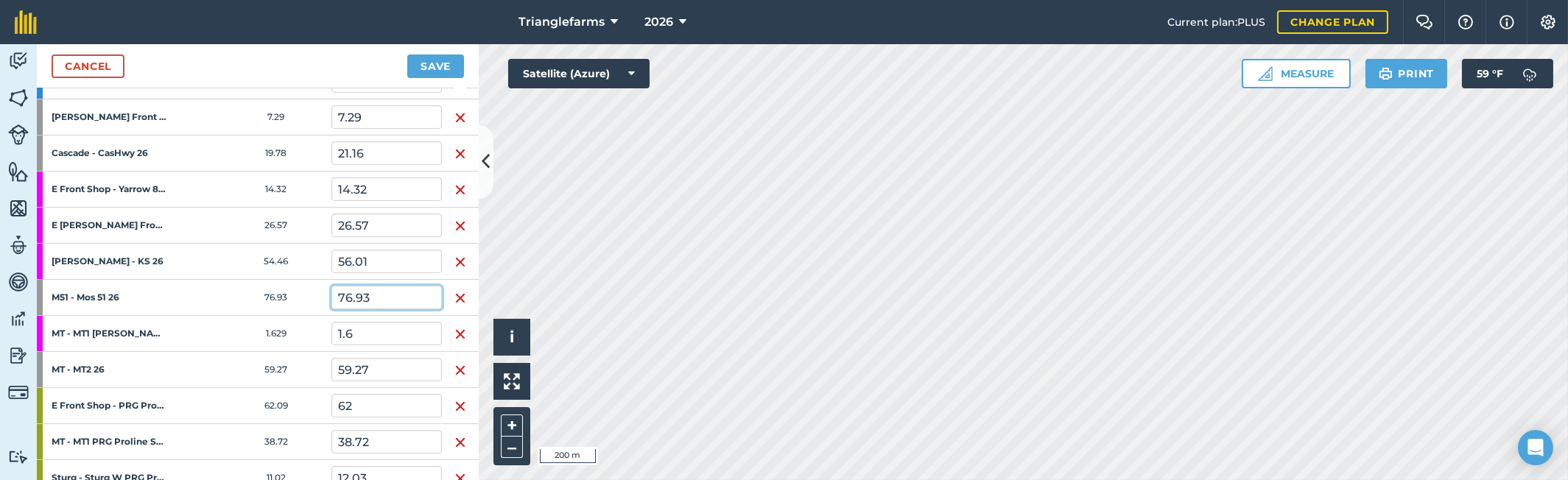
click at [378, 295] on input "76.93" at bounding box center [386, 298] width 110 height 24
type input "82.31"
click at [385, 322] on input "1.6" at bounding box center [386, 333] width 110 height 24
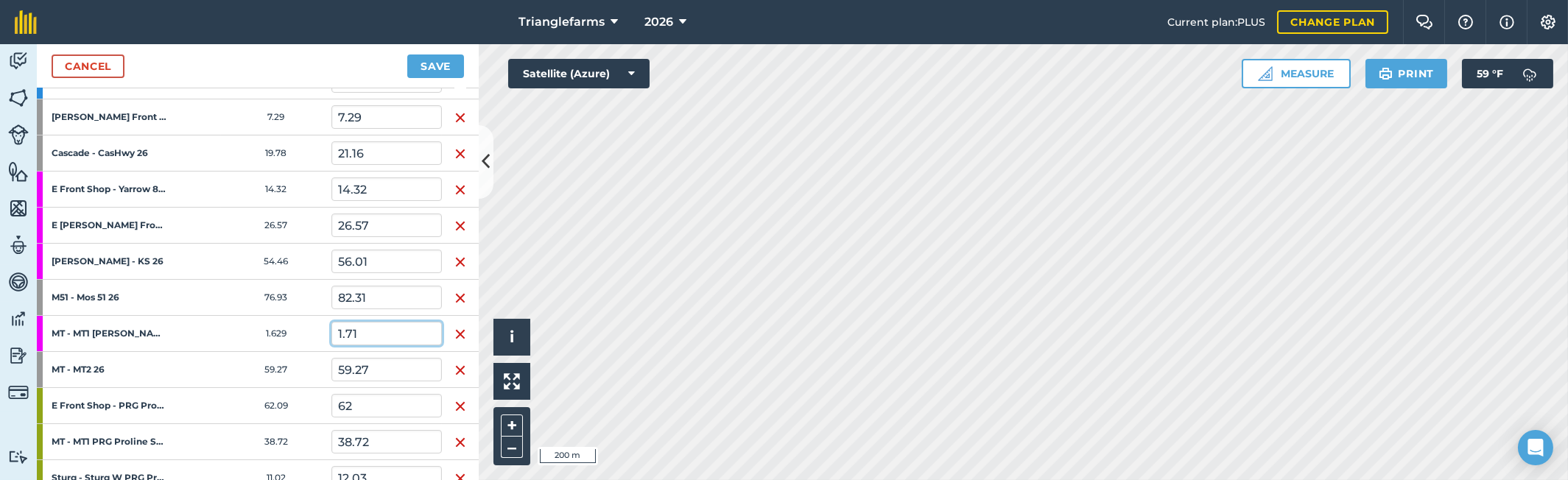
type input "1.71"
click at [384, 369] on input "59.27" at bounding box center [386, 370] width 110 height 24
type input "63.47"
click at [384, 444] on input "38.72" at bounding box center [386, 442] width 110 height 24
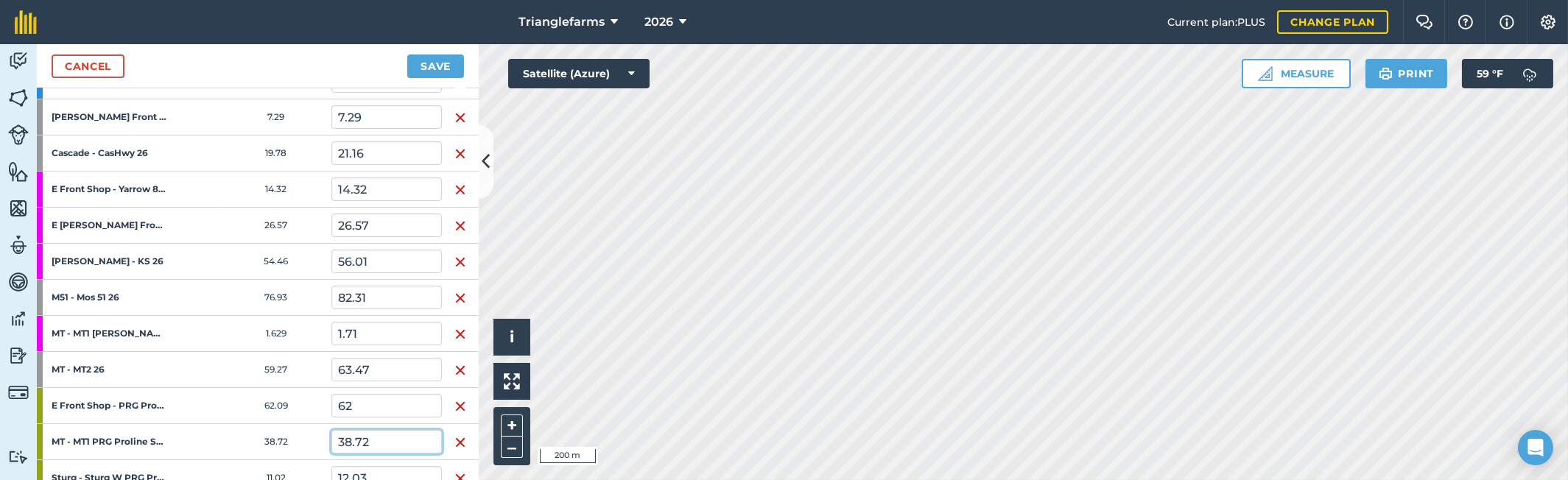
click at [384, 444] on input "38.72" at bounding box center [386, 442] width 110 height 24
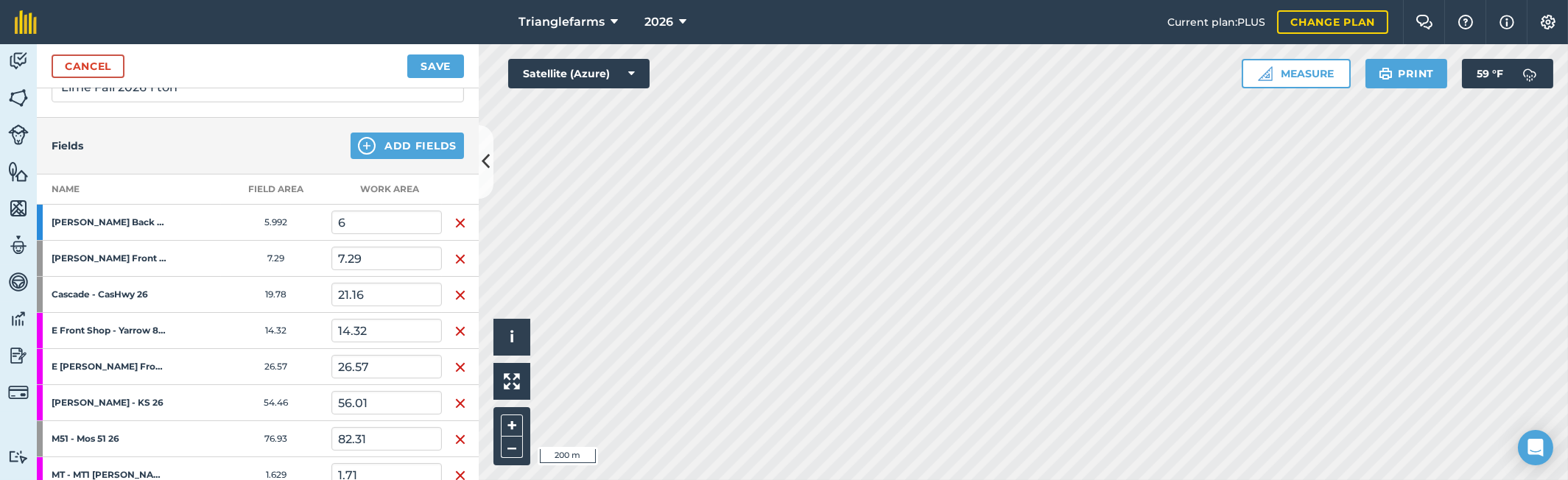
scroll to position [0, 0]
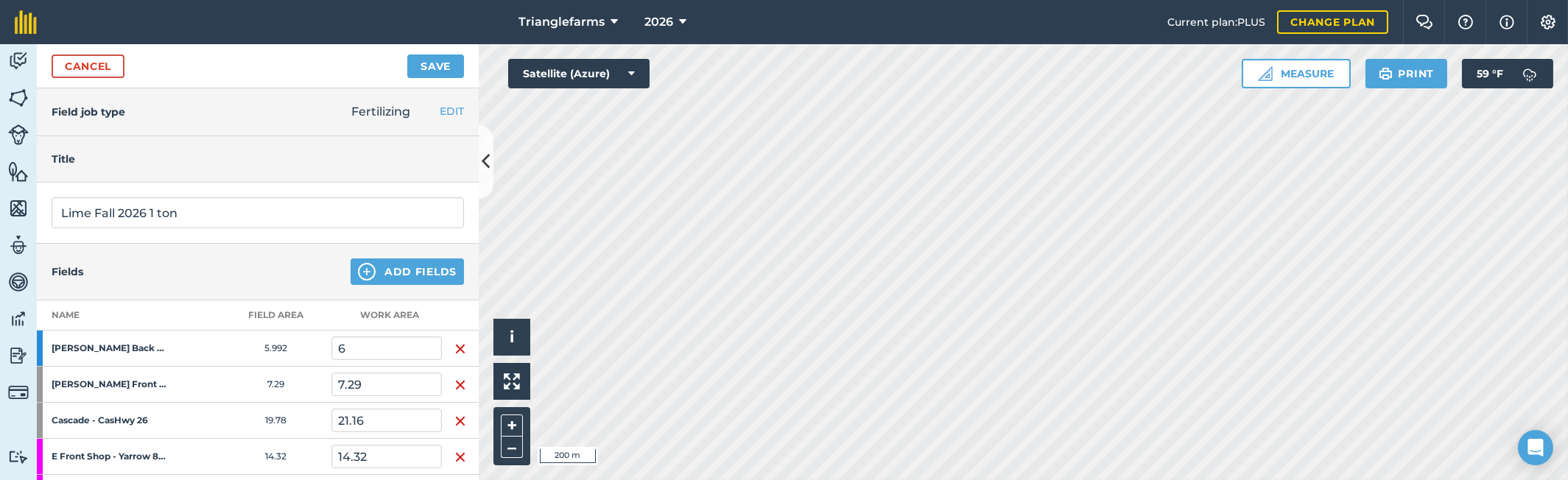
type input "41.42"
click at [391, 275] on button "Add Fields" at bounding box center [407, 271] width 113 height 26
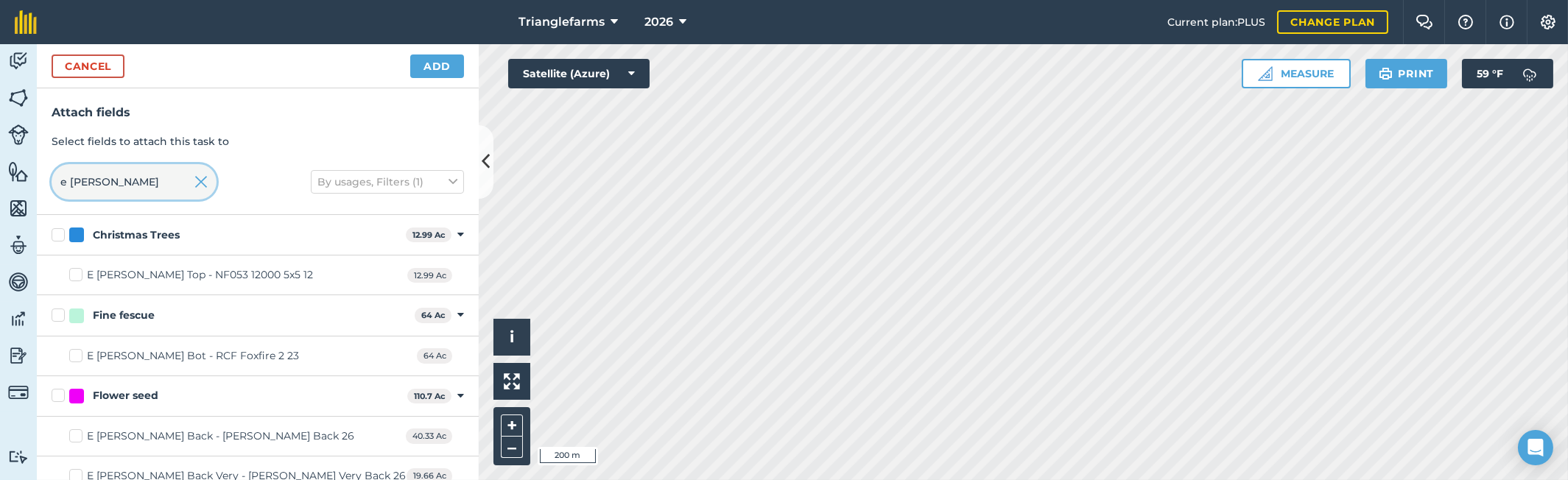
click at [139, 170] on input "e [PERSON_NAME]" at bounding box center [133, 181] width 165 height 35
type input "e"
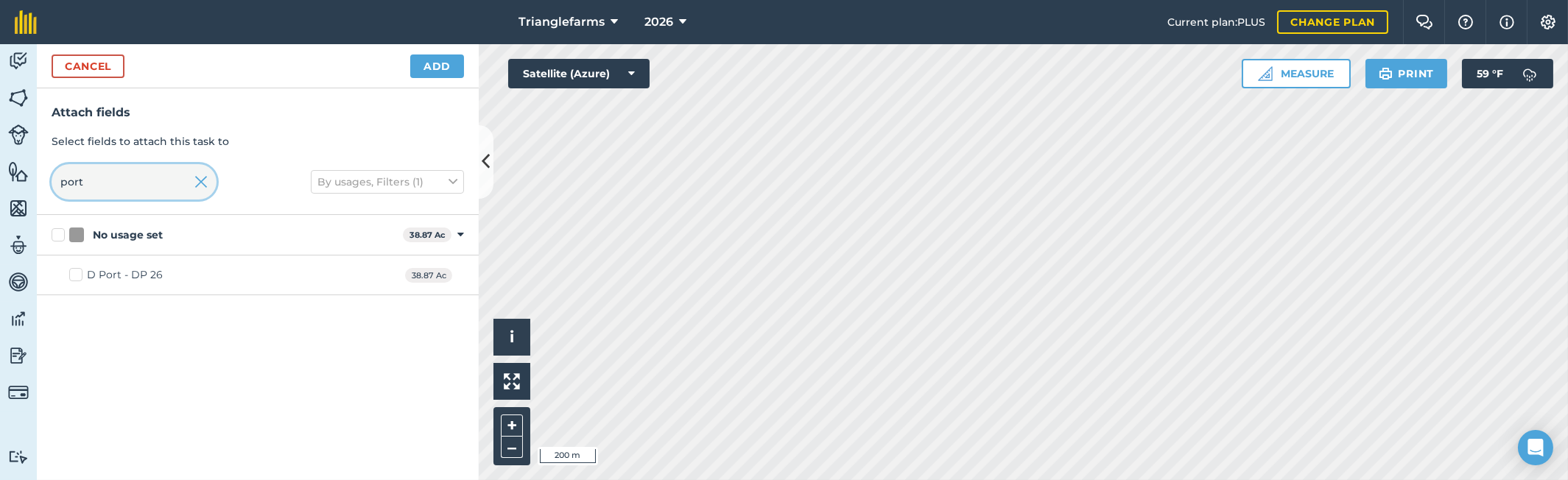
type input "port"
click at [76, 269] on label "D Port - DP 26" at bounding box center [116, 275] width 94 height 15
click at [76, 269] on input "D Port - DP 26" at bounding box center [73, 271] width 9 height 9
checkbox input "true"
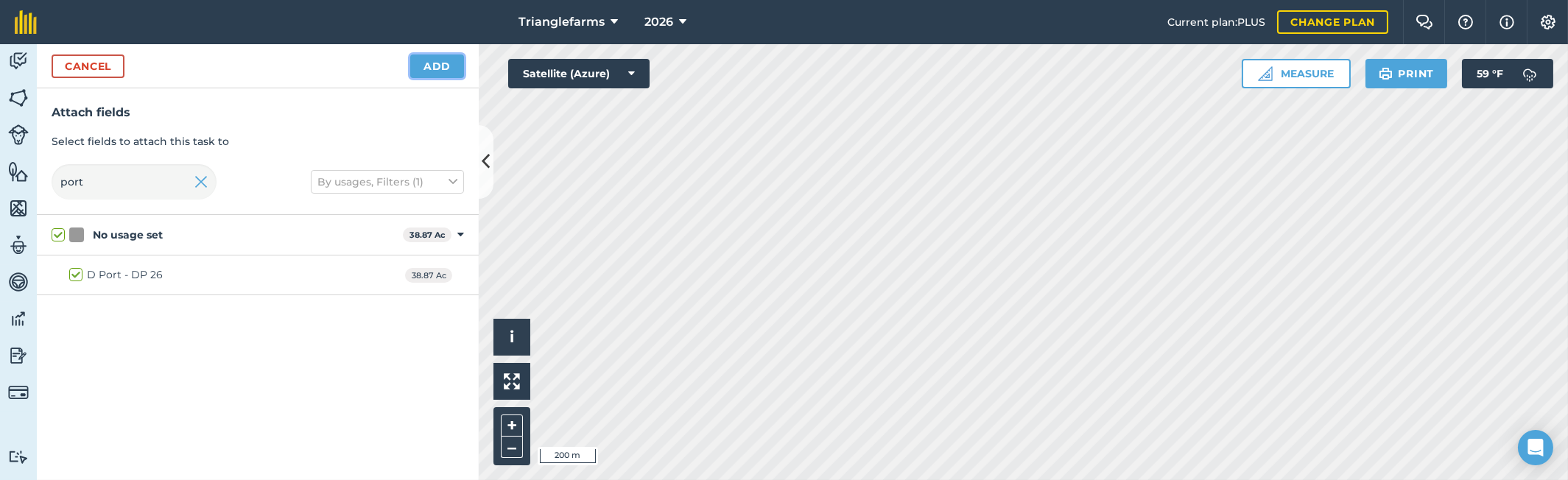
click at [438, 67] on button "Add" at bounding box center [437, 67] width 54 height 24
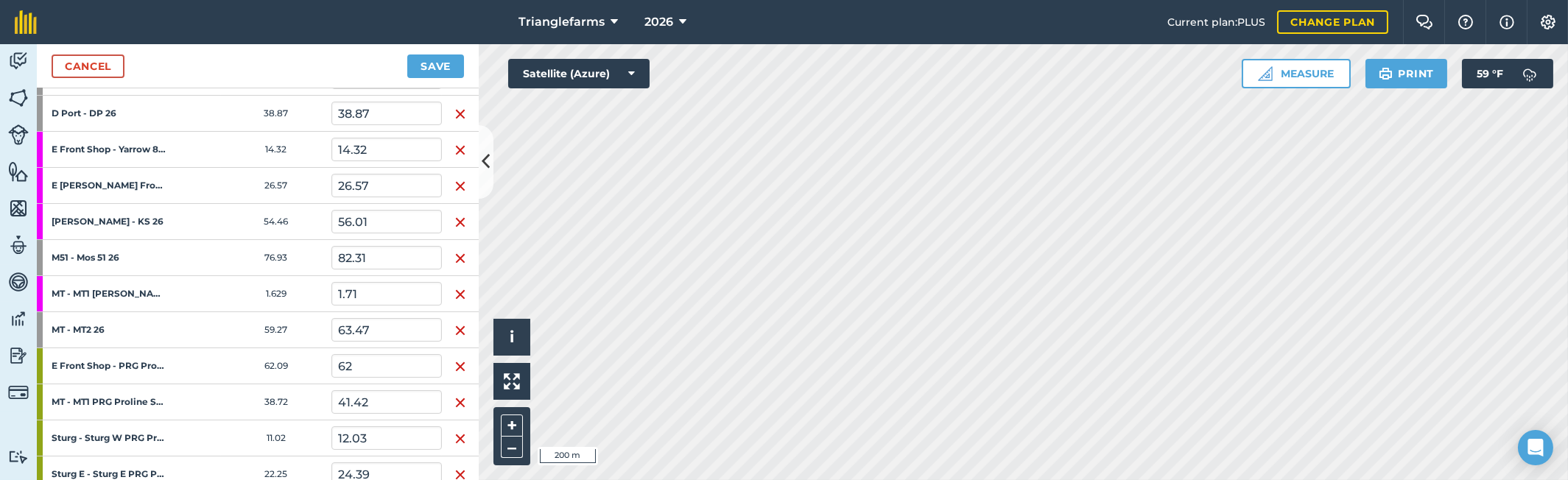
scroll to position [334, 0]
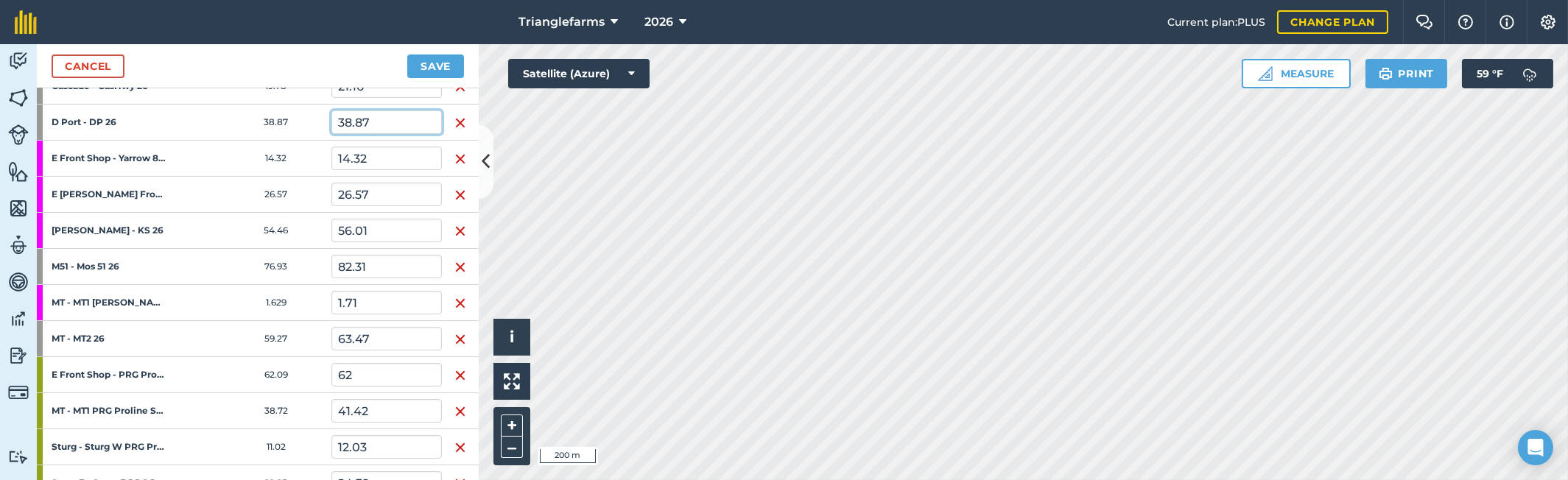
click at [390, 122] on input "38.87" at bounding box center [386, 122] width 110 height 24
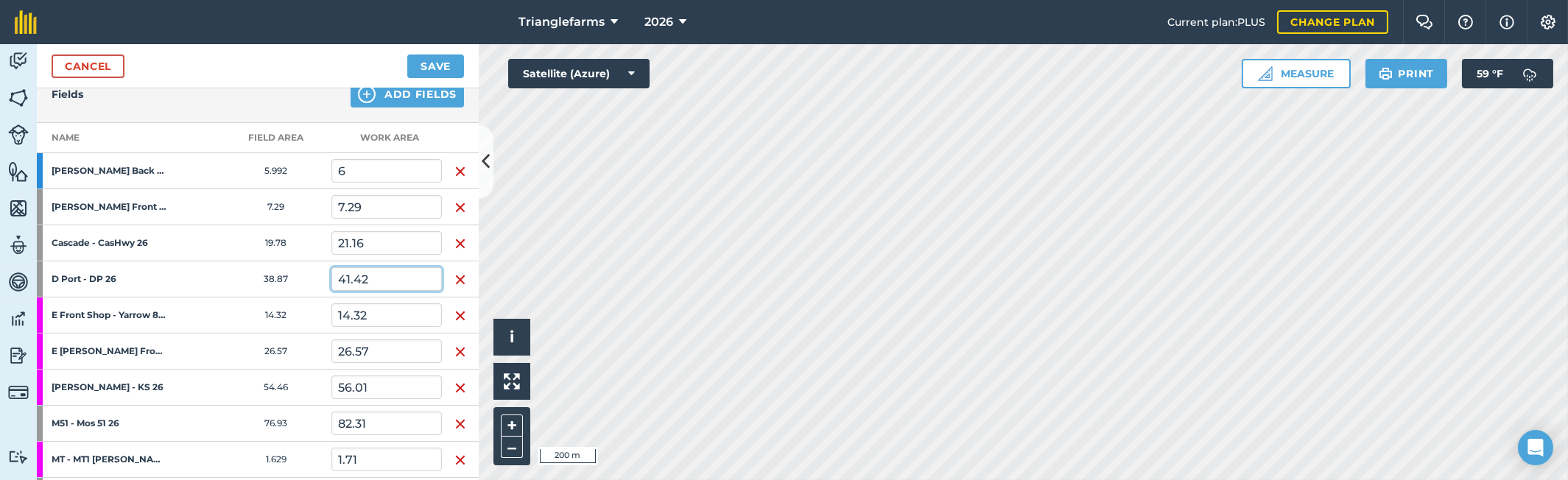
scroll to position [200, 0]
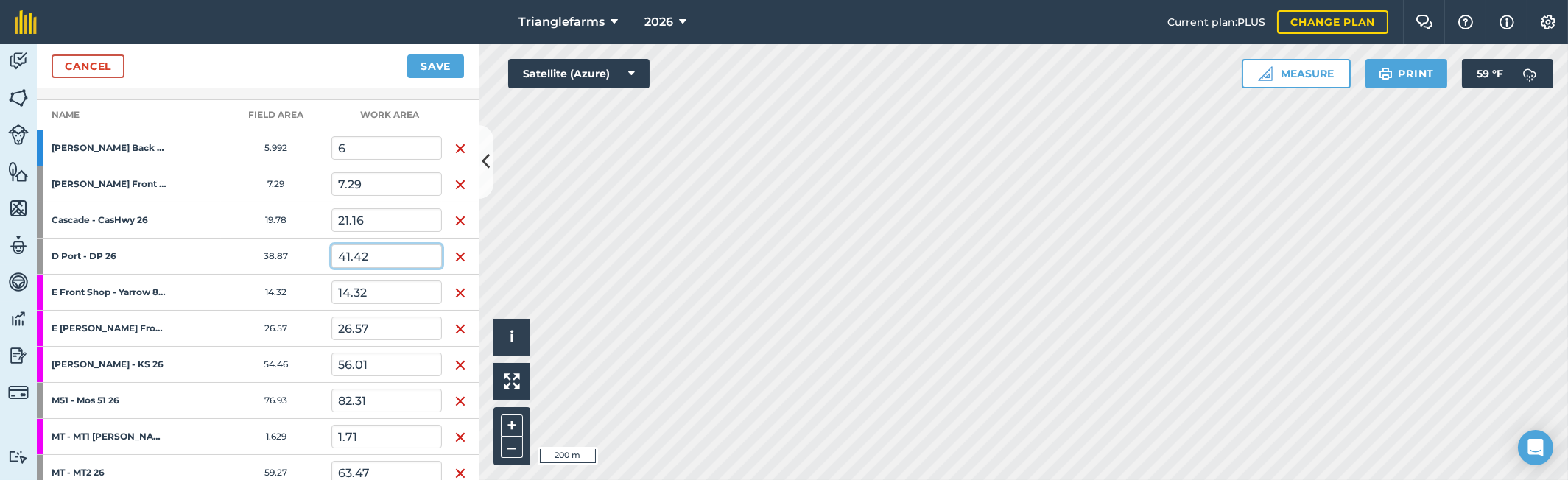
type input "41.42"
click at [375, 293] on input "14.32" at bounding box center [386, 292] width 110 height 24
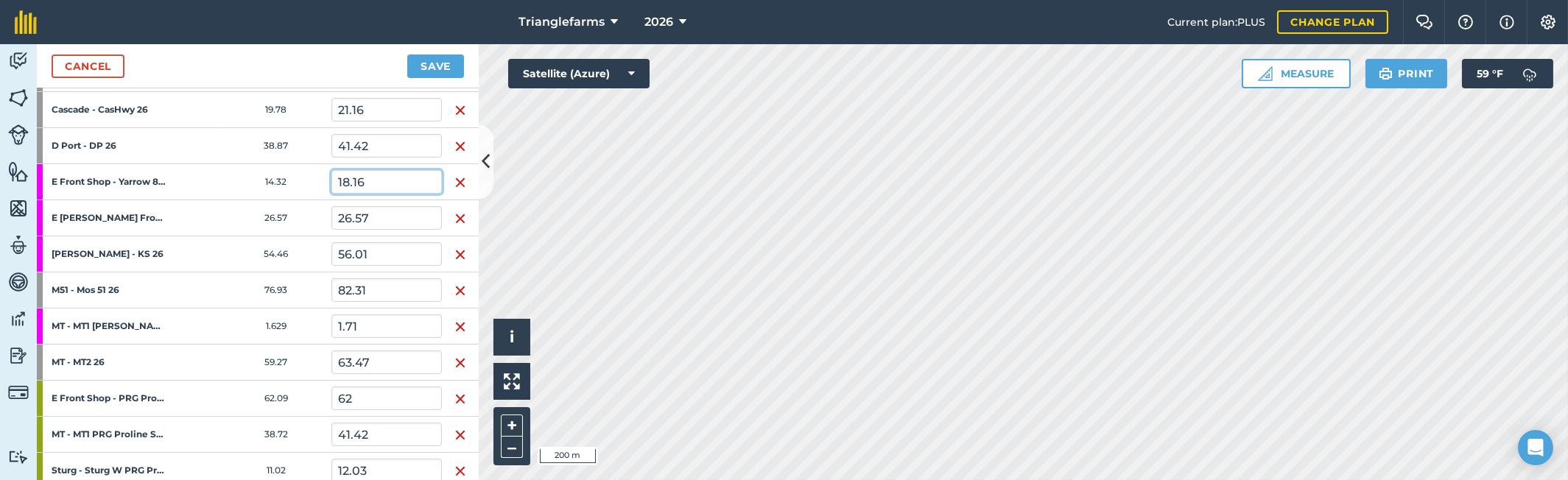
scroll to position [334, 0]
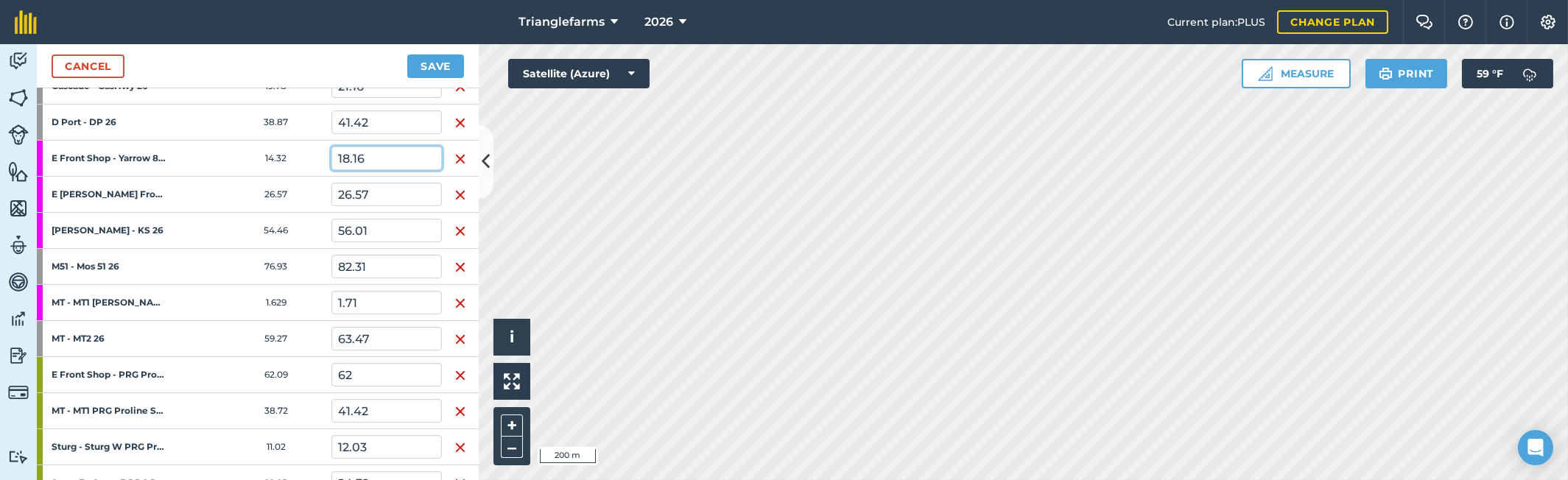
type input "18.16"
click at [370, 371] on input "62" at bounding box center [386, 375] width 110 height 24
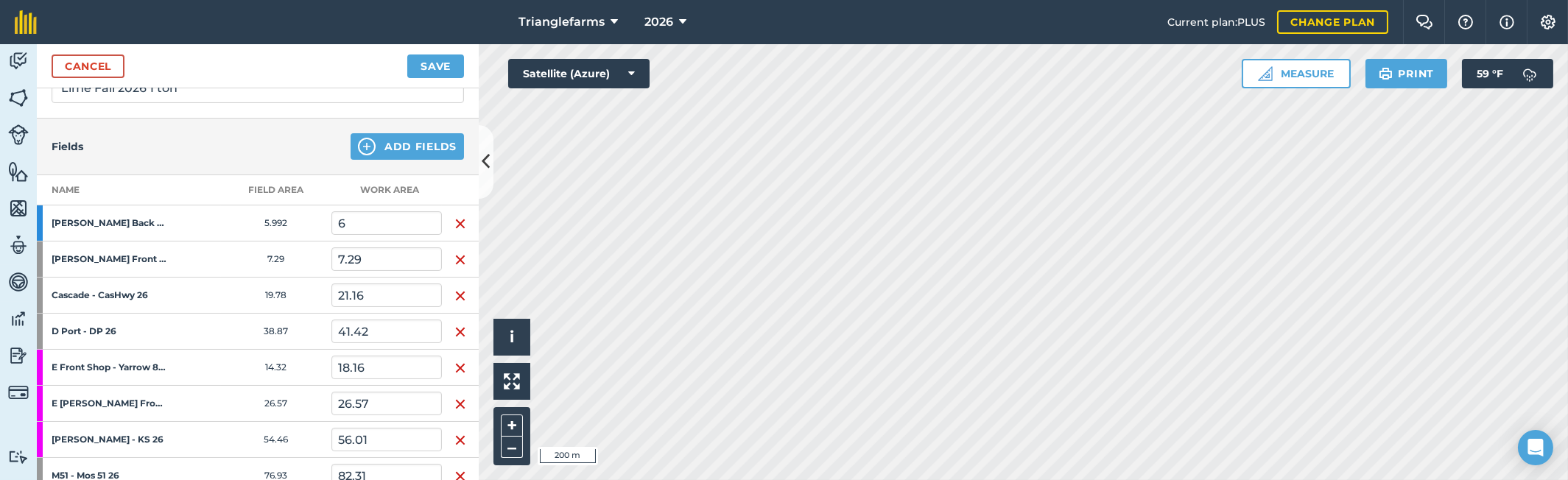
scroll to position [200, 0]
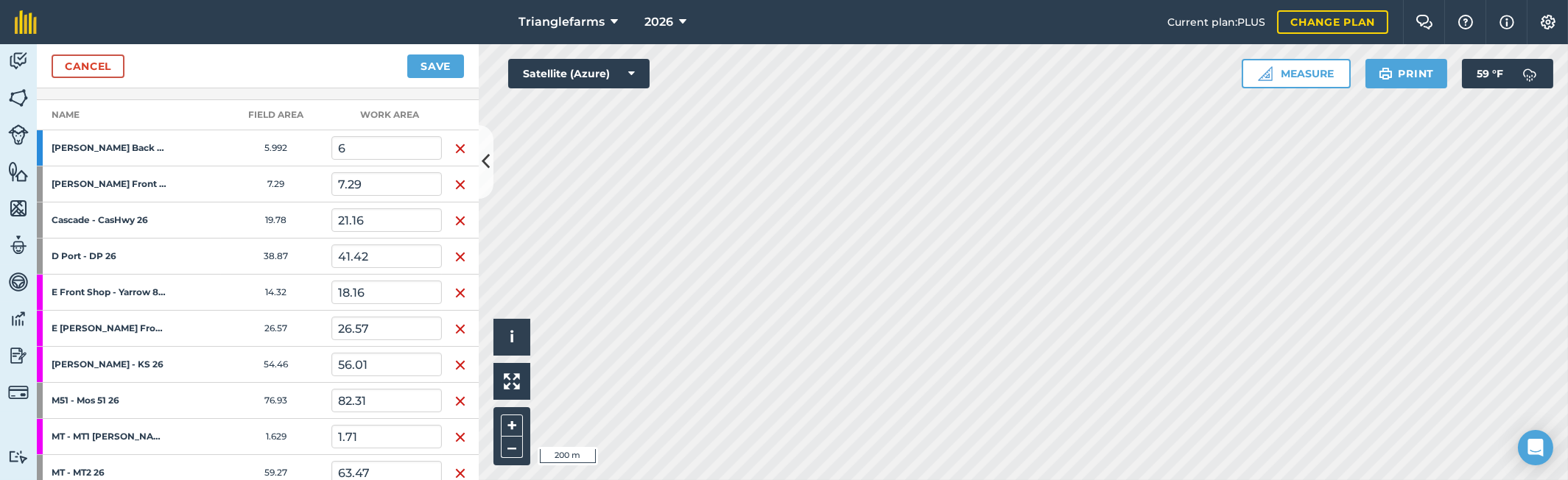
type input "78.74"
click at [380, 145] on input "6" at bounding box center [386, 148] width 110 height 24
type input "7.78"
click at [376, 184] on input "7.29" at bounding box center [386, 184] width 110 height 24
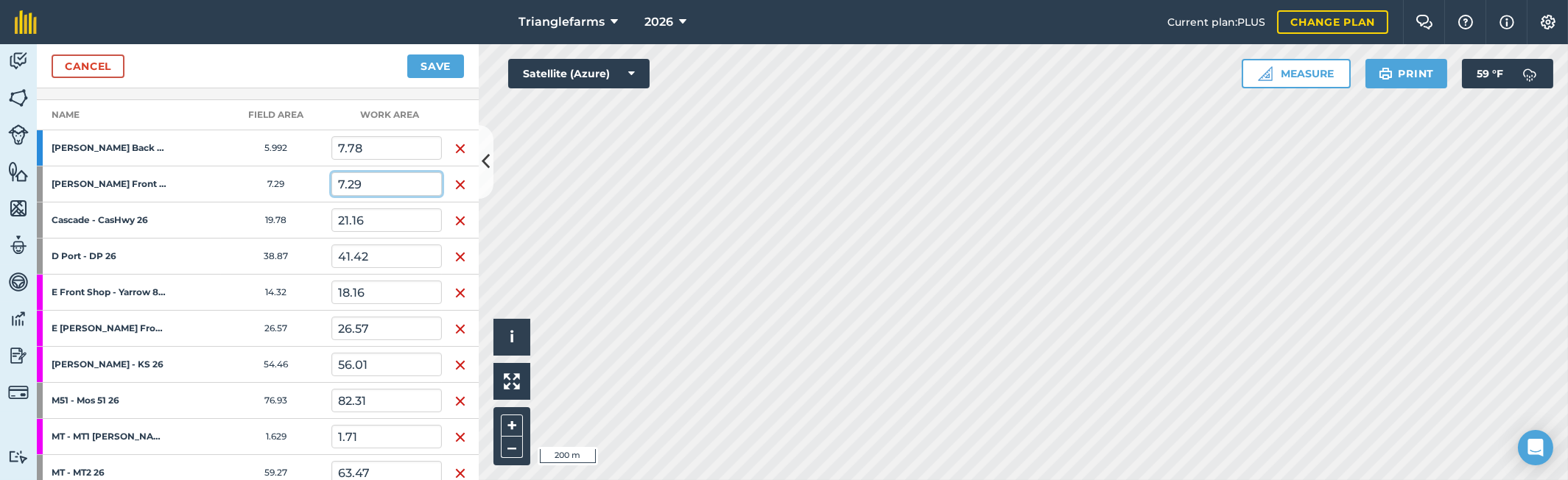
click at [376, 184] on input "7.29" at bounding box center [386, 184] width 110 height 24
type input "9.47"
click at [378, 321] on input "26.57" at bounding box center [386, 328] width 110 height 24
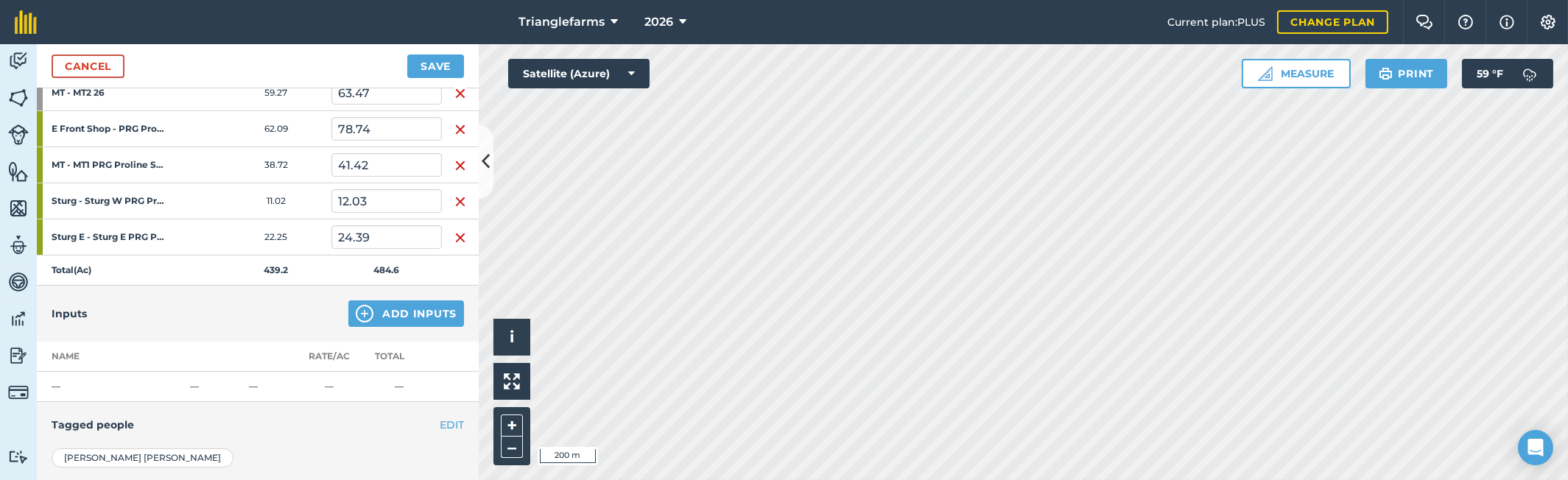
scroll to position [602, 0]
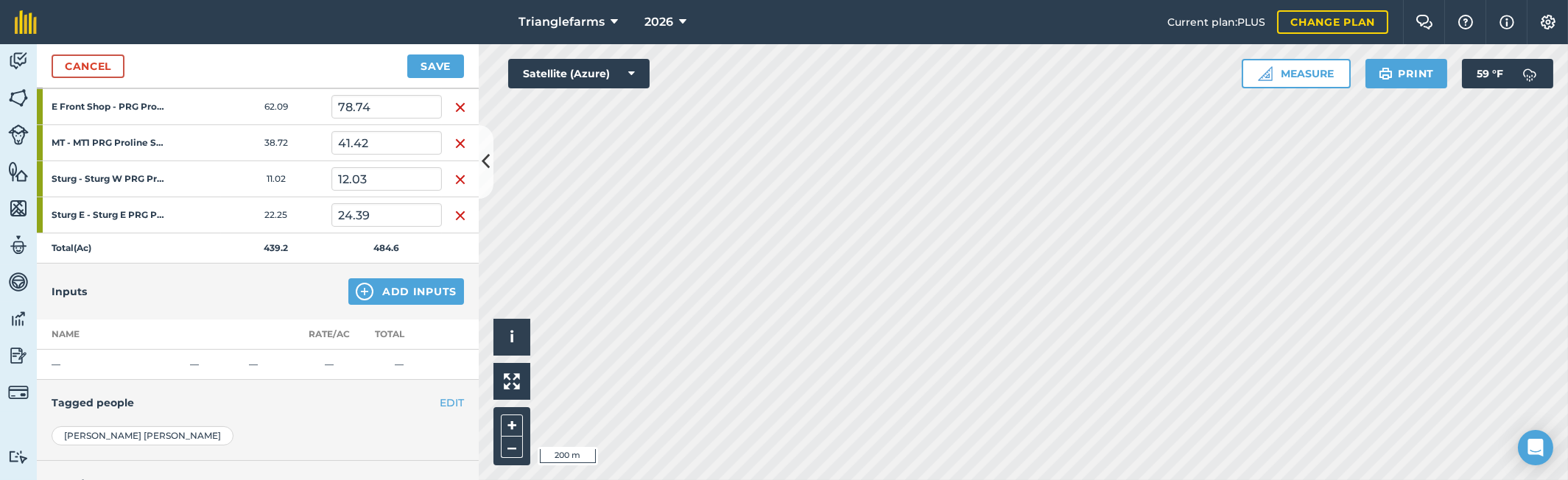
type input "34.75"
click at [380, 289] on button "Add Inputs" at bounding box center [406, 291] width 116 height 26
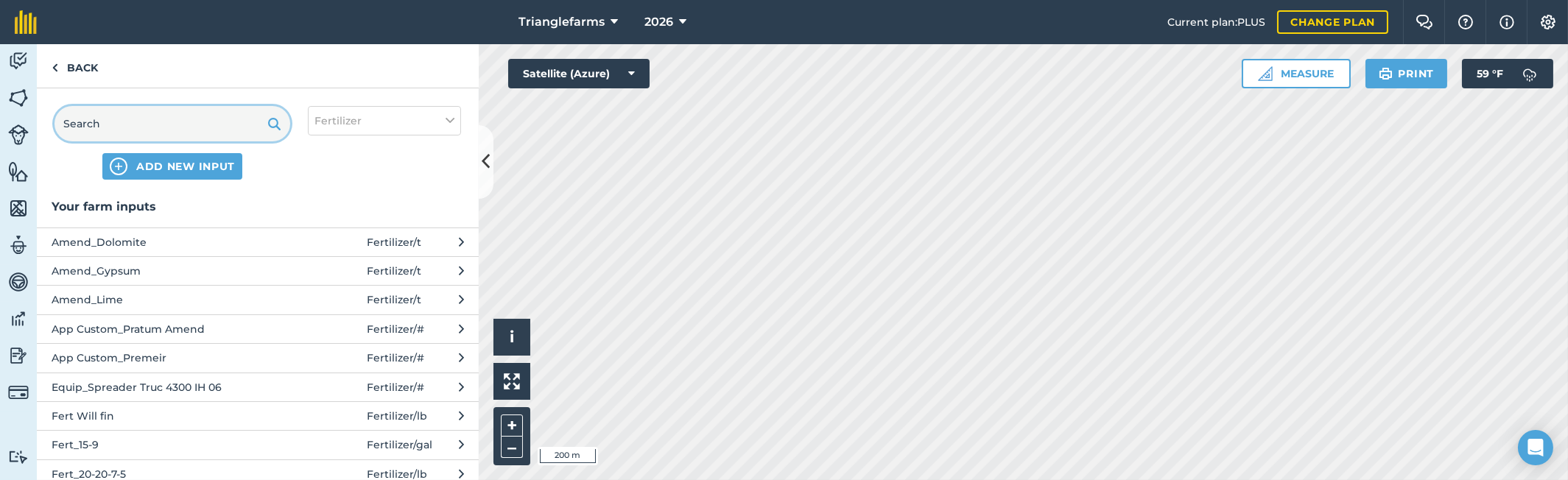
click at [160, 106] on input "text" at bounding box center [172, 123] width 235 height 35
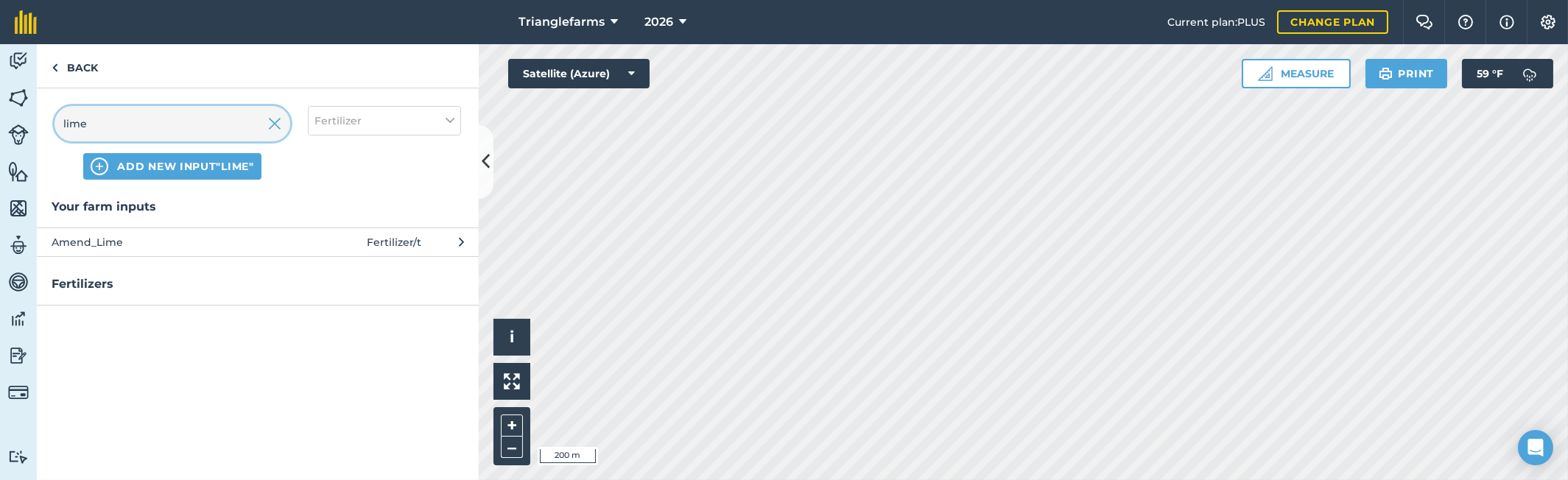
type input "lime"
click at [98, 237] on span "Amend_Lime" at bounding box center [171, 242] width 241 height 16
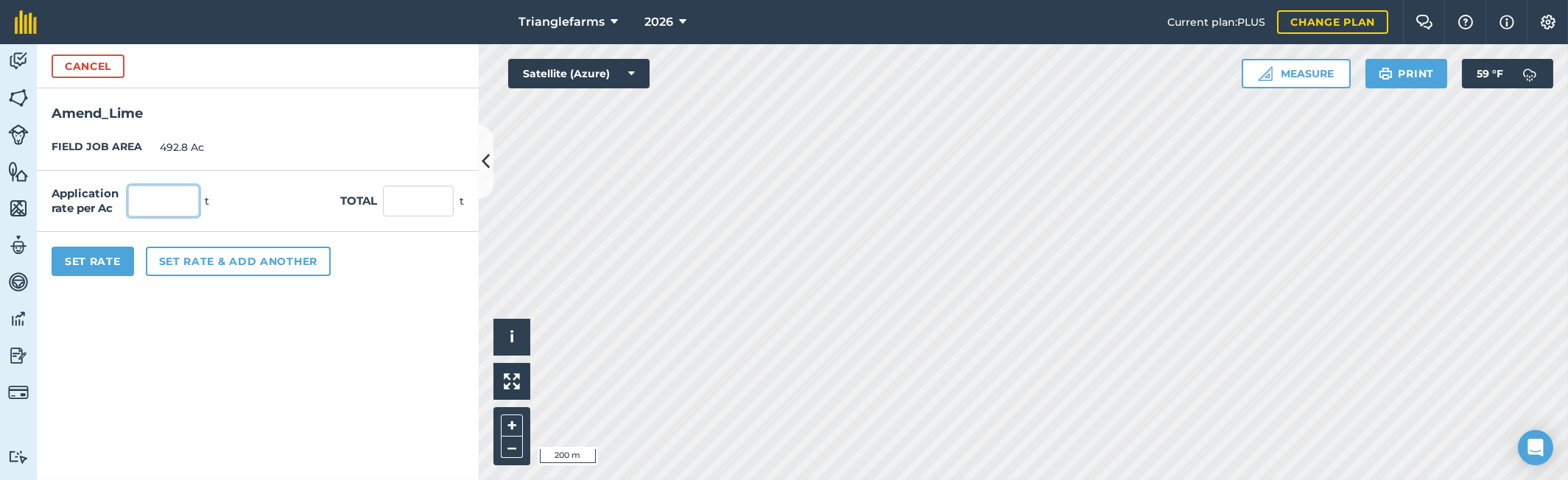
click at [154, 199] on input "text" at bounding box center [163, 201] width 71 height 31
type input "1"
type input "492.8"
click at [375, 336] on form "Cancel Amend_Lime FIELD JOB AREA 492.8 Ac Application rate per Ac 1 t Total 492…" at bounding box center [258, 262] width 442 height 436
click at [94, 260] on button "Set Rate" at bounding box center [92, 261] width 83 height 30
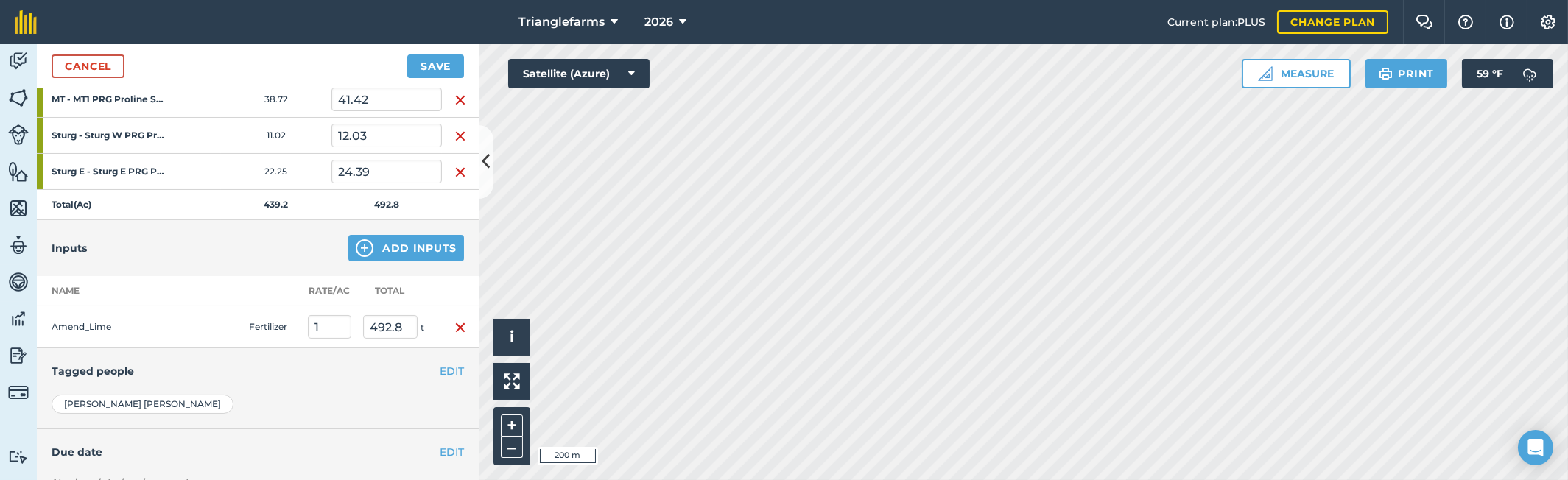
scroll to position [669, 0]
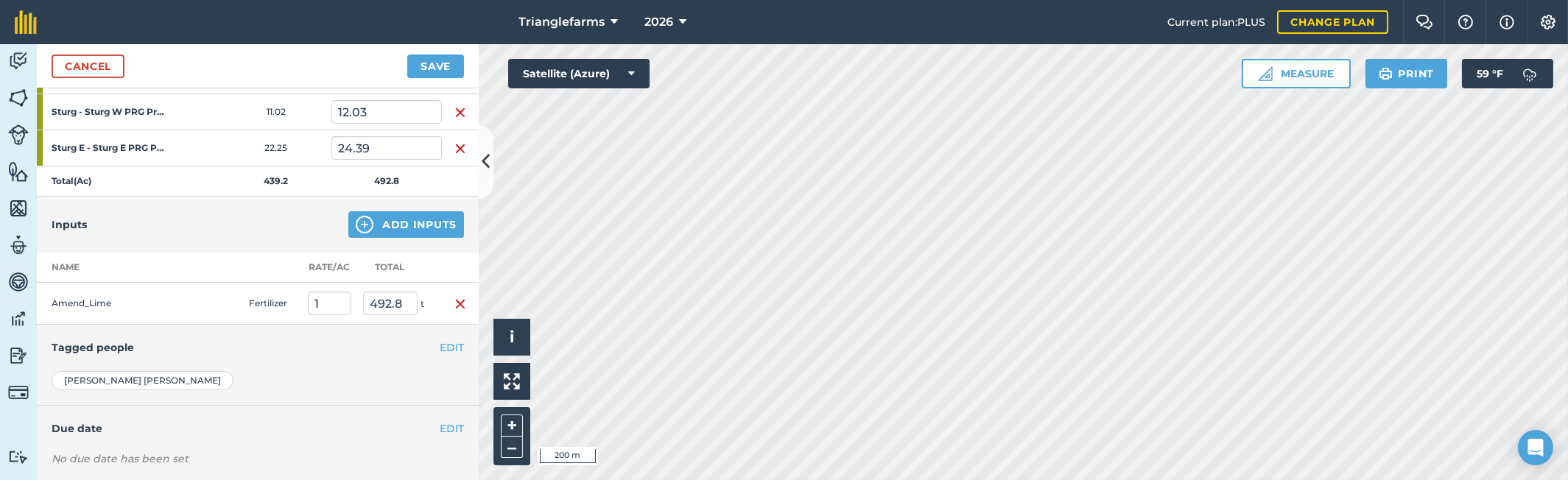
click at [183, 218] on div "Inputs Add Inputs" at bounding box center [258, 224] width 442 height 56
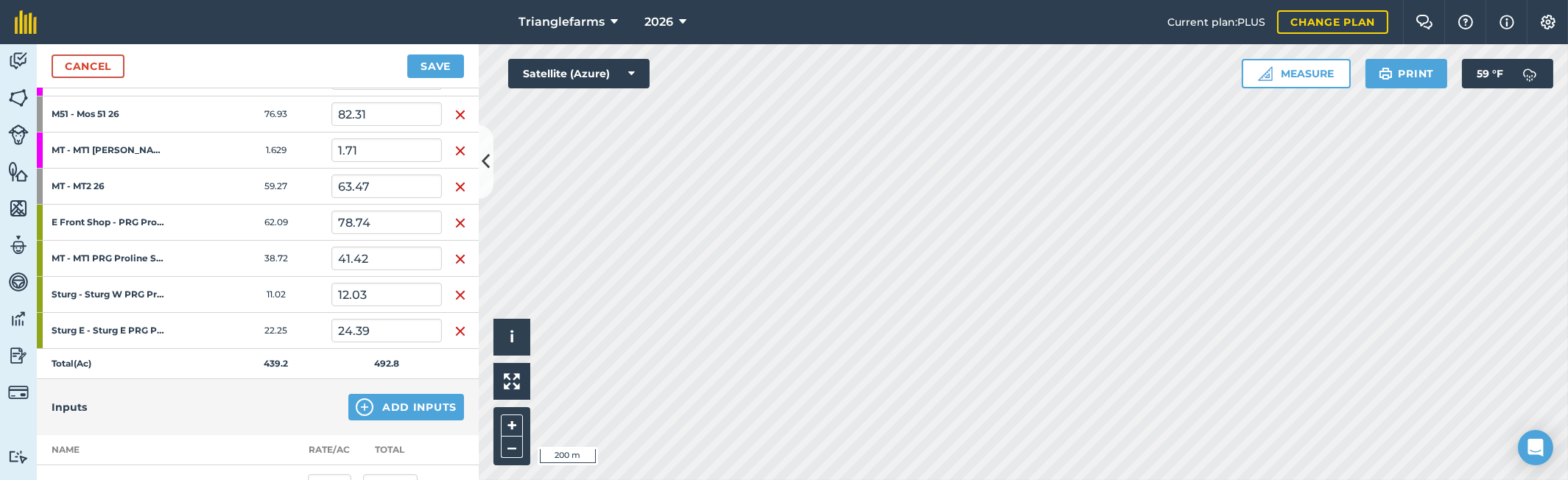
scroll to position [745, 0]
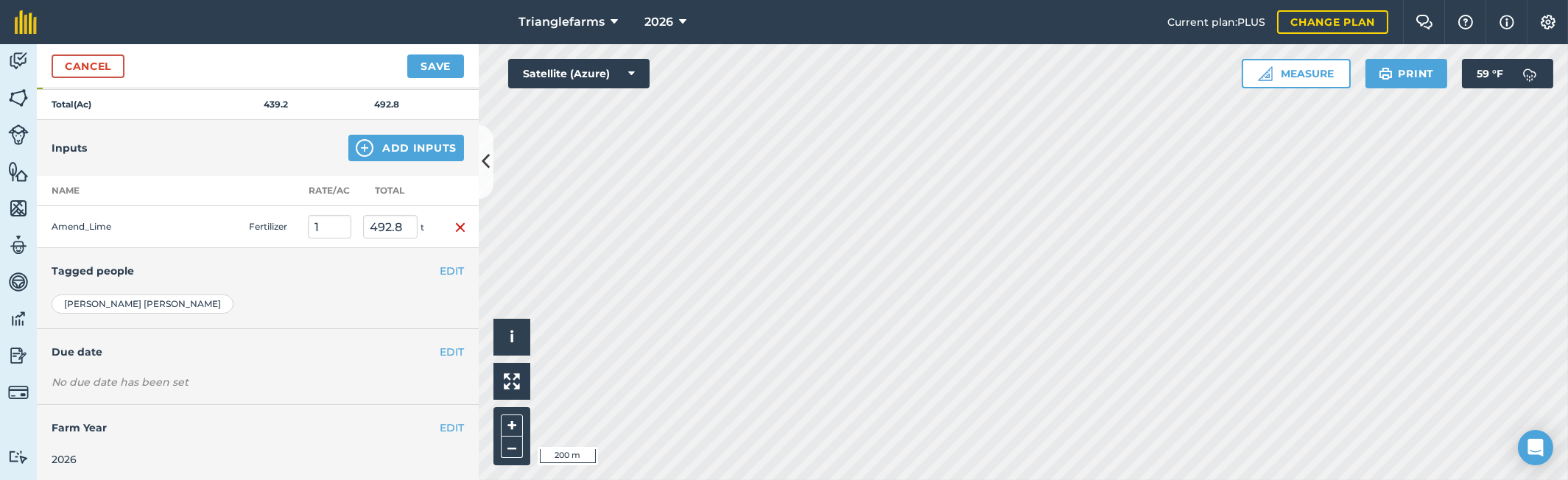
click at [189, 263] on h4 "Tagged people" at bounding box center [257, 270] width 412 height 16
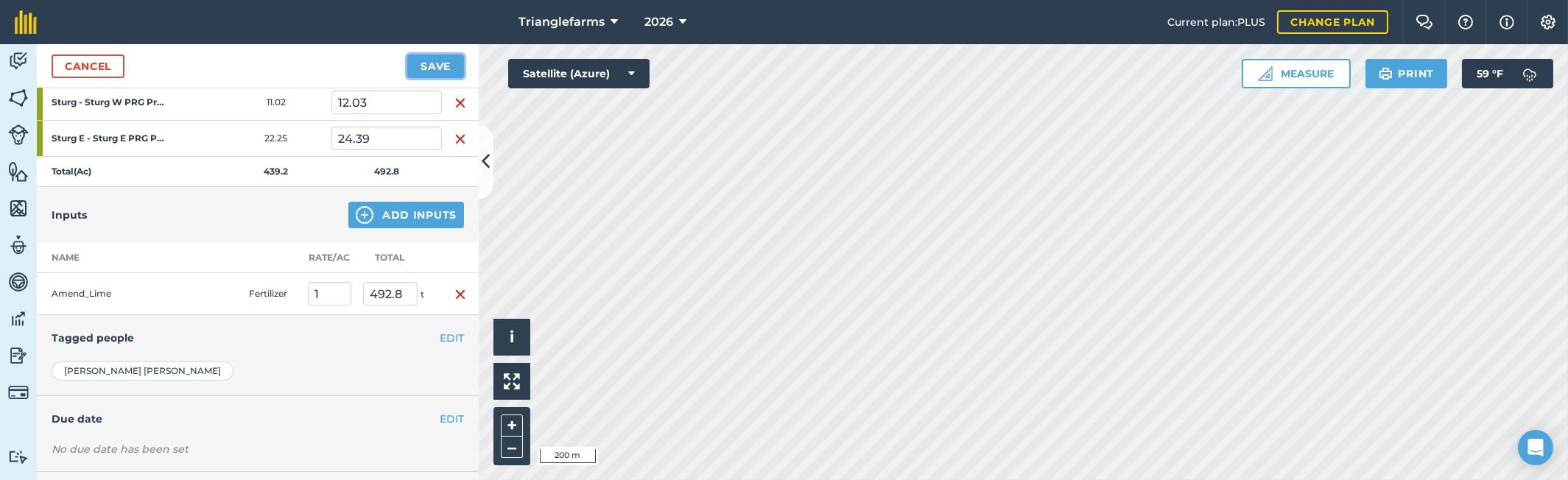
click at [428, 59] on button "Save" at bounding box center [435, 67] width 56 height 24
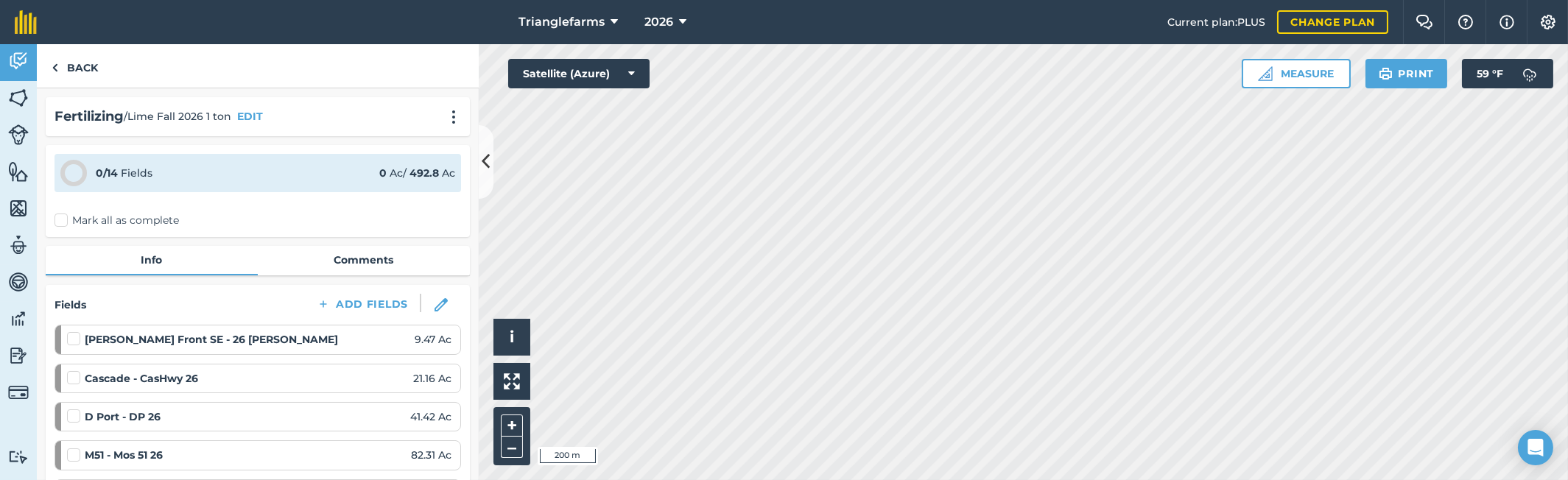
click at [58, 219] on label "Mark all as complete" at bounding box center [117, 220] width 125 height 15
click at [58, 219] on input "Mark all as complete" at bounding box center [59, 217] width 9 height 9
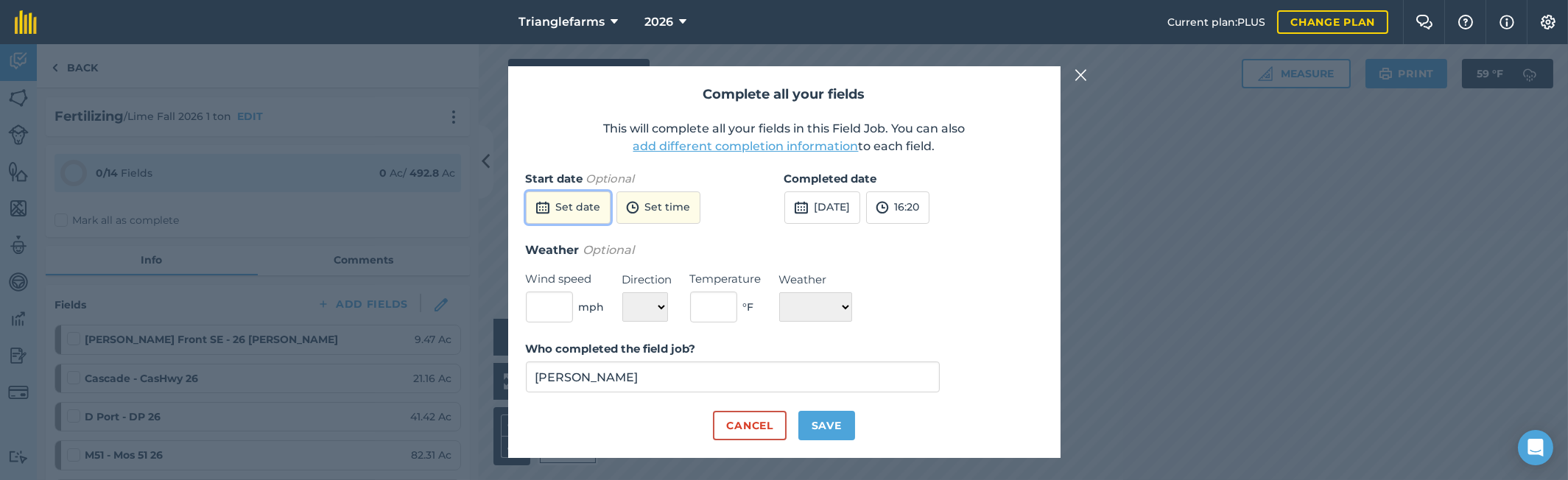
click at [581, 212] on button "Set date" at bounding box center [567, 207] width 84 height 32
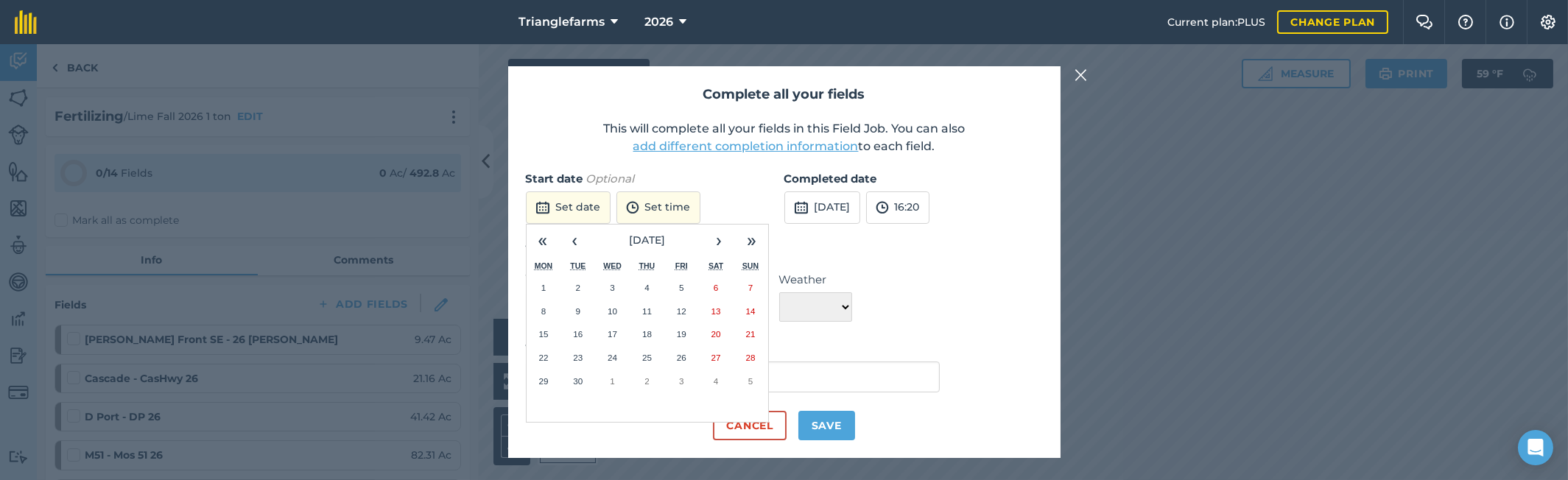
click at [579, 379] on abbr "30" at bounding box center [578, 380] width 9 height 9
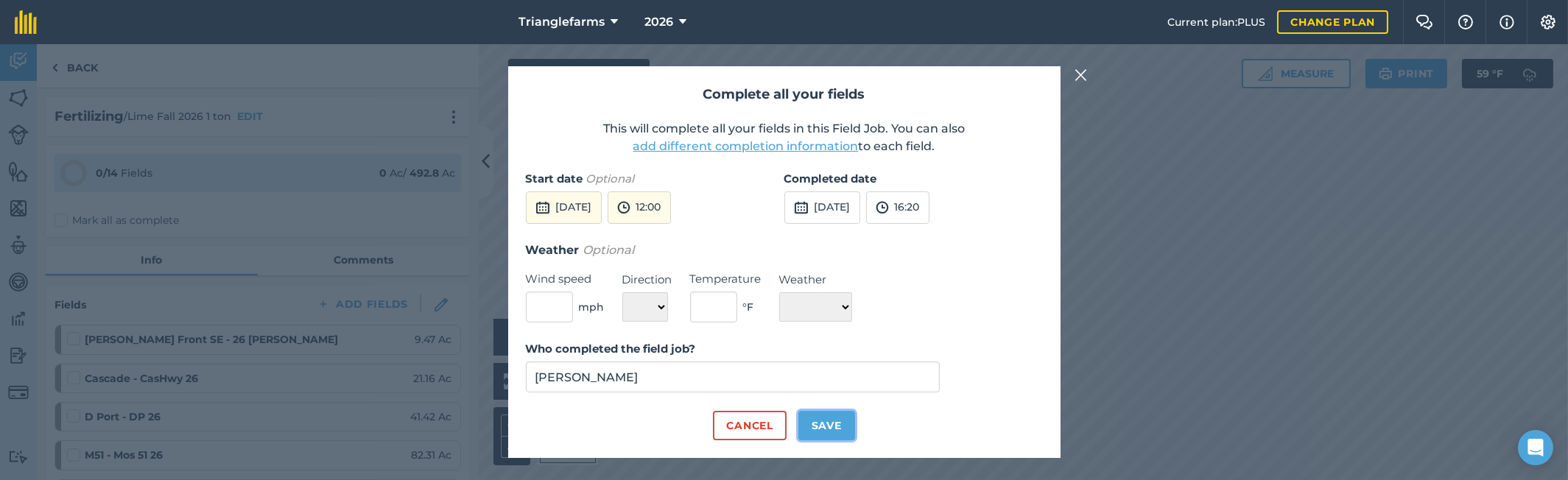
click at [832, 422] on button "Save" at bounding box center [827, 425] width 56 height 30
checkbox input "true"
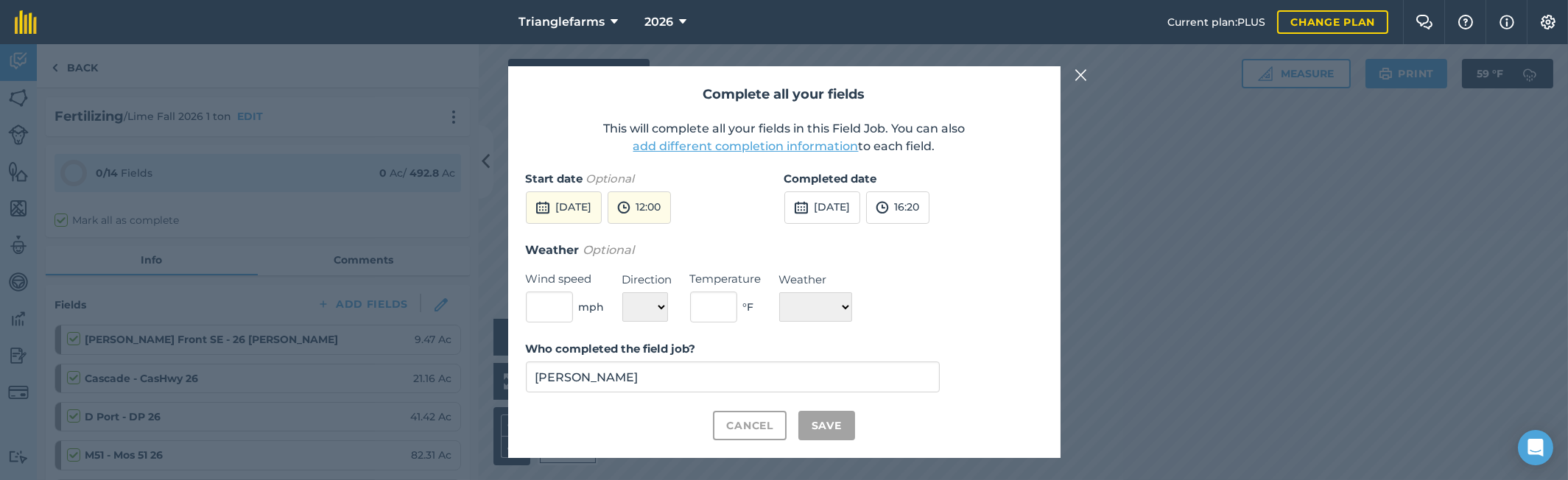
checkbox input "true"
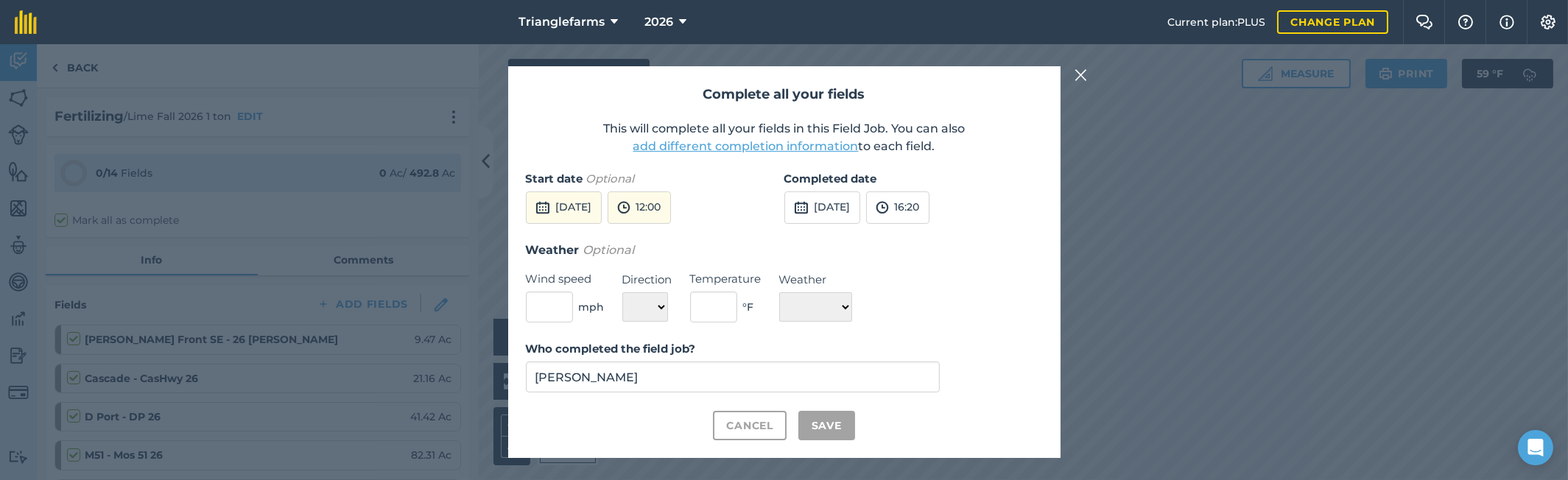
checkbox input "true"
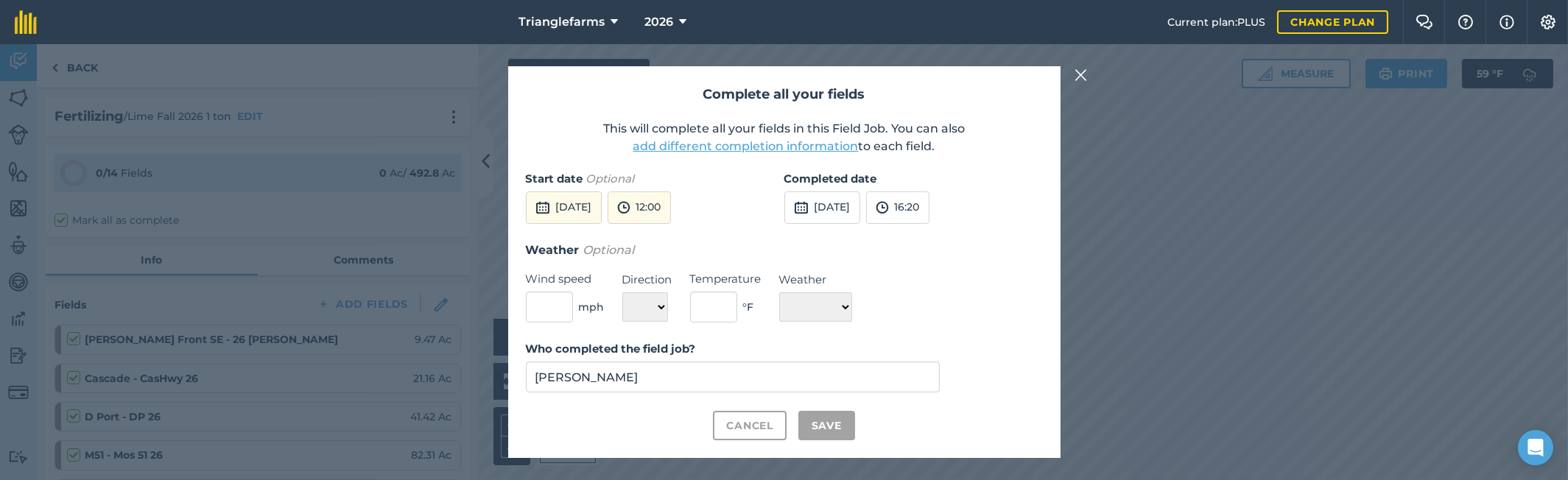
checkbox input "true"
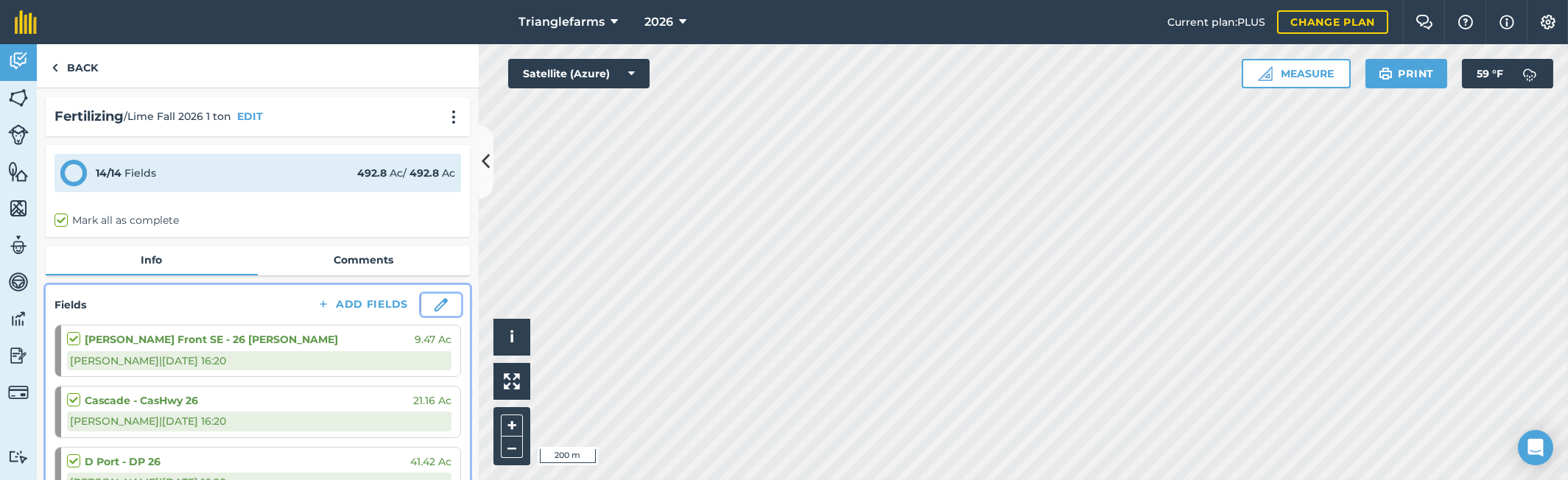
click at [434, 304] on img at bounding box center [441, 305] width 14 height 14
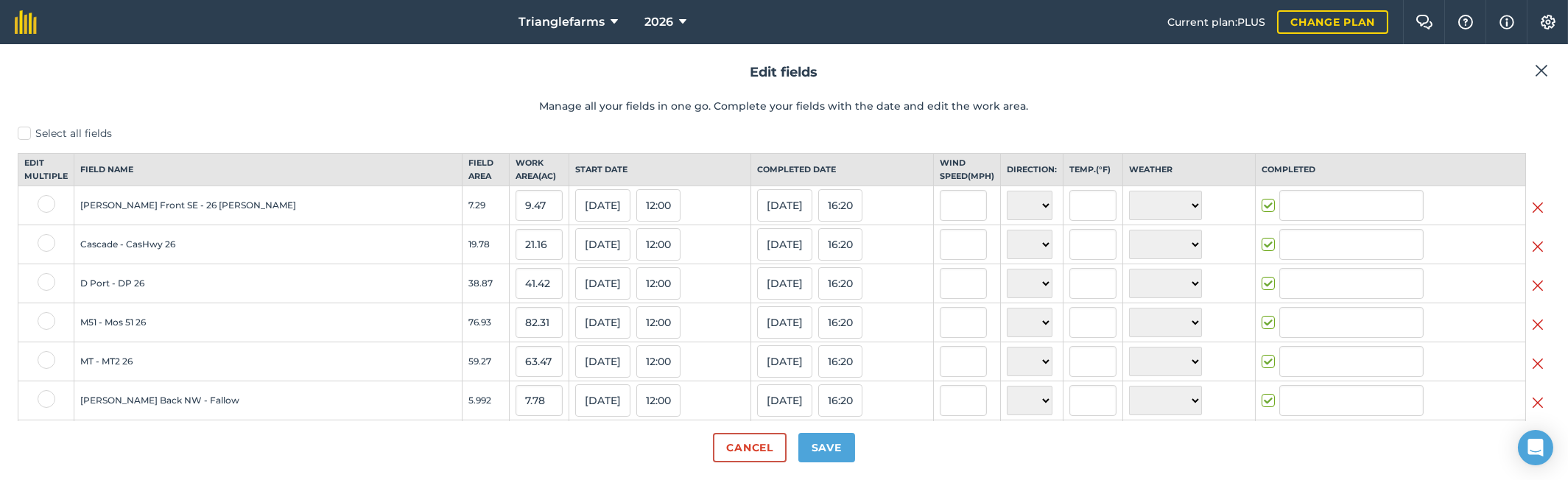
type input "[PERSON_NAME]"
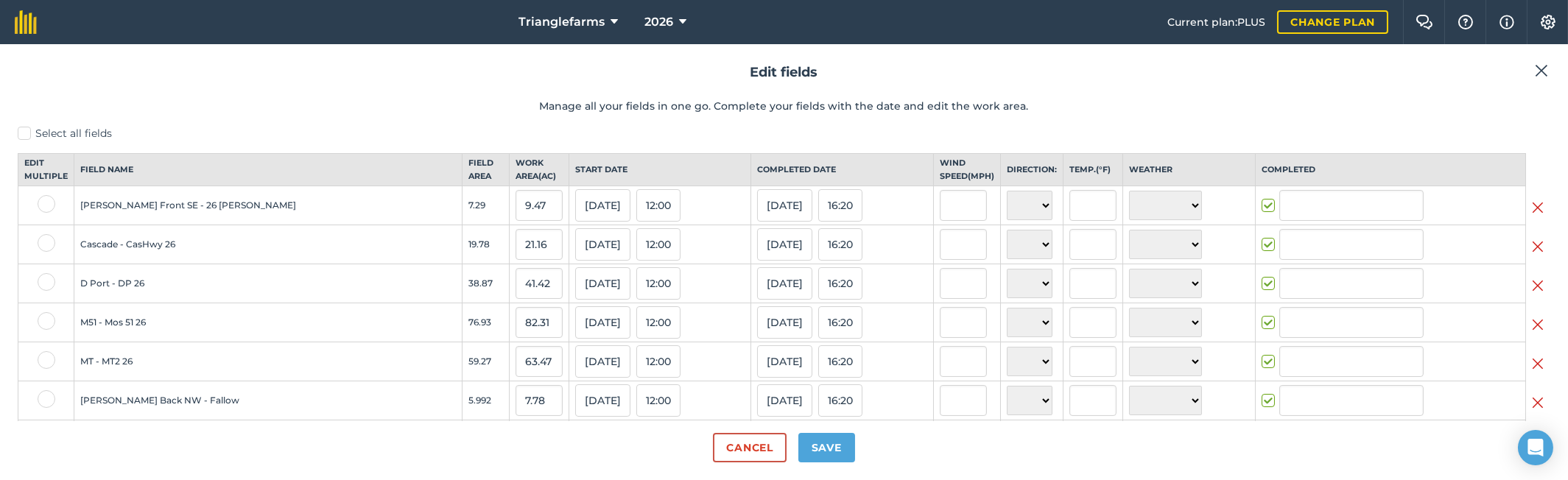
type input "[PERSON_NAME]"
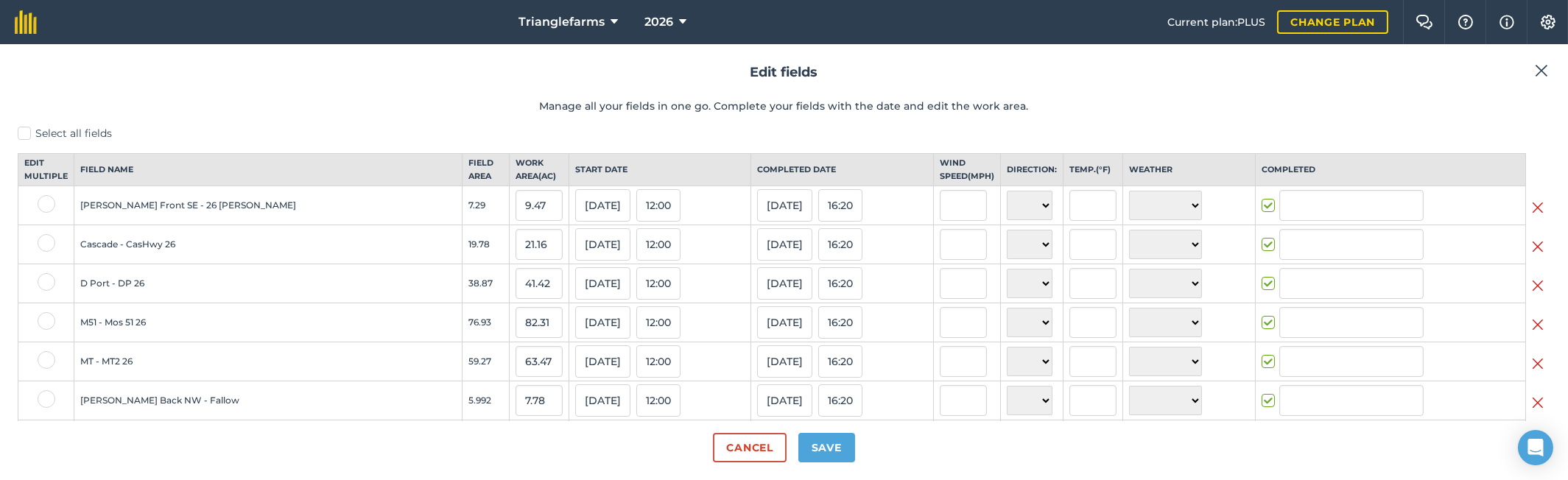
type input "[PERSON_NAME]"
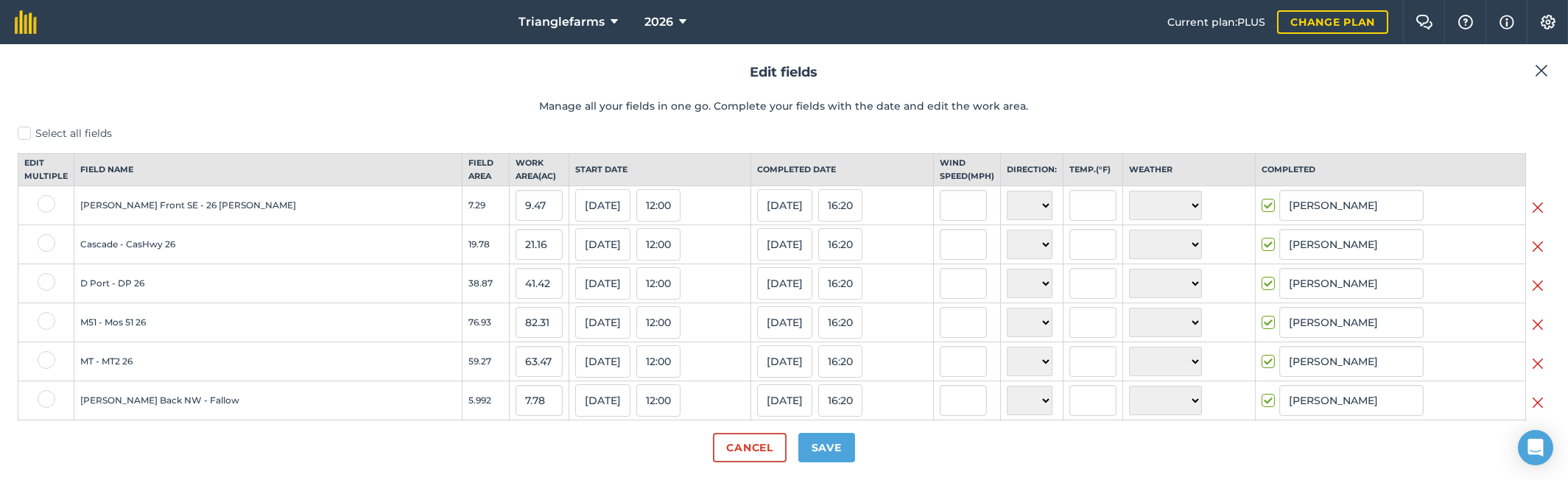
click at [132, 215] on td "[PERSON_NAME] Front SE - 26 [PERSON_NAME]" at bounding box center [268, 205] width 388 height 39
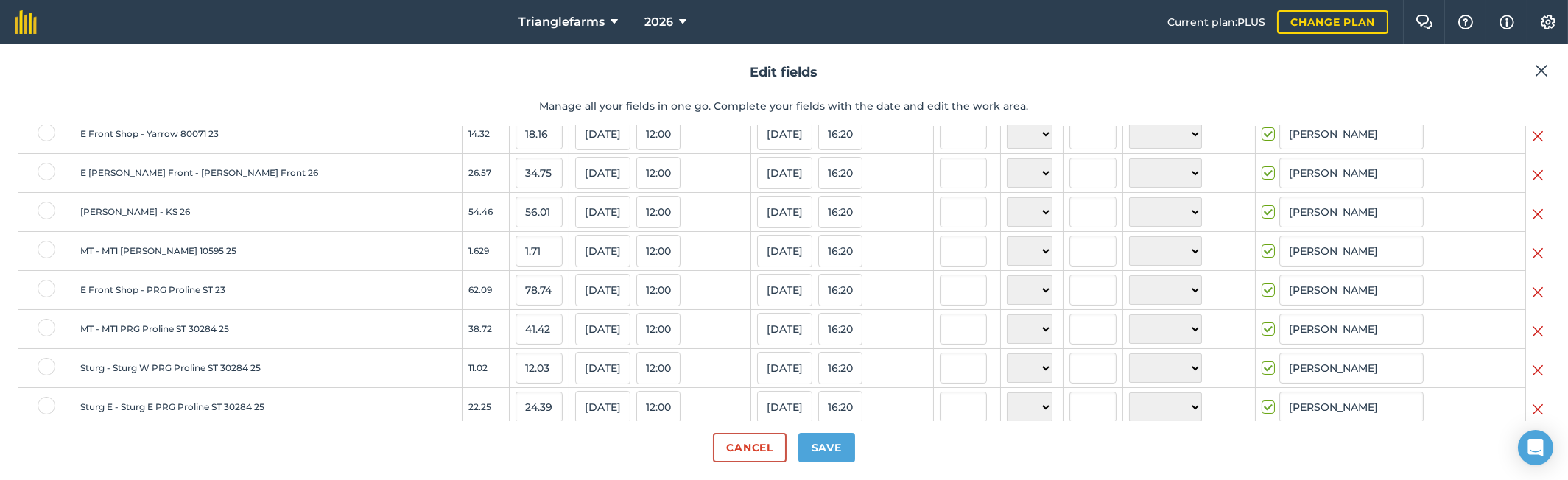
scroll to position [340, 0]
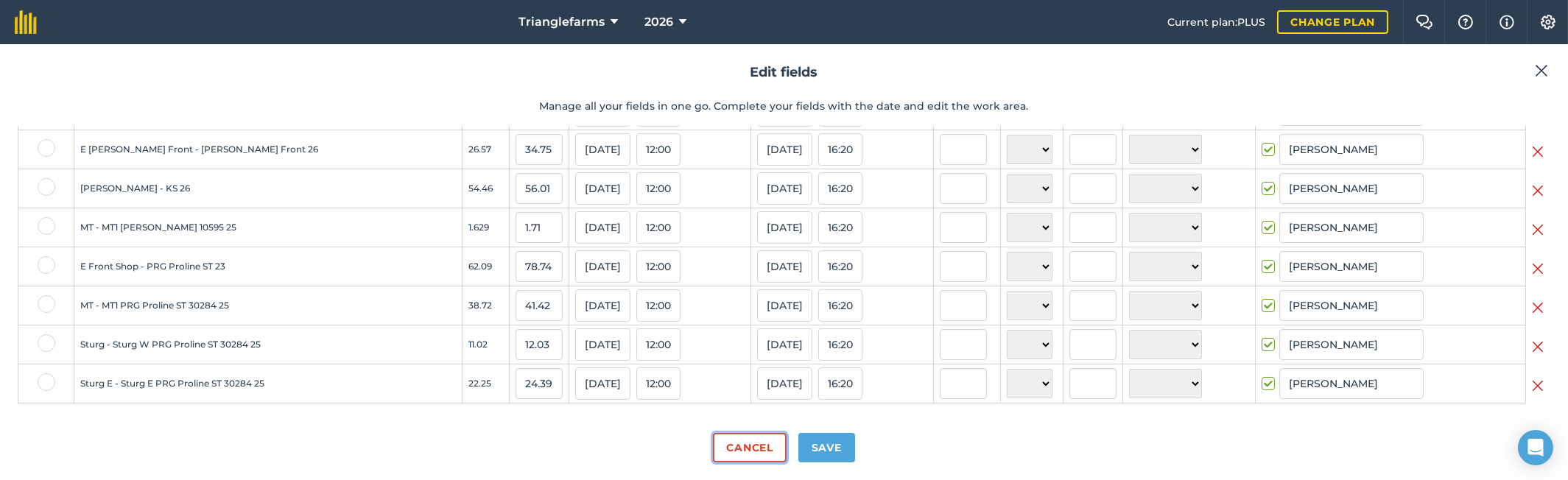
click at [744, 445] on button "Cancel" at bounding box center [749, 448] width 73 height 30
